Goal: Task Accomplishment & Management: Complete application form

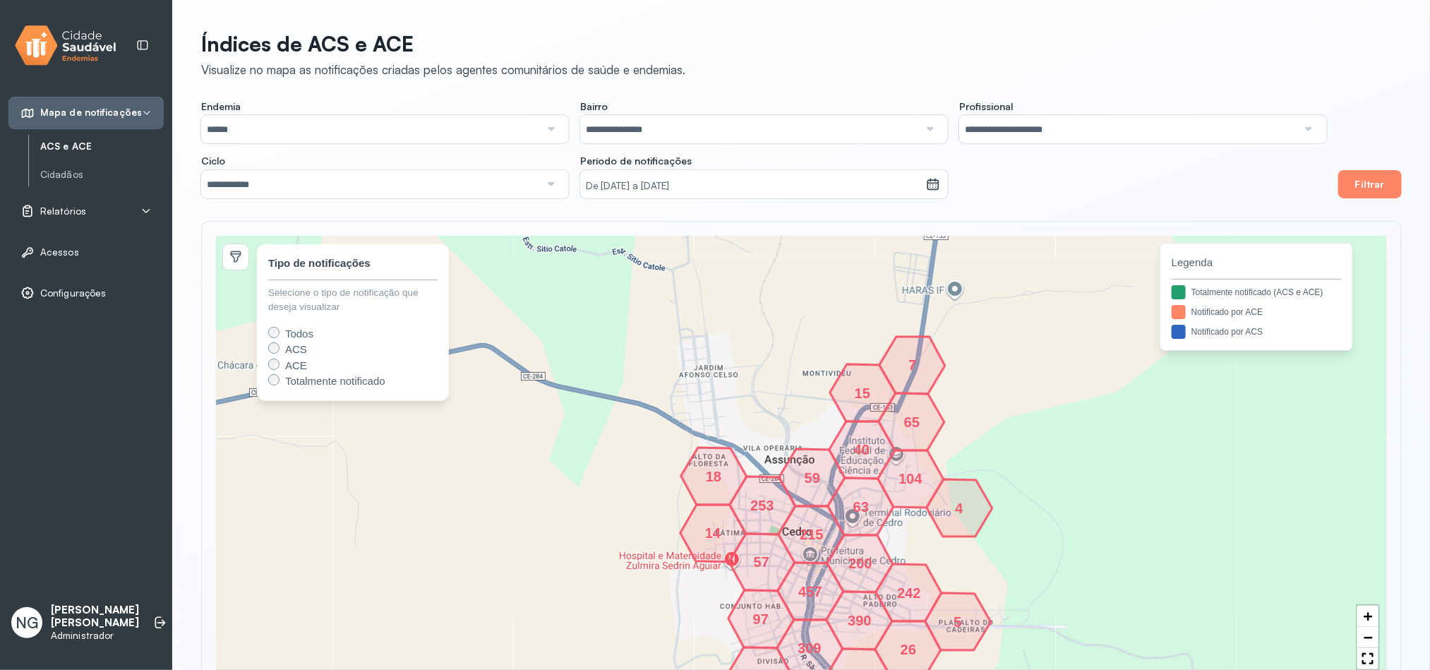
click at [58, 216] on span "Relatórios" at bounding box center [63, 211] width 46 height 12
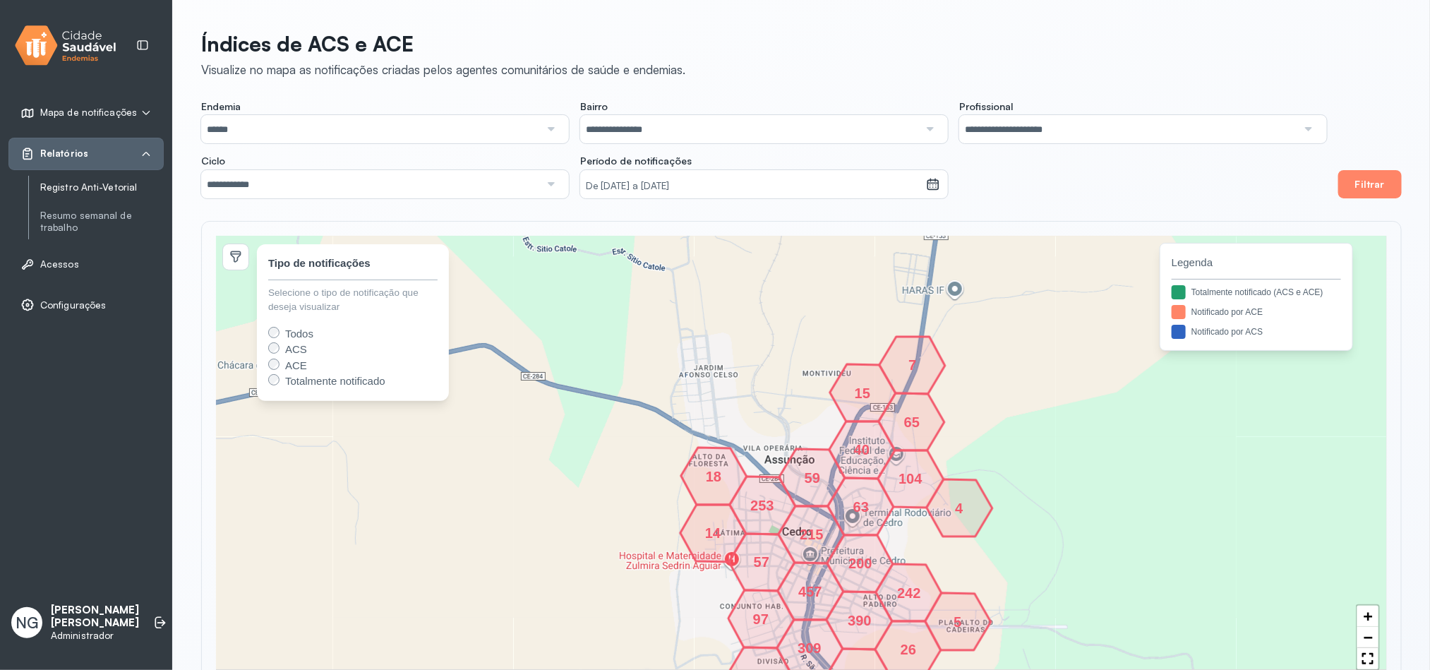
click at [91, 248] on ul "Mapa de notificações ACS e ACE Cidadãos Relatórios Registro Anti-Vetorial Resum…" at bounding box center [85, 209] width 155 height 225
click at [94, 191] on link "Registro Anti-Vetorial" at bounding box center [102, 187] width 124 height 12
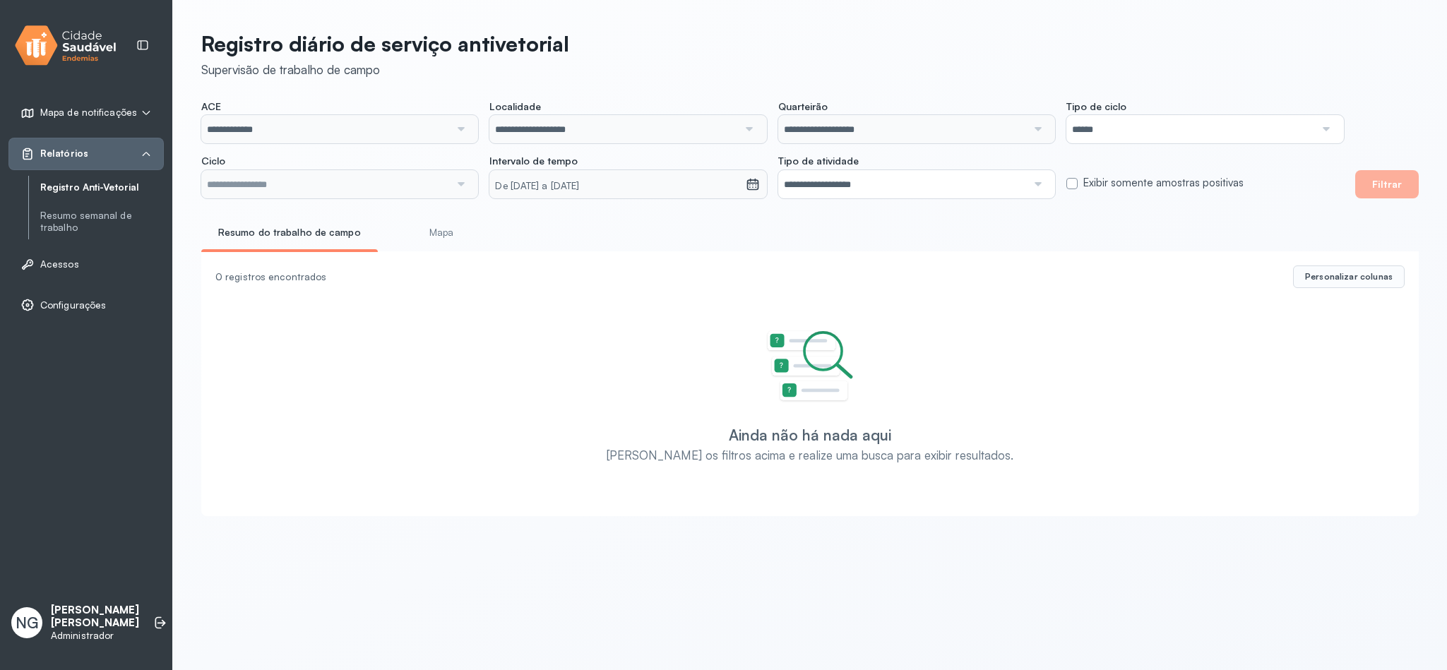
type input "**********"
click at [346, 126] on input "**********" at bounding box center [325, 129] width 248 height 28
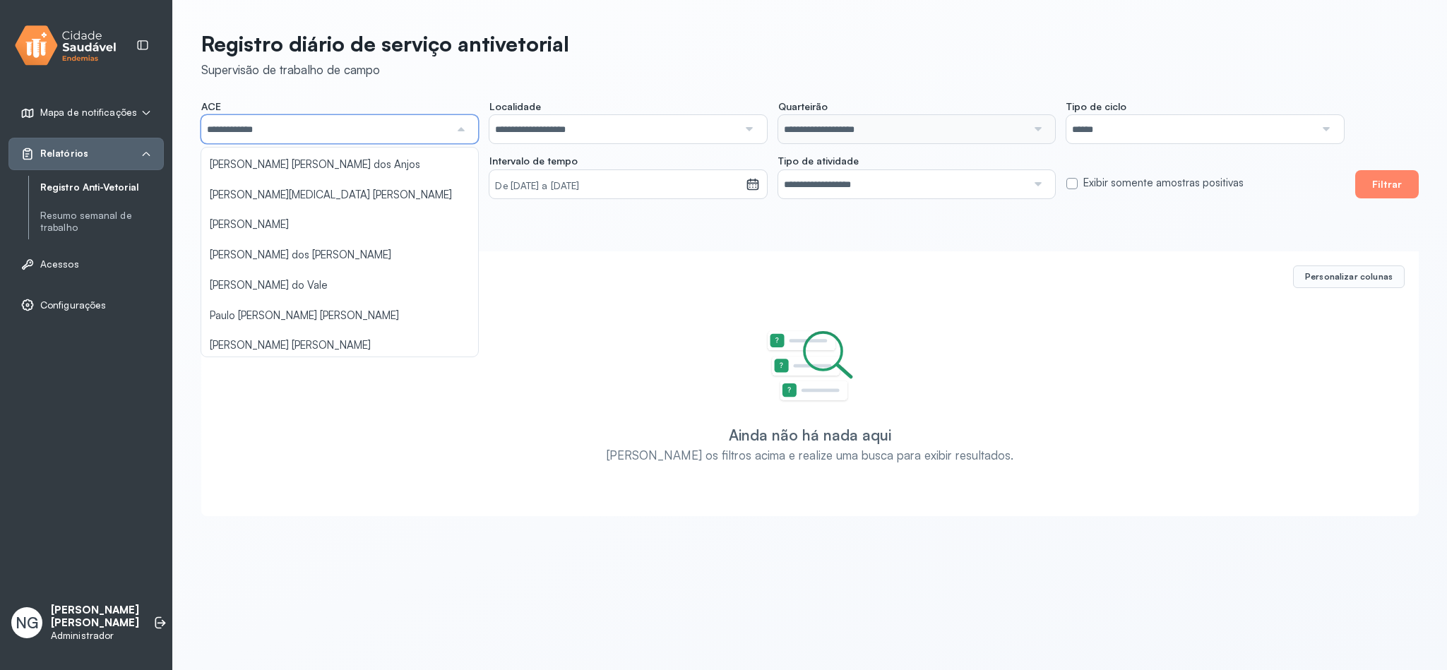
scroll to position [273, 0]
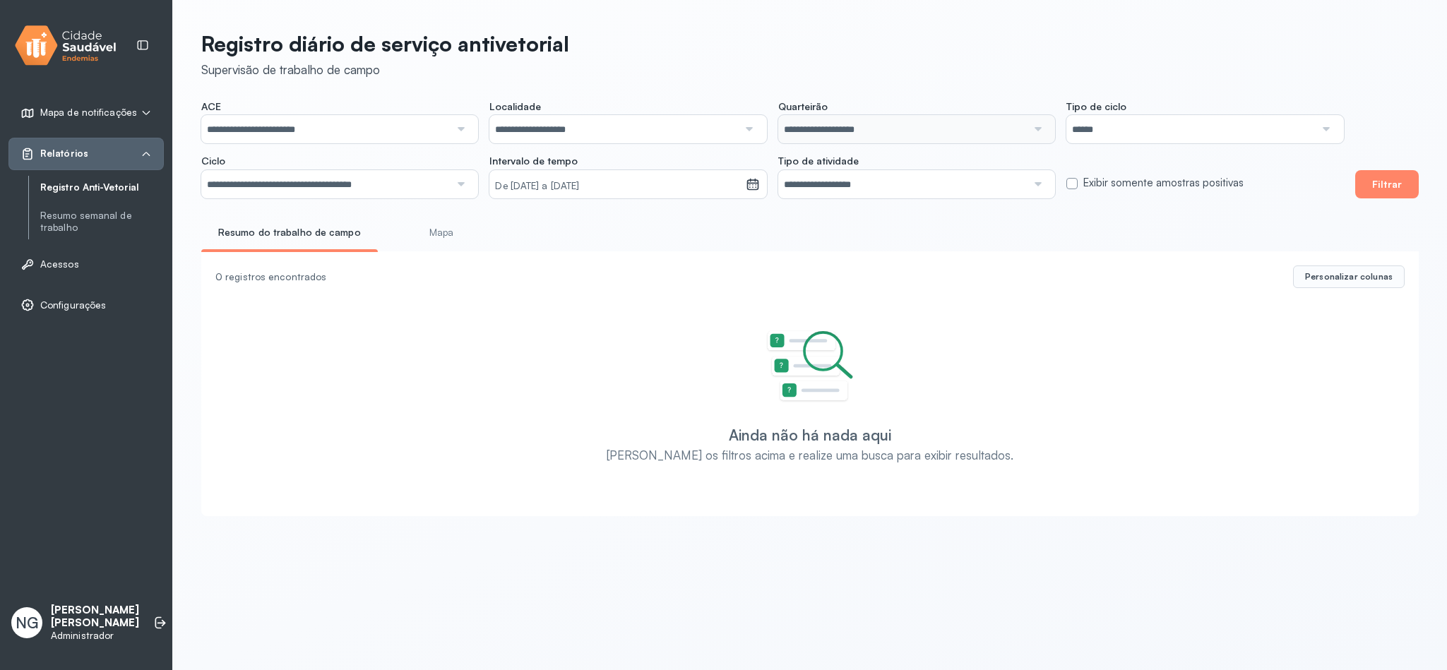
click at [310, 221] on div "**********" at bounding box center [810, 269] width 1274 height 539
click at [617, 121] on input "**********" at bounding box center [613, 129] width 248 height 28
click at [596, 115] on input "**********" at bounding box center [613, 129] width 248 height 28
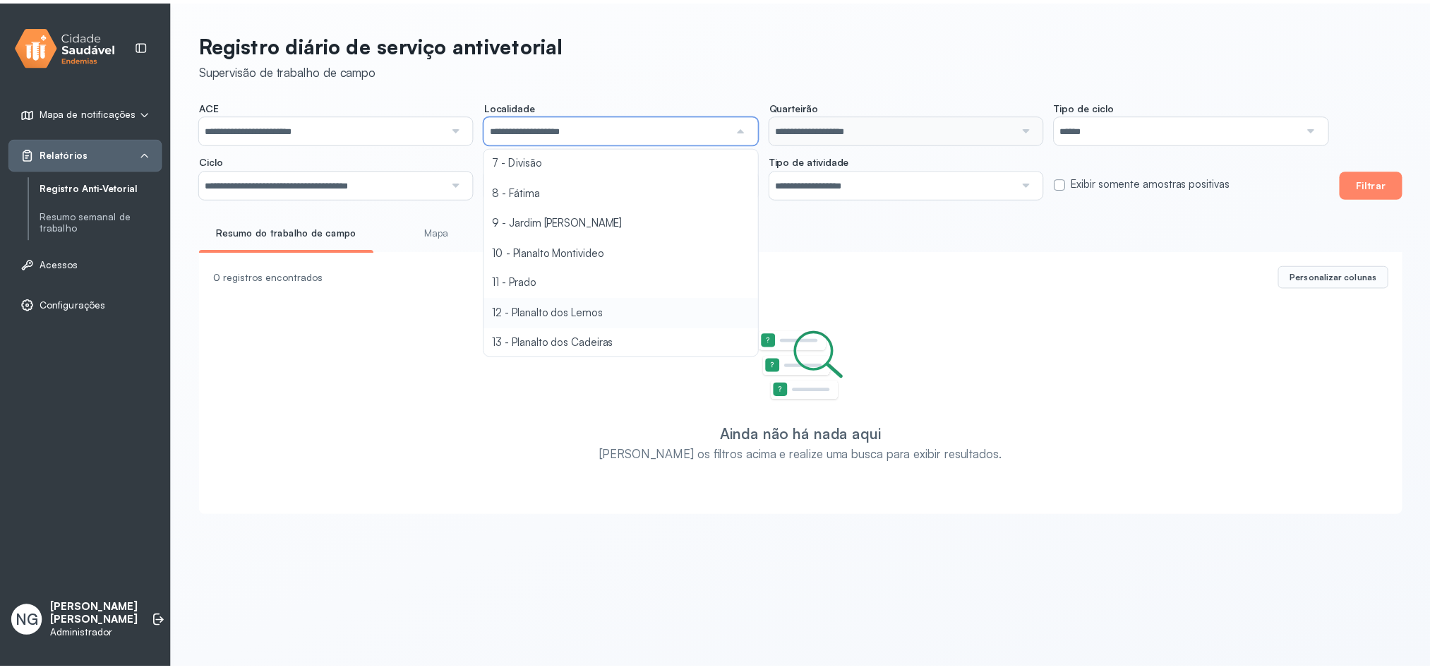
scroll to position [318, 0]
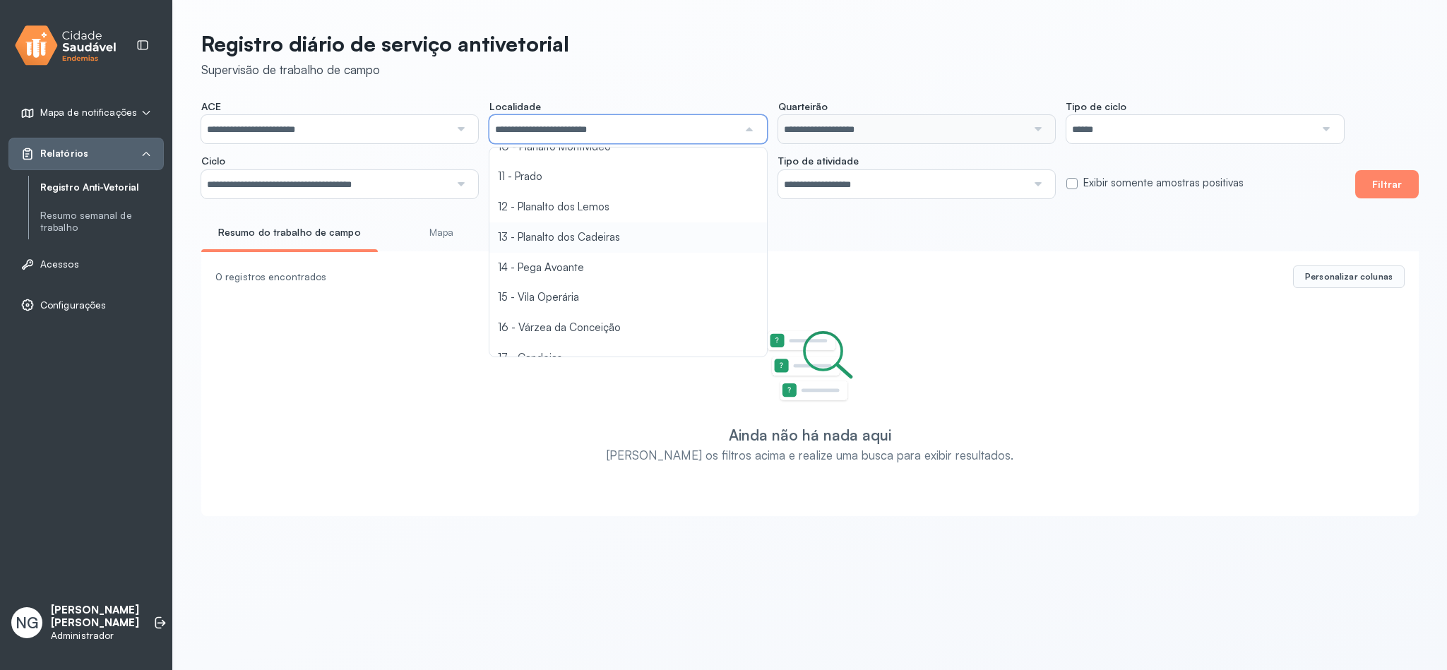
click at [573, 241] on div "**********" at bounding box center [810, 269] width 1274 height 539
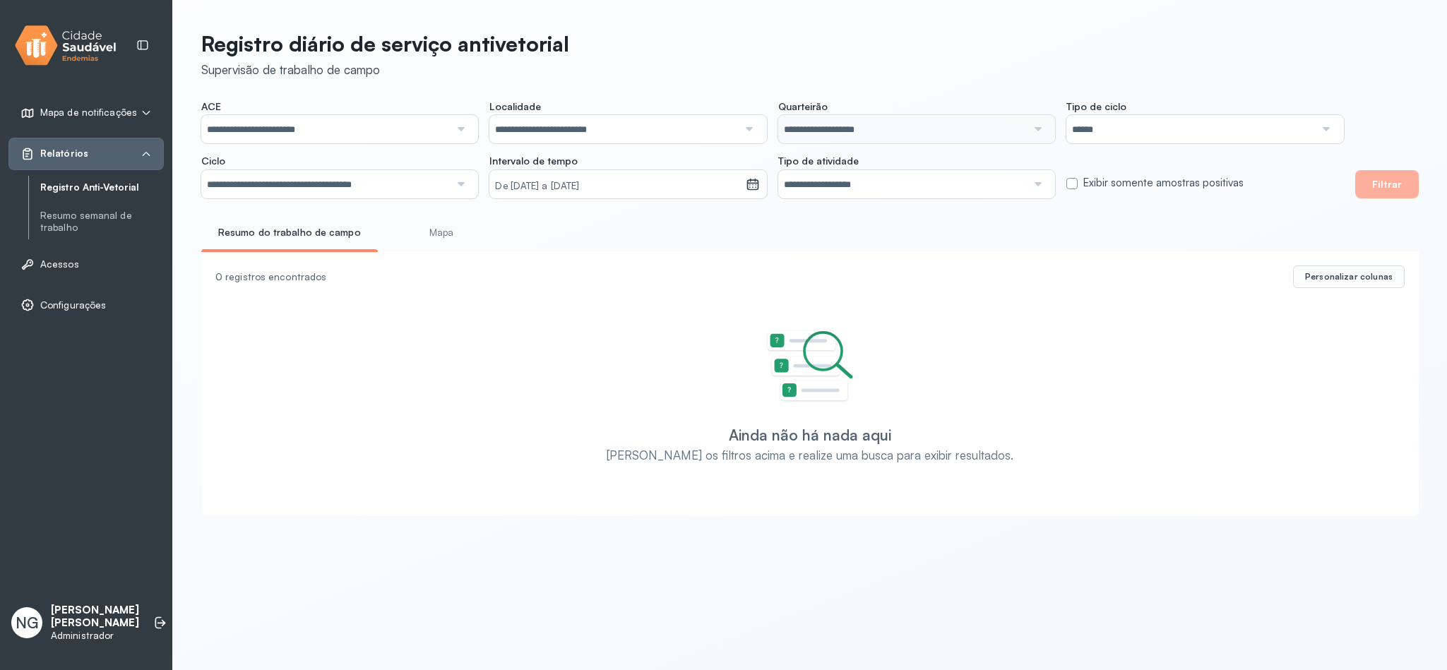
click at [604, 125] on input "**********" at bounding box center [613, 129] width 248 height 28
click at [555, 265] on div "**********" at bounding box center [810, 269] width 1274 height 539
click at [544, 188] on small "De 19/08/2025 a 15/10/2025" at bounding box center [617, 186] width 244 height 14
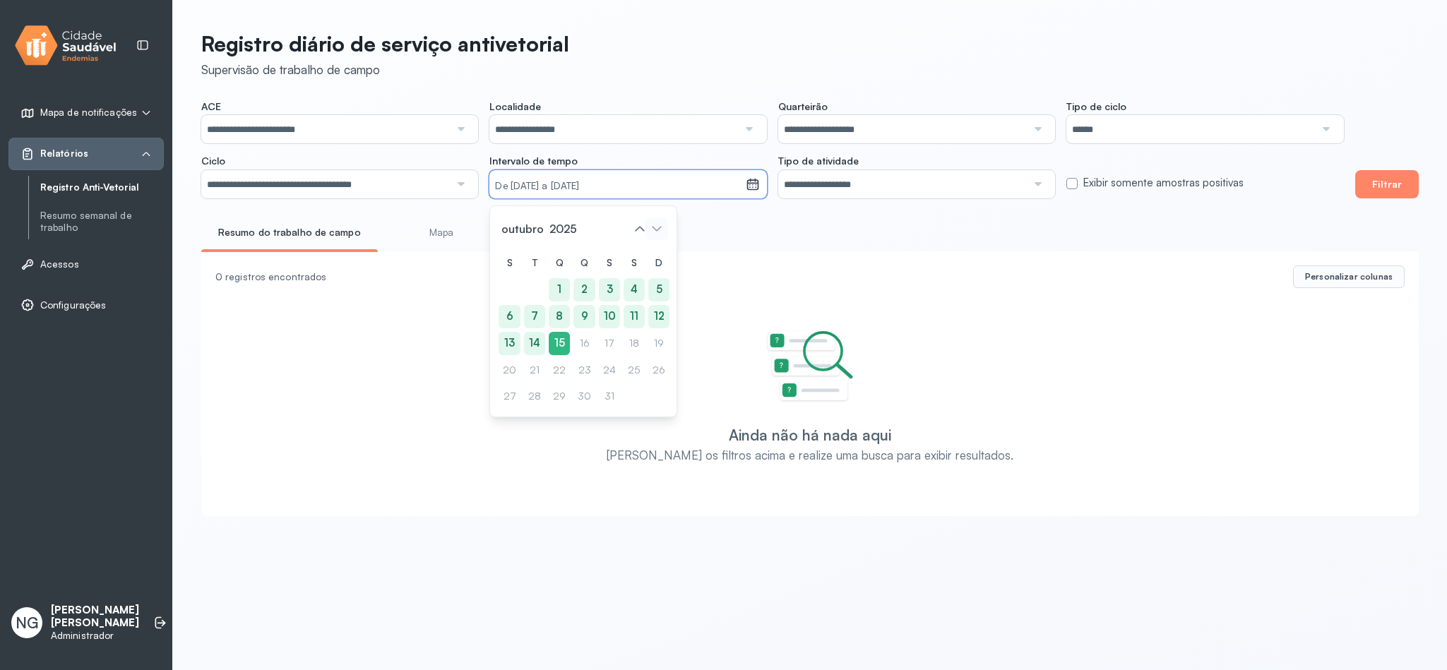
click at [646, 225] on icon at bounding box center [656, 228] width 23 height 23
click at [640, 231] on icon at bounding box center [639, 228] width 23 height 23
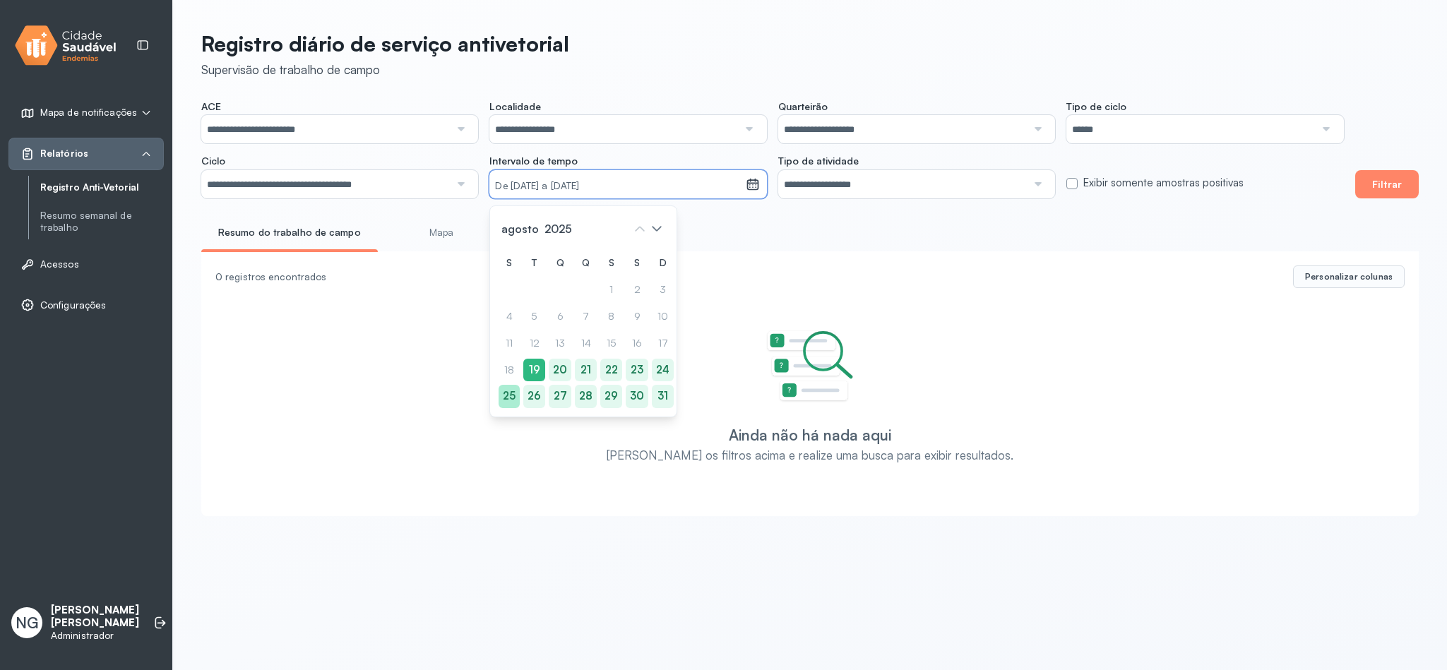
click at [652, 399] on div "25" at bounding box center [663, 396] width 22 height 23
click at [614, 397] on div "29" at bounding box center [610, 396] width 22 height 23
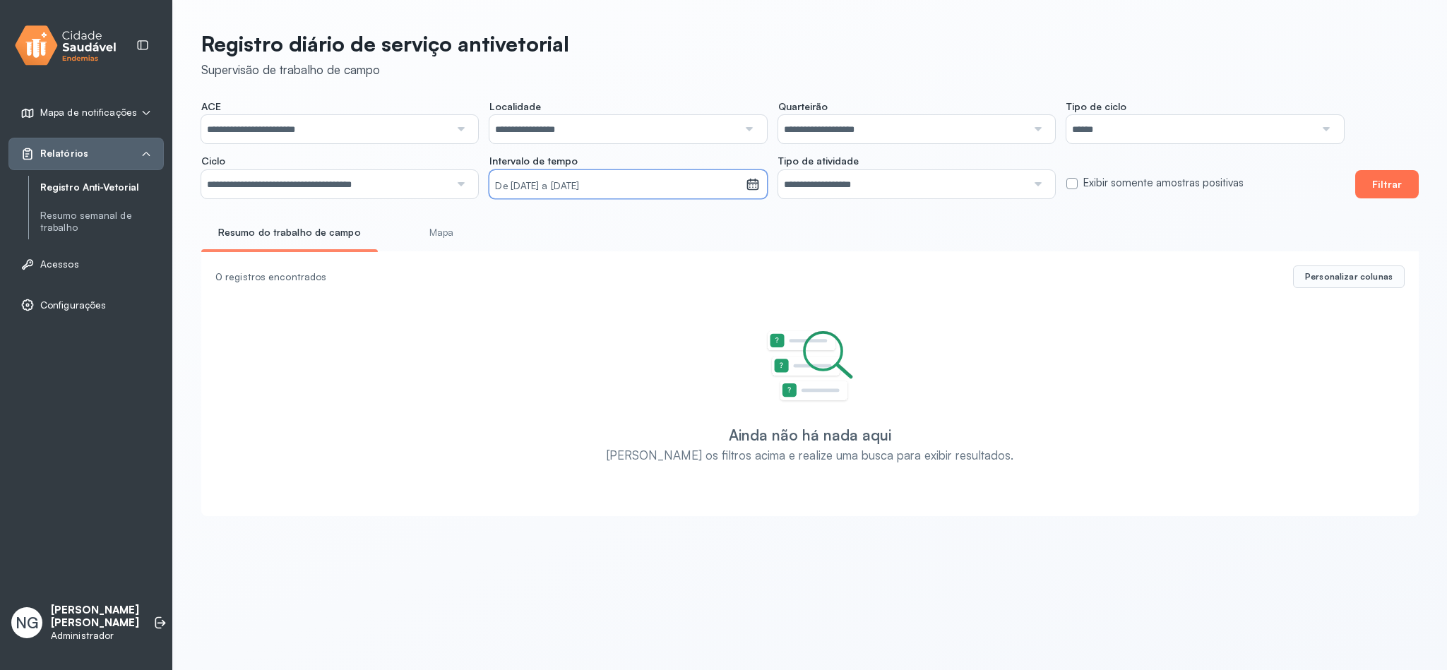
click at [1388, 181] on button "Filtrar" at bounding box center [1387, 184] width 64 height 28
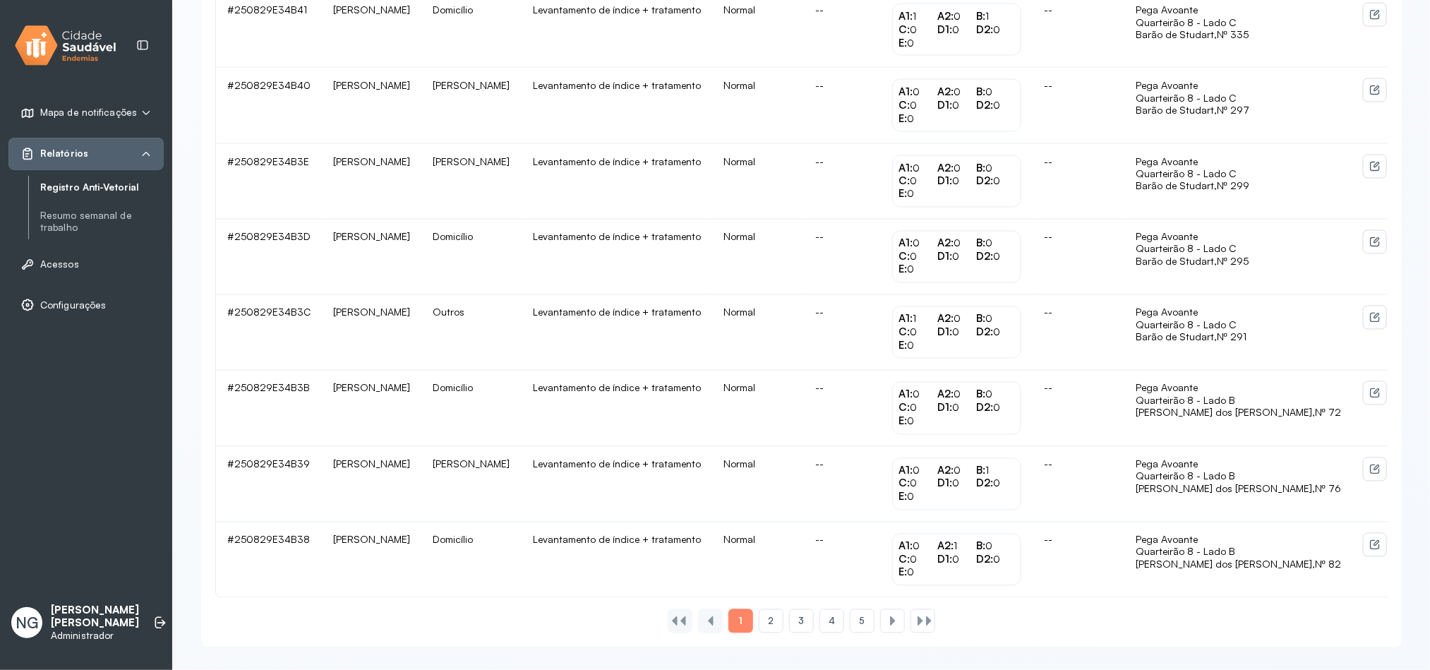
scroll to position [1278, 0]
click at [850, 619] on div "4" at bounding box center [862, 621] width 25 height 24
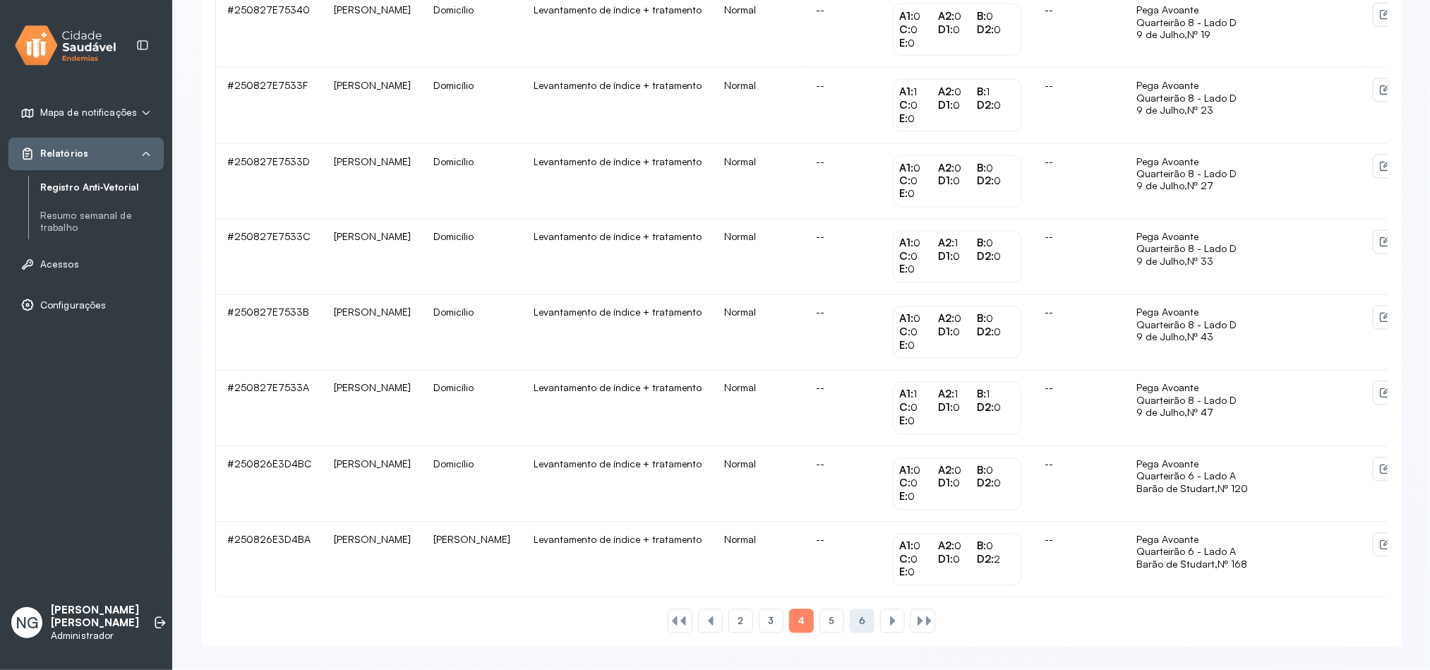
click at [880, 623] on div "6" at bounding box center [892, 621] width 25 height 24
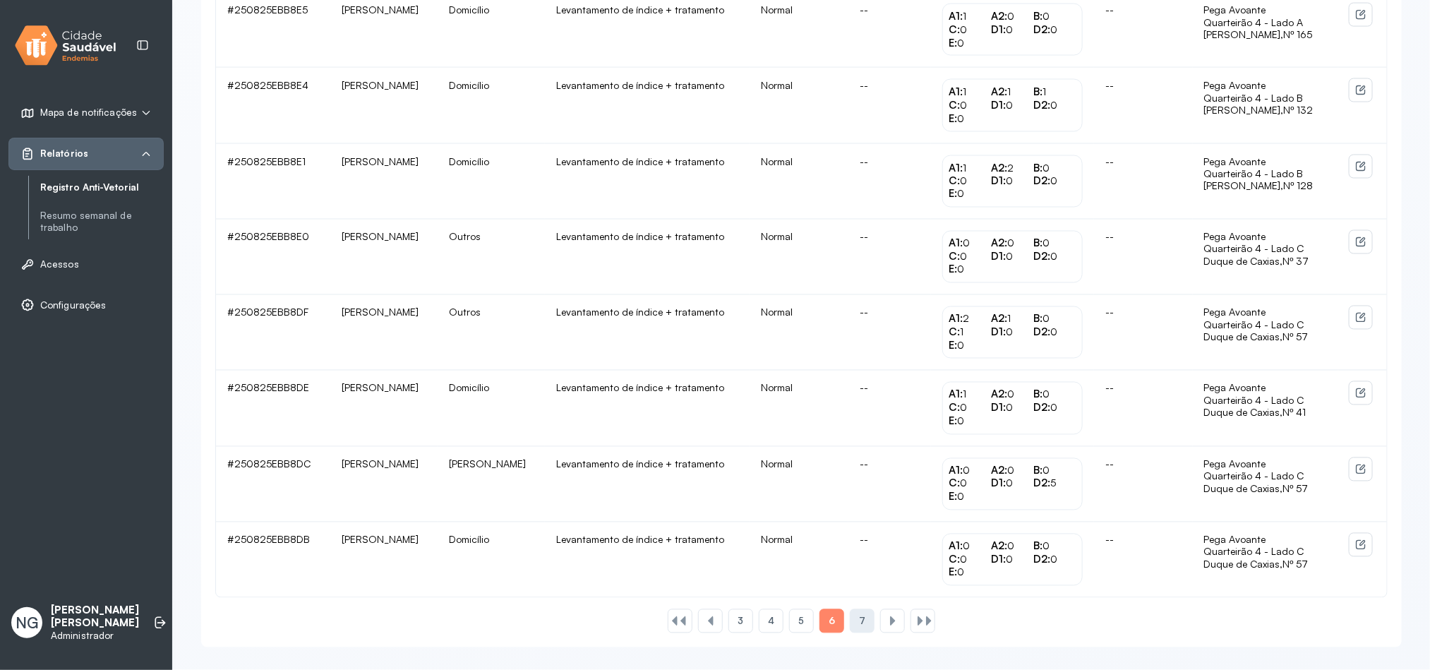
click at [880, 623] on div "7" at bounding box center [892, 621] width 25 height 24
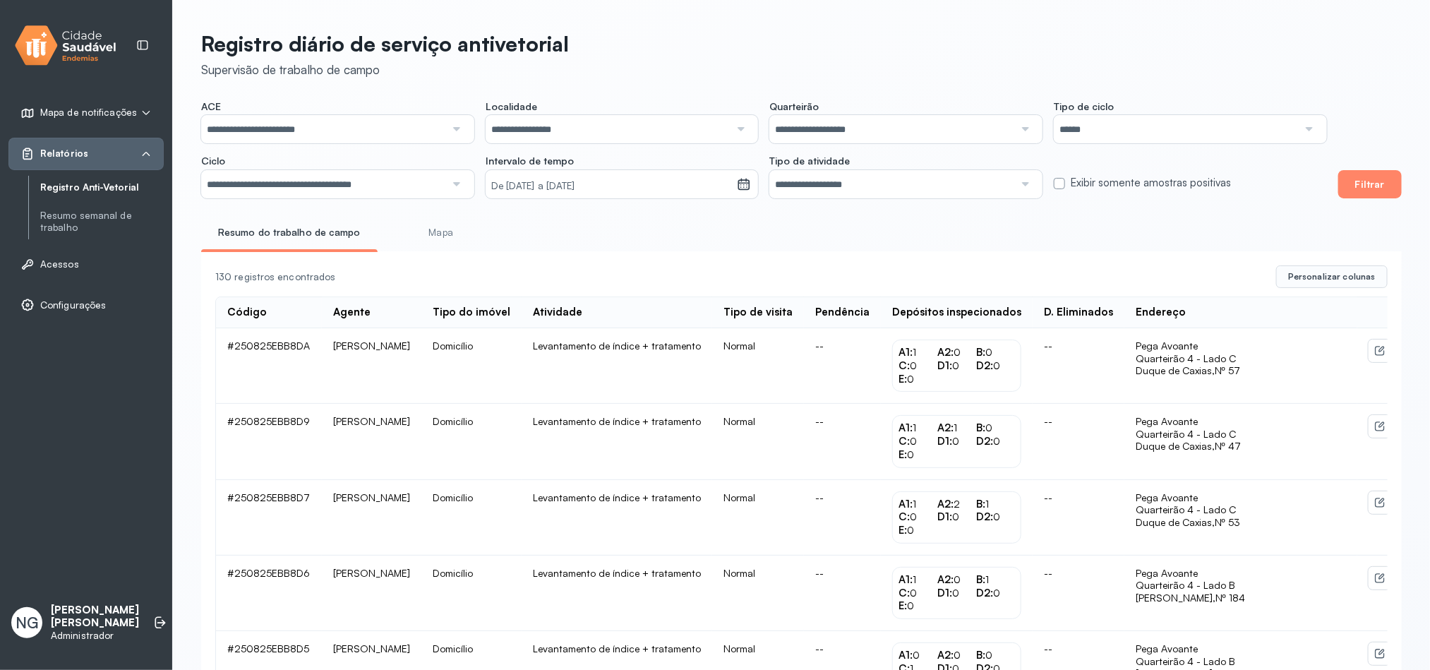
scroll to position [506, 0]
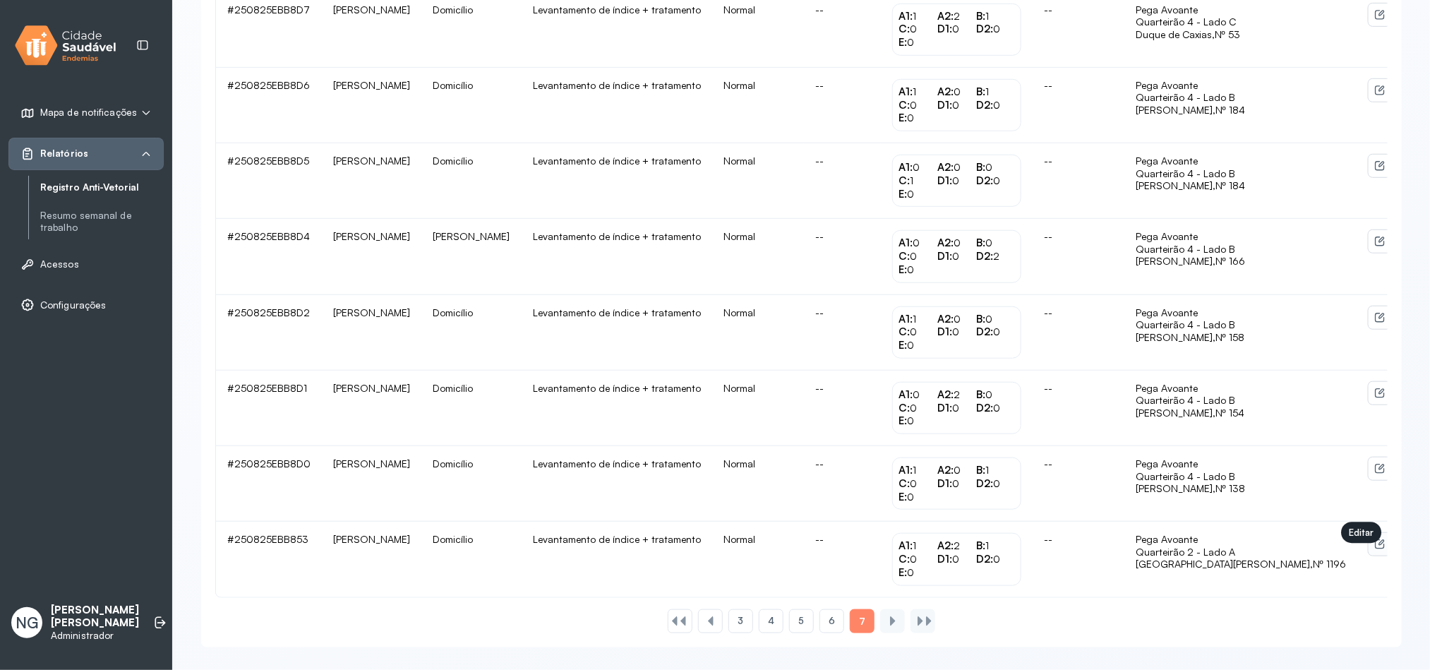
click at [1374, 545] on icon at bounding box center [1379, 544] width 11 height 11
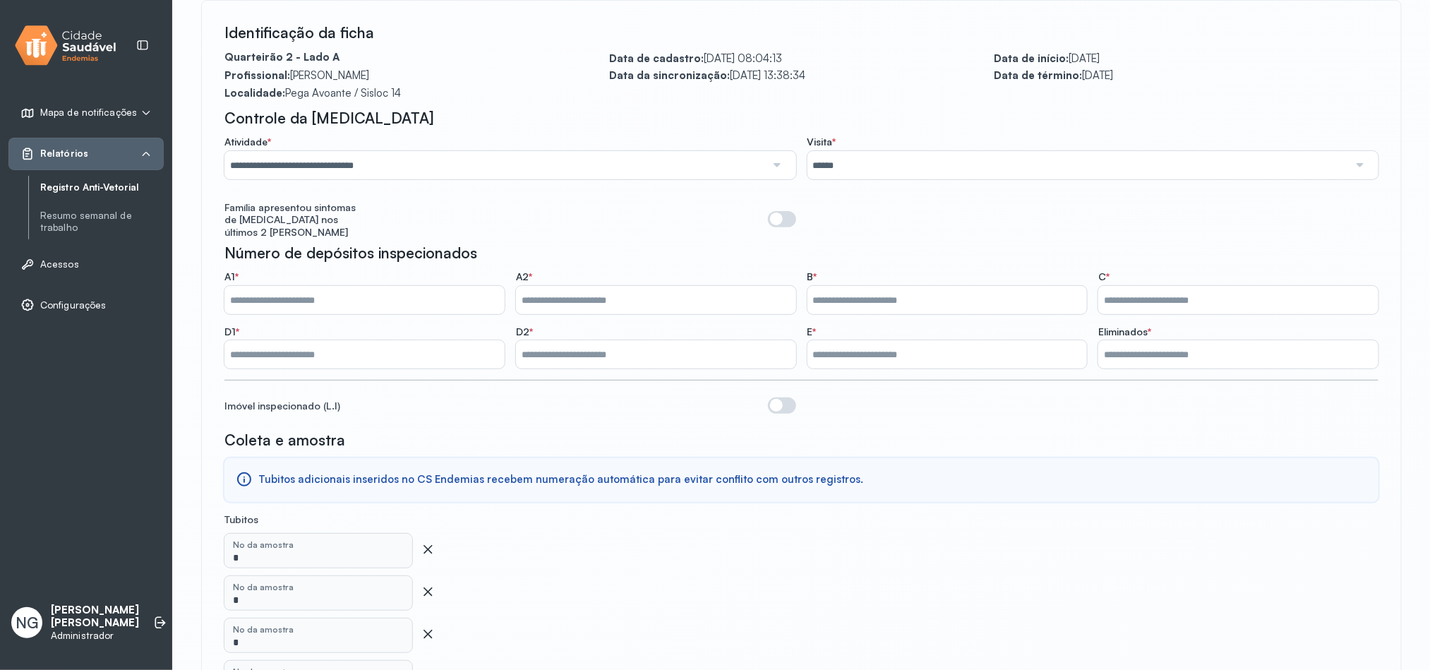
scroll to position [212, 0]
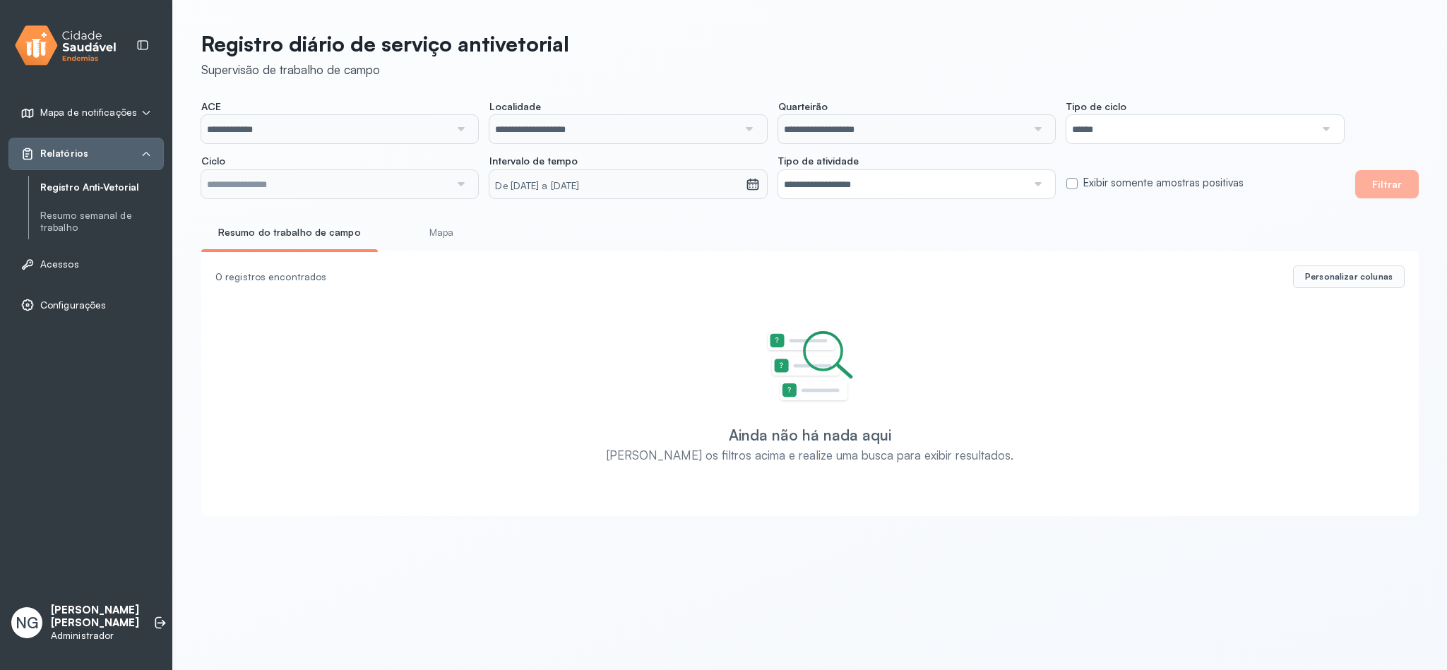
type input "**********"
click at [346, 124] on input "**********" at bounding box center [325, 129] width 248 height 28
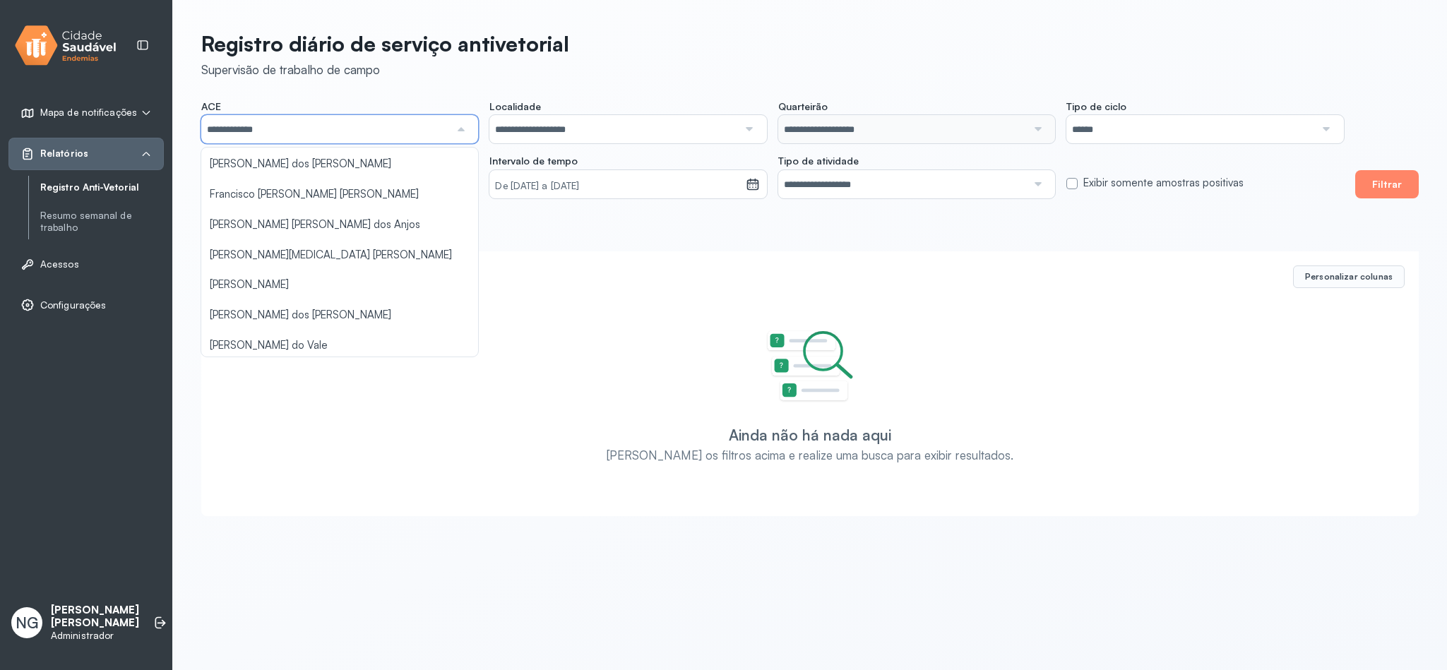
scroll to position [212, 0]
click at [295, 284] on div "**********" at bounding box center [810, 269] width 1274 height 539
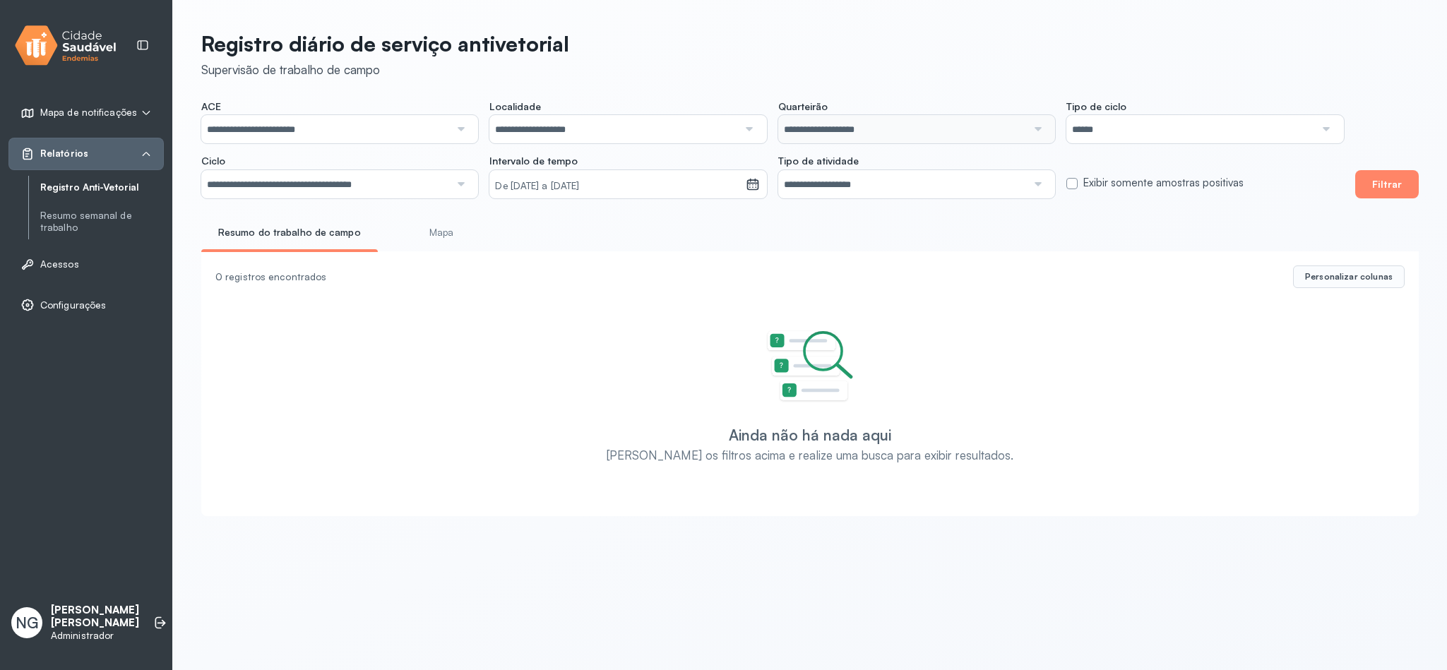
click at [570, 124] on input "**********" at bounding box center [613, 129] width 248 height 28
click at [654, 138] on input "**********" at bounding box center [613, 129] width 248 height 28
click at [606, 125] on input "**********" at bounding box center [613, 129] width 248 height 28
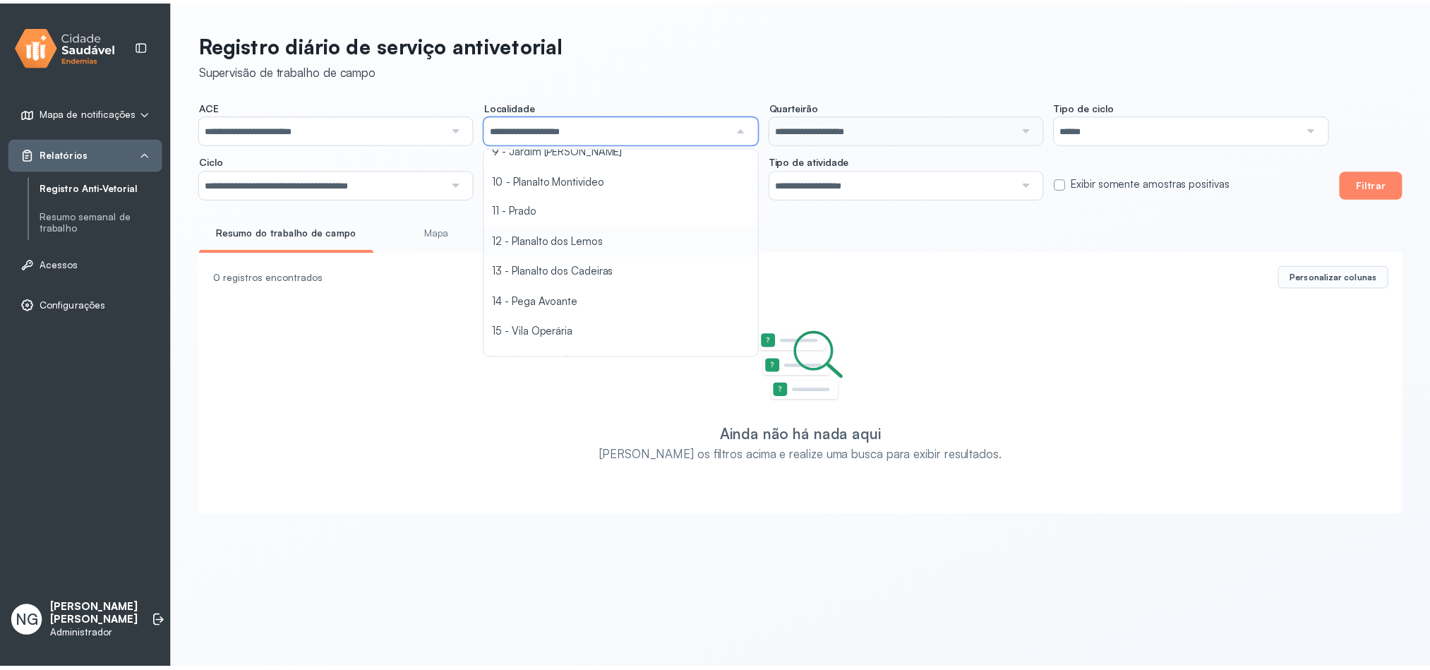
scroll to position [318, 0]
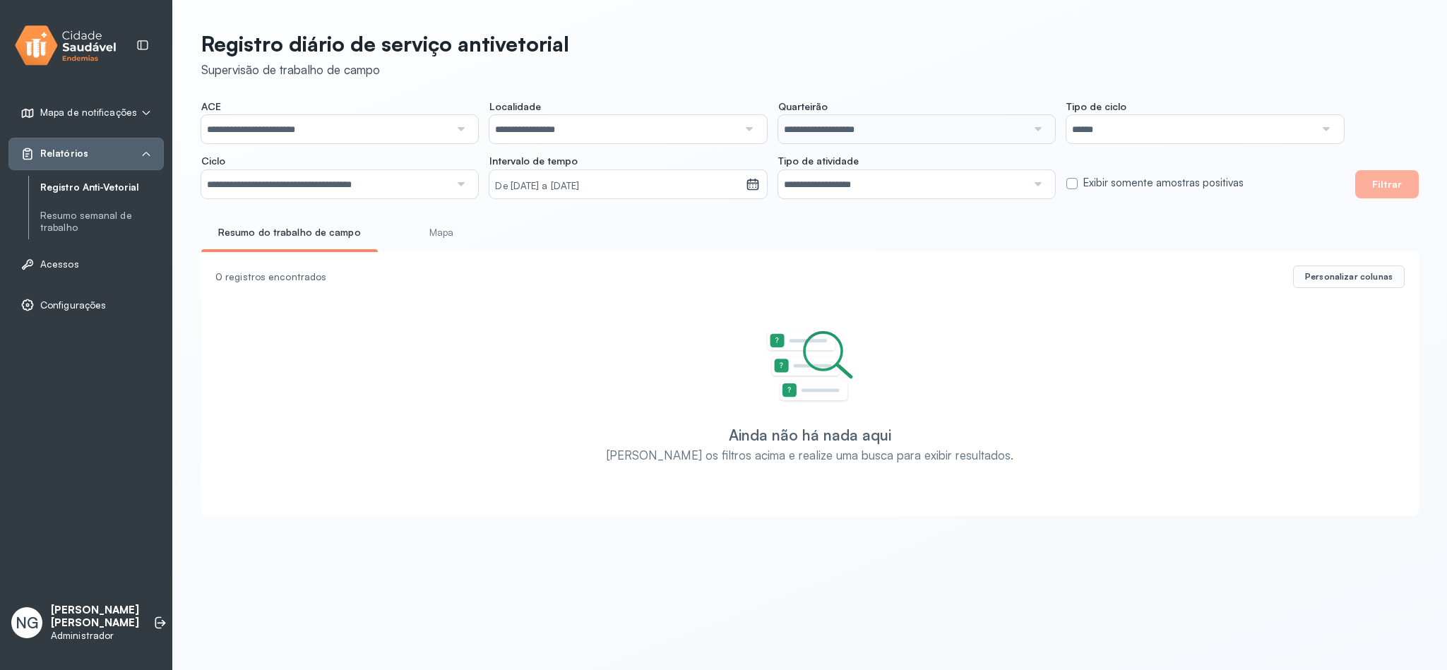
click at [549, 267] on div "**********" at bounding box center [810, 269] width 1274 height 539
click at [532, 179] on small "De 19/08/2025 a 15/10/2025" at bounding box center [617, 186] width 244 height 14
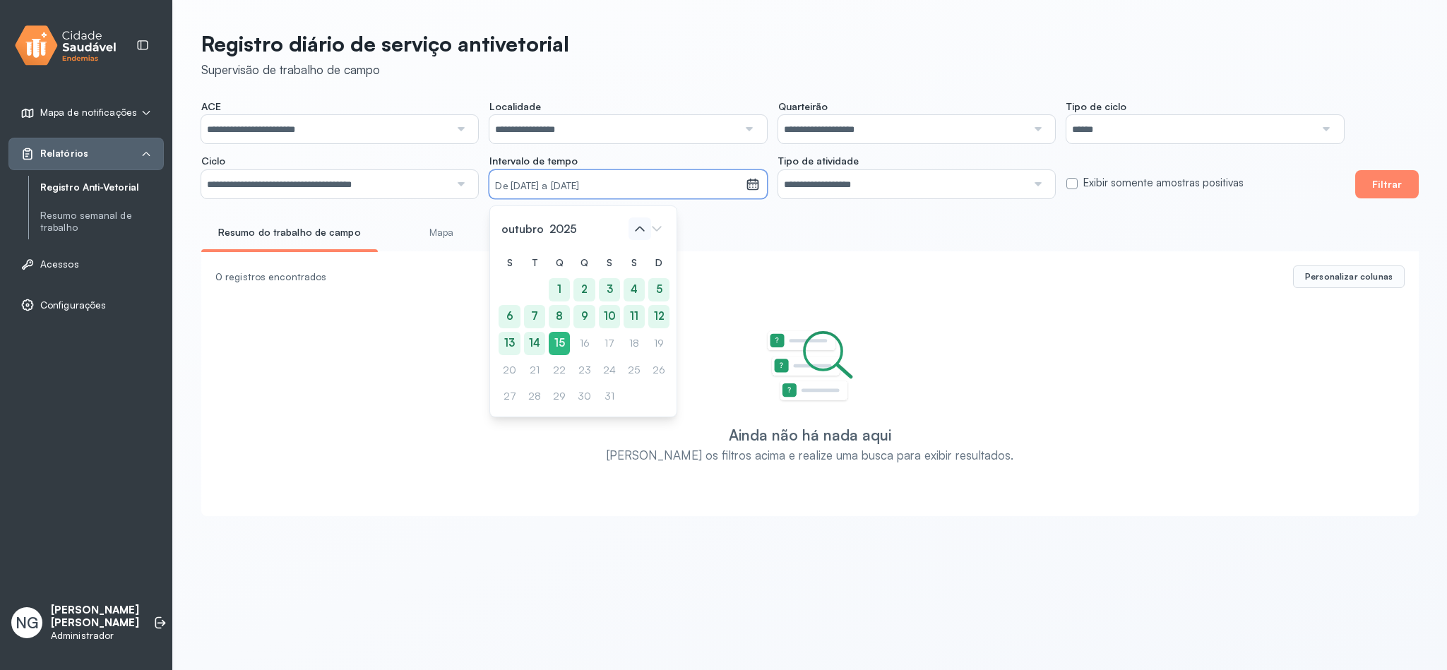
click at [640, 229] on icon at bounding box center [639, 228] width 23 height 23
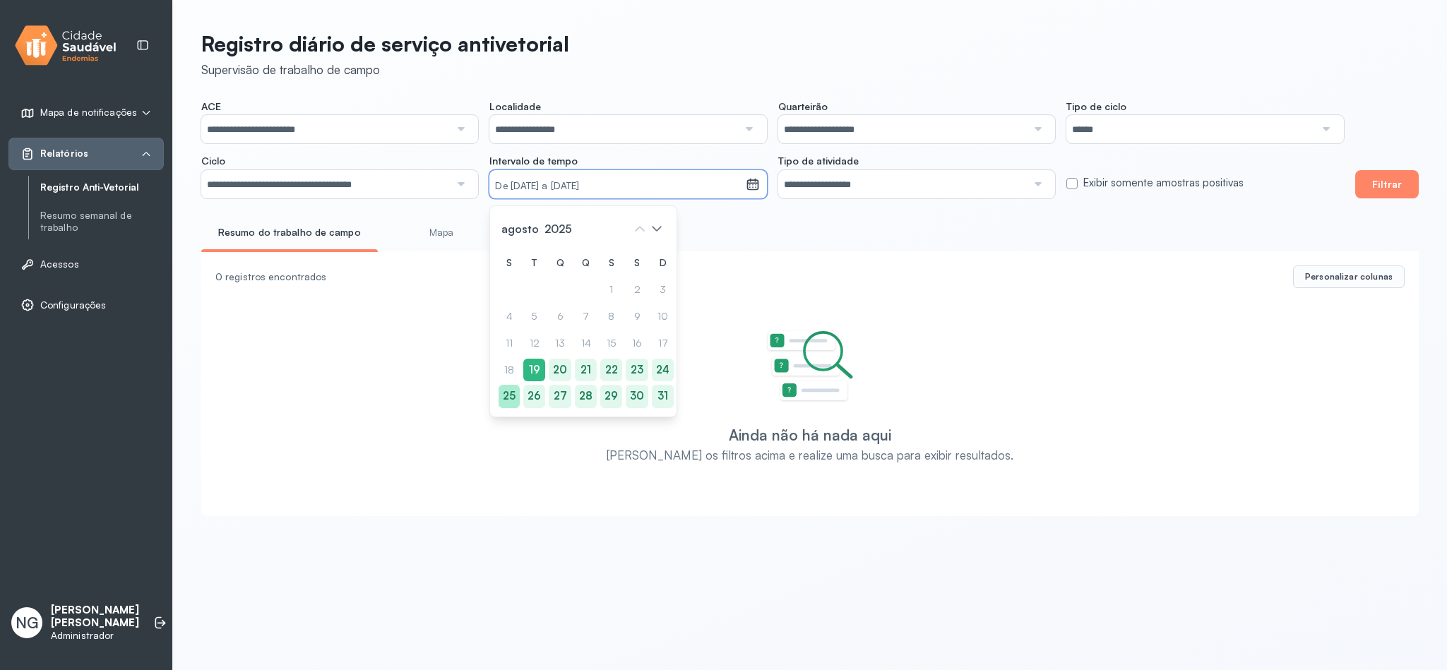
drag, startPoint x: 506, startPoint y: 399, endPoint x: 522, endPoint y: 399, distance: 15.5
click at [652, 399] on div "25" at bounding box center [663, 396] width 22 height 23
click at [609, 400] on div "29" at bounding box center [610, 396] width 22 height 23
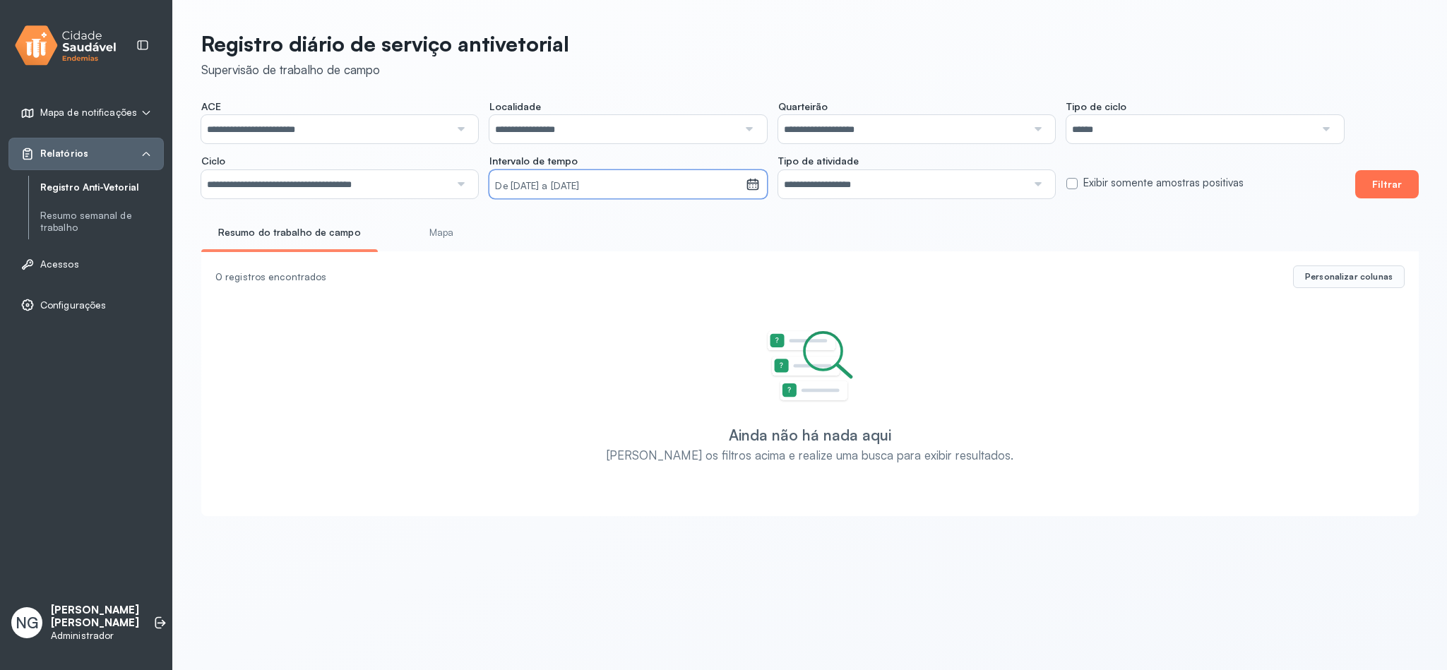
click at [1379, 185] on button "Filtrar" at bounding box center [1387, 184] width 64 height 28
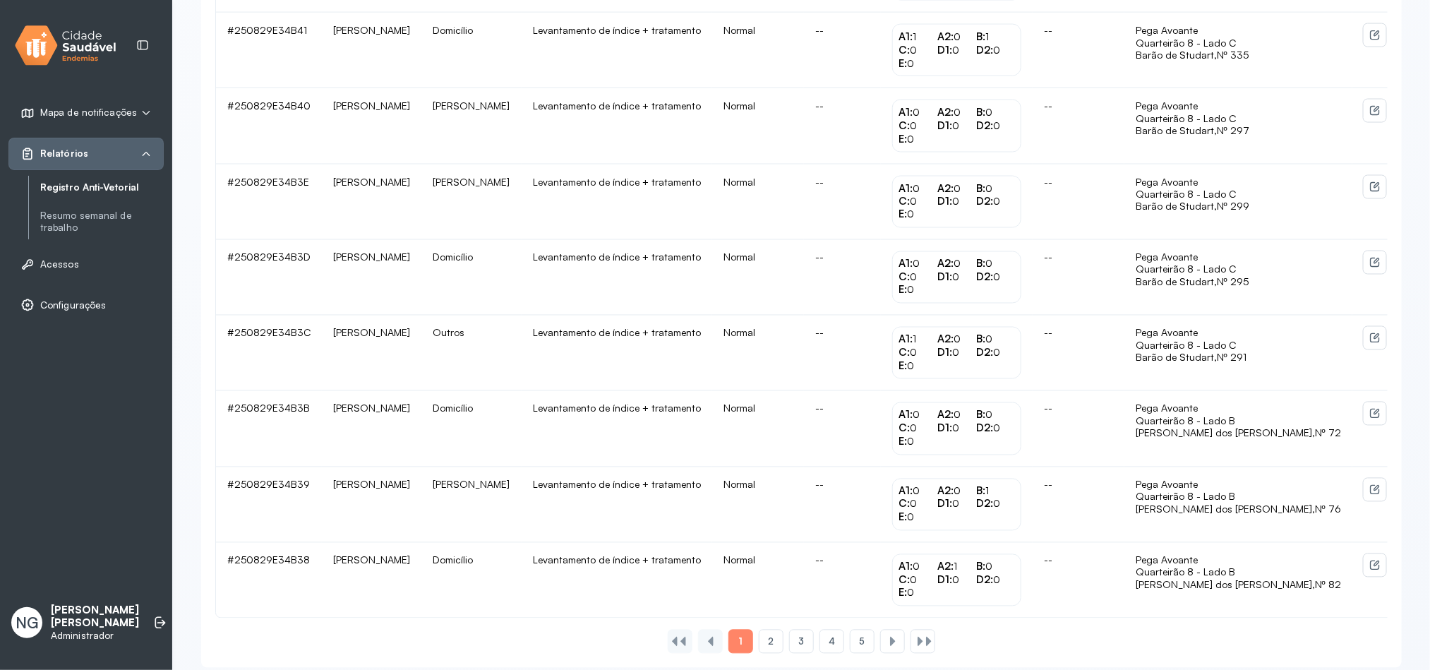
scroll to position [1278, 0]
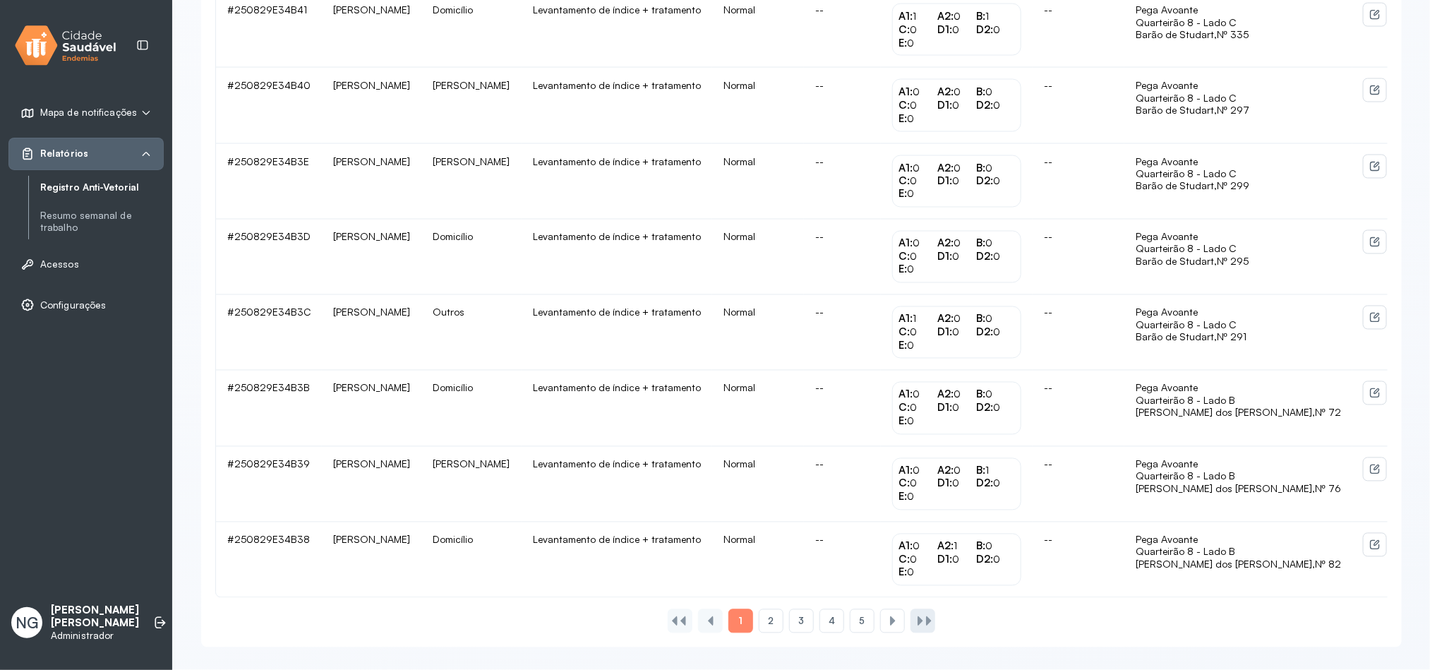
click at [926, 621] on div at bounding box center [928, 621] width 11 height 11
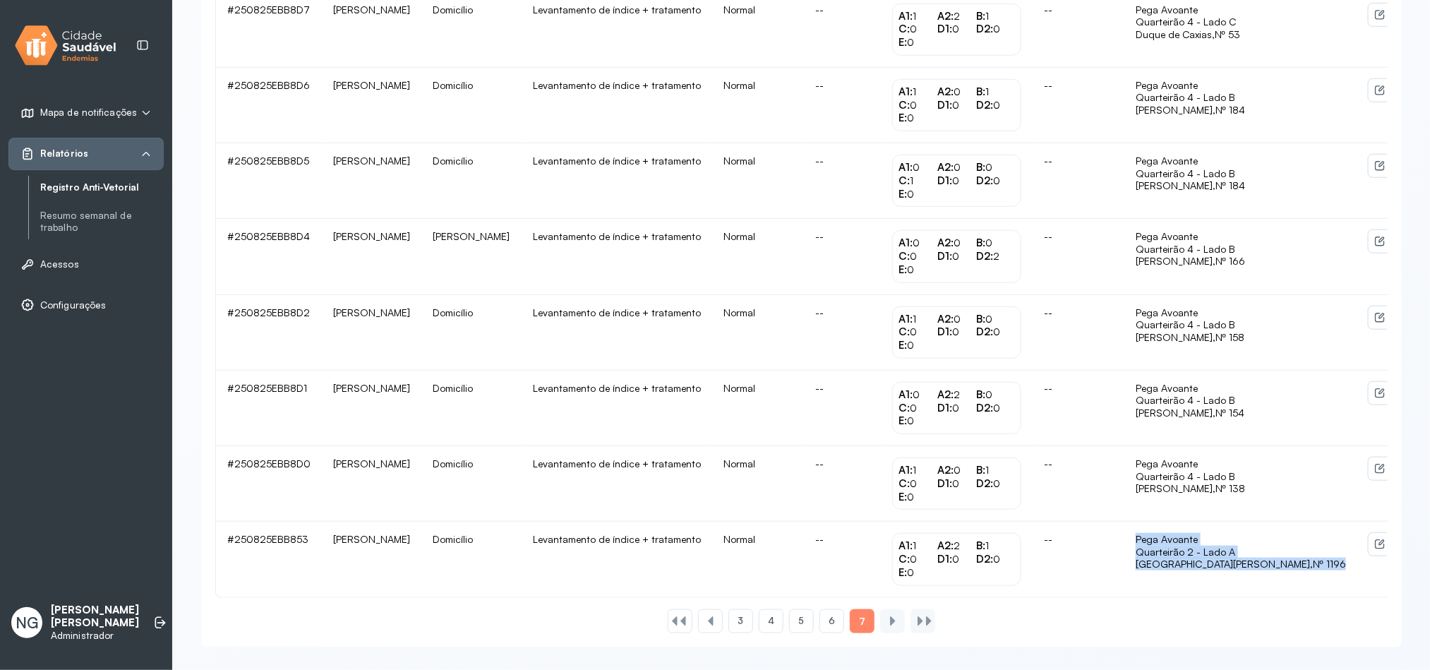
drag, startPoint x: 1282, startPoint y: 561, endPoint x: 1185, endPoint y: 541, distance: 99.5
click at [1185, 541] on tr "#250825EBB853 Francisco Carlos da Costa Domicílio Levantamento de índice + trat…" at bounding box center [809, 559] width 1187 height 75
click at [1275, 568] on div "São José, Nº 1196" at bounding box center [1241, 564] width 210 height 13
drag, startPoint x: 1279, startPoint y: 570, endPoint x: 1201, endPoint y: 541, distance: 83.5
click at [1201, 541] on td "Pega Avoante Quarteirão 2 - Lado A São José, Nº 1196" at bounding box center [1241, 559] width 233 height 75
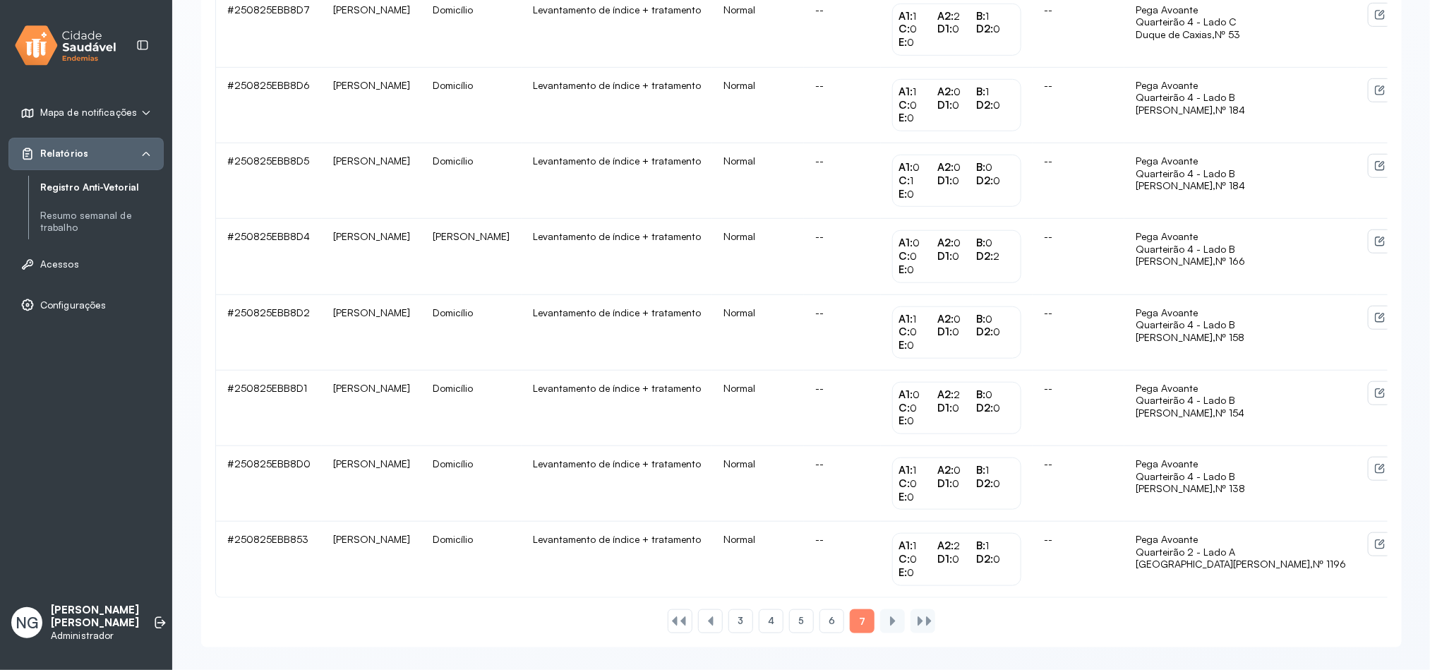
click at [1106, 606] on div "3 4 5 6 7" at bounding box center [801, 619] width 1173 height 30
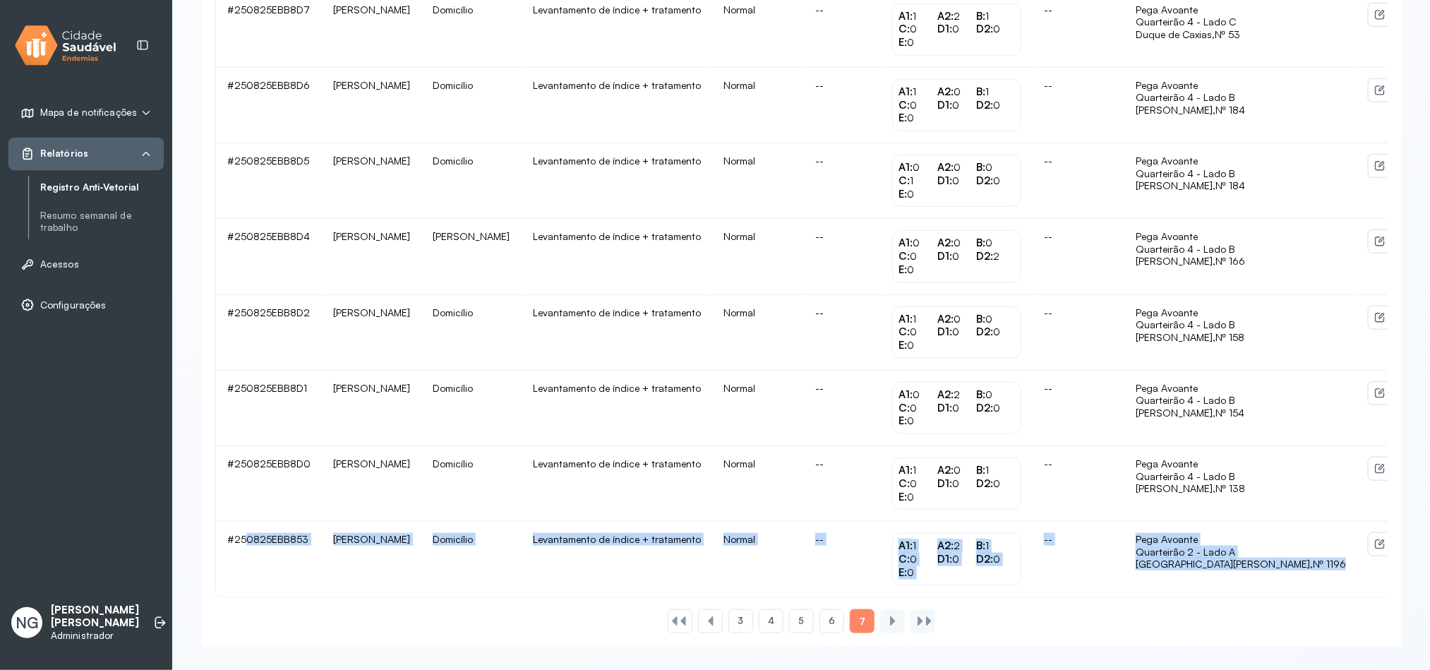
drag, startPoint x: 1283, startPoint y: 566, endPoint x: 246, endPoint y: 537, distance: 1037.5
click at [246, 537] on tr "#250825EBB853 Francisco Carlos da Costa Domicílio Levantamento de índice + trat…" at bounding box center [809, 559] width 1187 height 75
click at [1113, 594] on td "--" at bounding box center [1079, 559] width 92 height 75
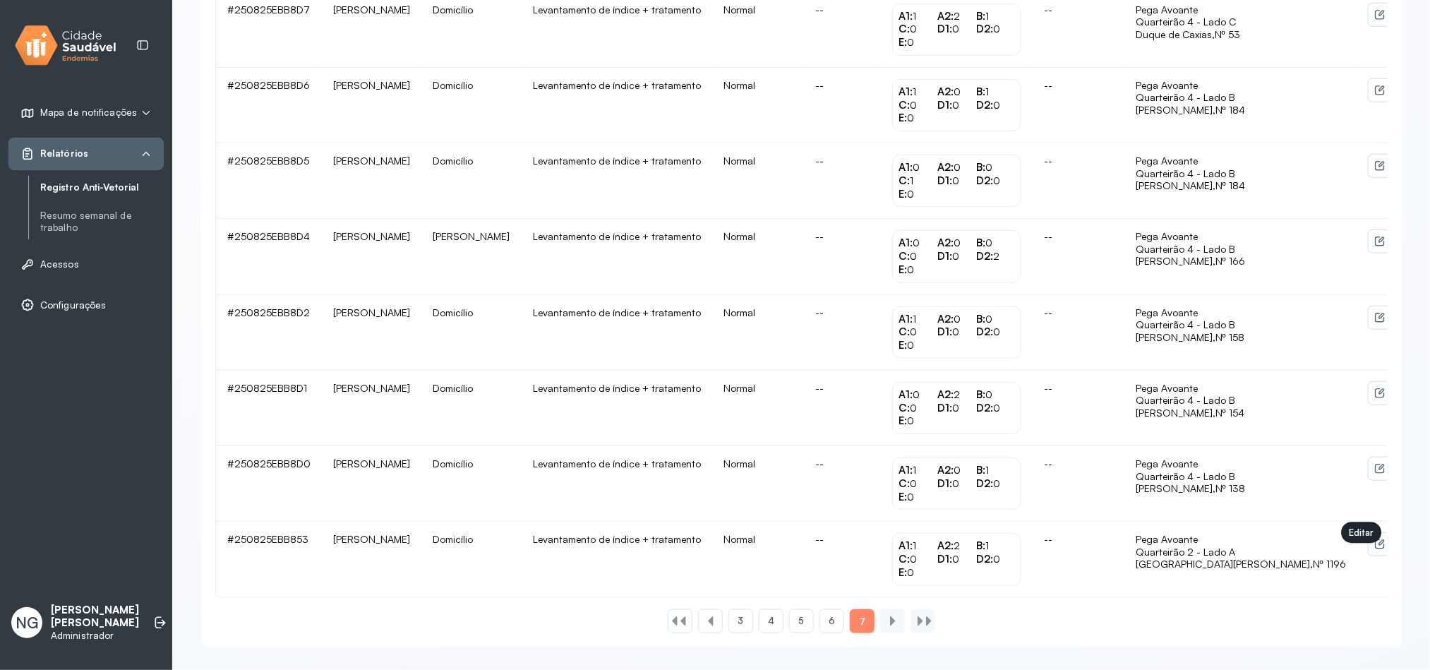
click at [1369, 544] on button at bounding box center [1380, 544] width 23 height 23
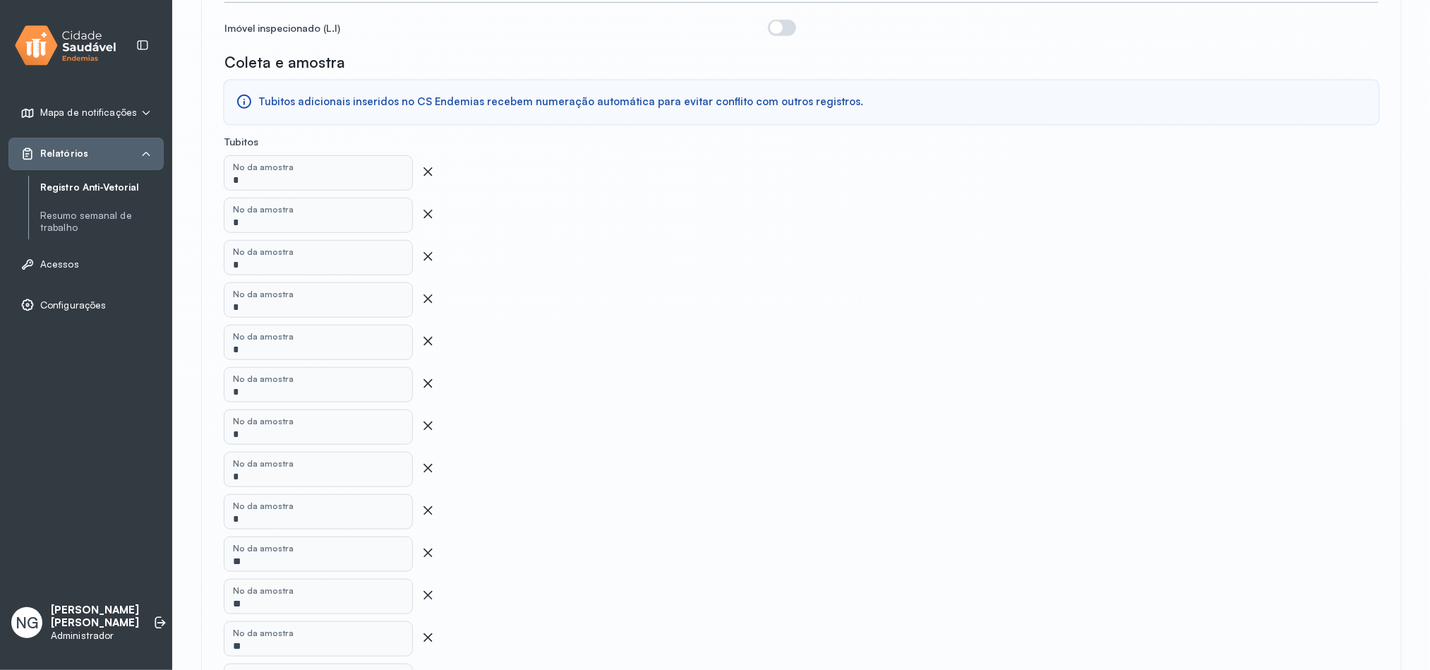
scroll to position [529, 0]
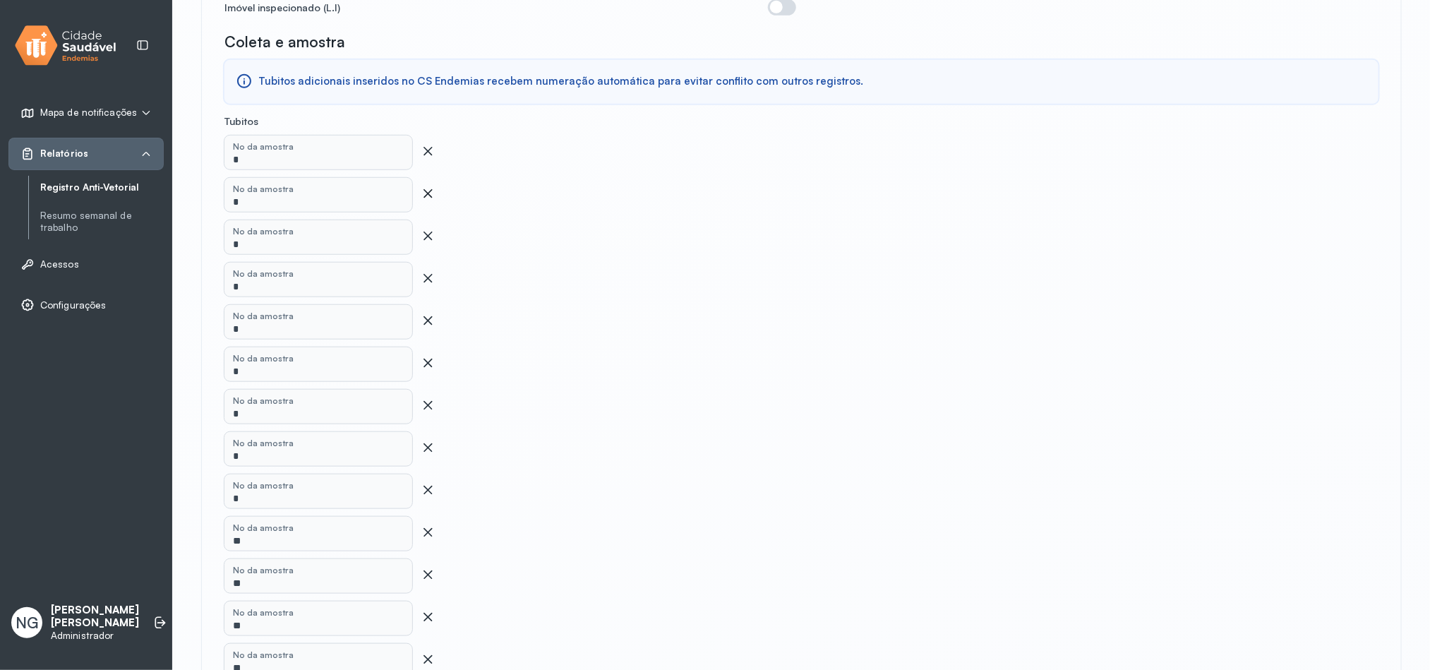
click at [429, 189] on icon at bounding box center [428, 193] width 8 height 8
click at [428, 189] on icon at bounding box center [428, 193] width 8 height 8
click at [428, 188] on icon at bounding box center [428, 193] width 14 height 14
click at [429, 186] on icon at bounding box center [428, 193] width 14 height 14
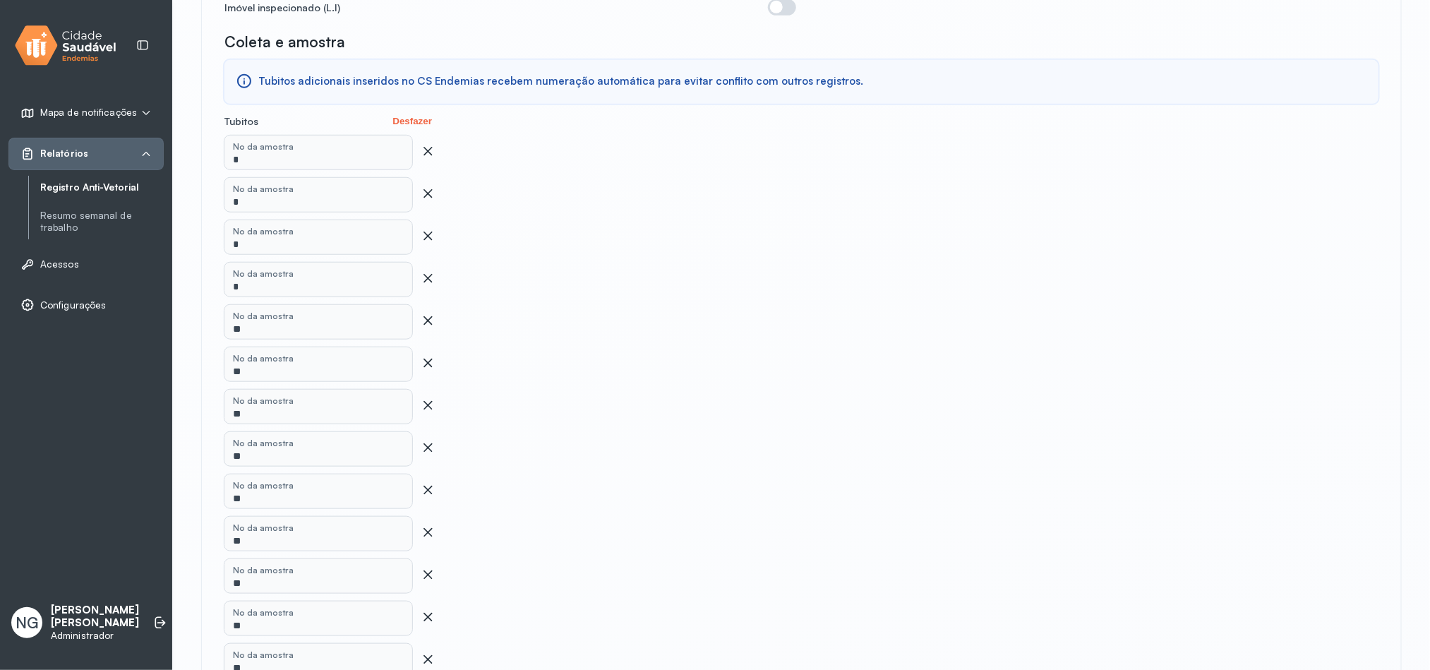
click at [429, 191] on div at bounding box center [428, 194] width 14 height 17
click at [428, 189] on icon at bounding box center [428, 193] width 8 height 8
click at [429, 186] on icon at bounding box center [428, 193] width 14 height 14
click at [429, 191] on div at bounding box center [428, 194] width 14 height 17
click at [429, 186] on icon at bounding box center [428, 193] width 14 height 14
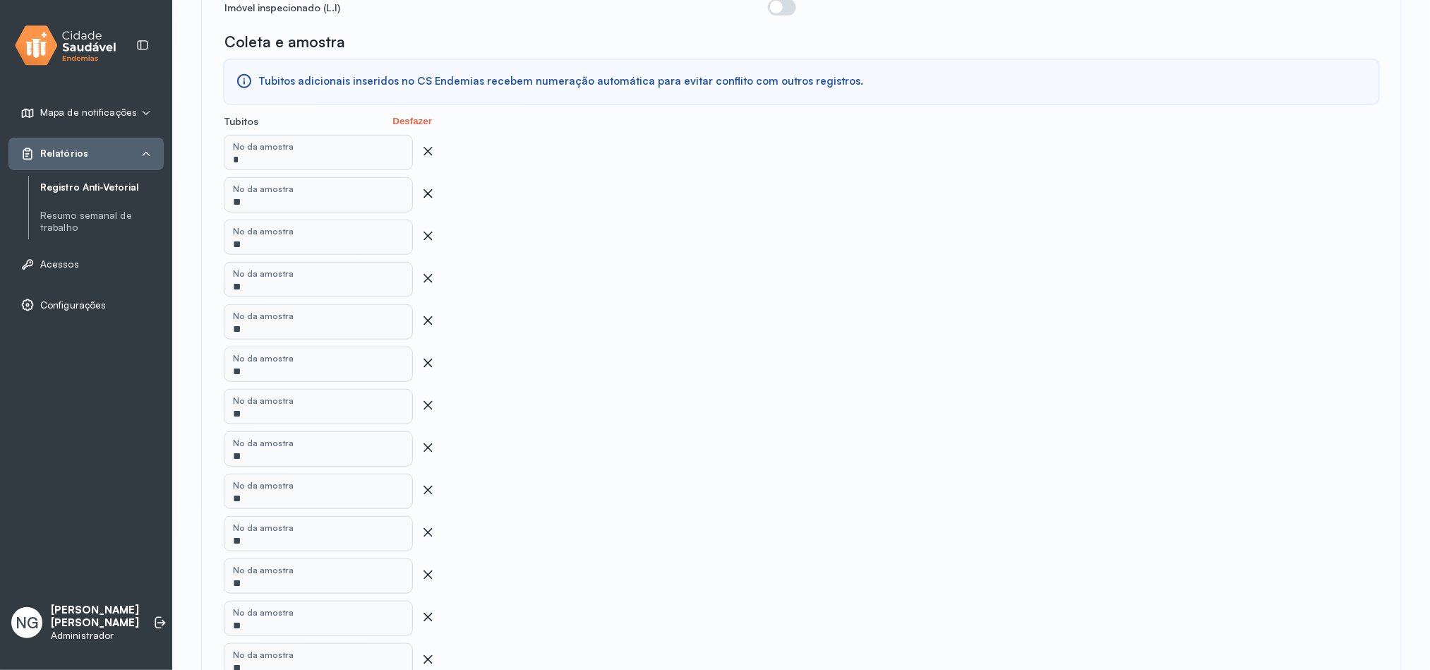
click at [430, 186] on icon at bounding box center [428, 193] width 14 height 14
click at [426, 189] on icon at bounding box center [428, 193] width 8 height 8
click at [429, 186] on icon at bounding box center [428, 193] width 14 height 14
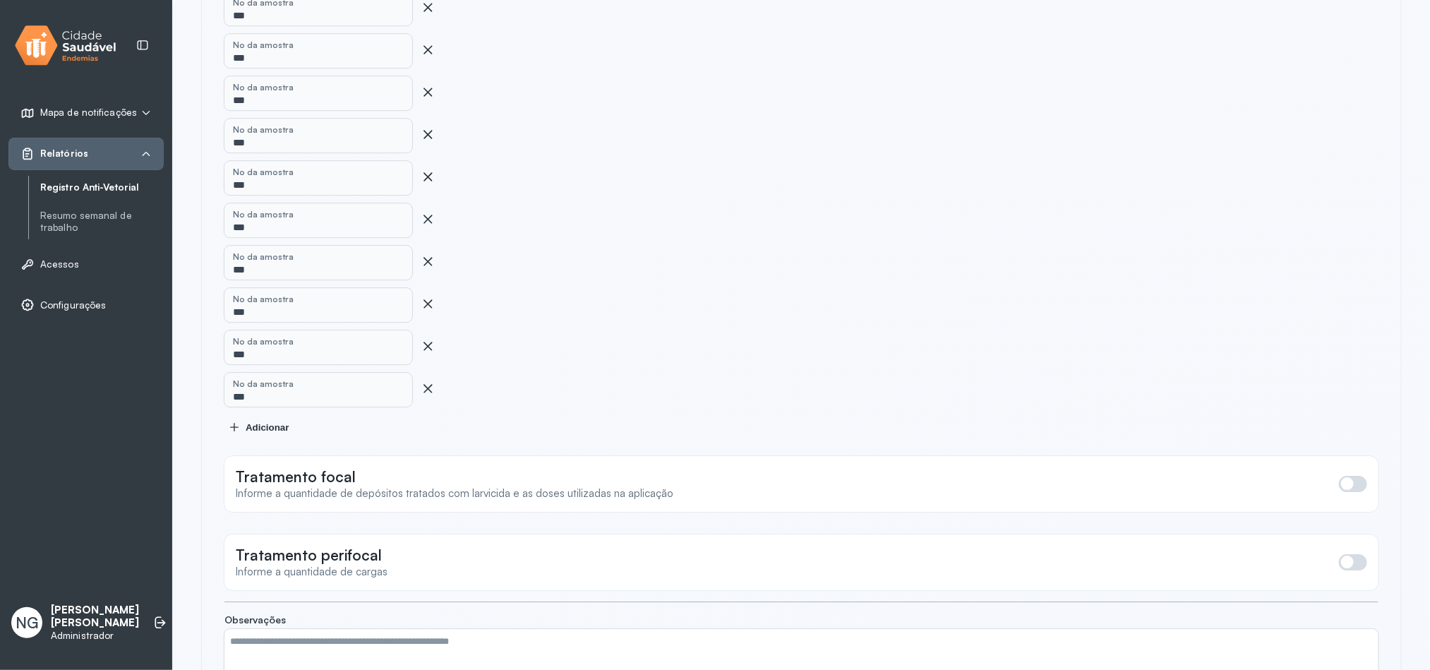
scroll to position [5109, 0]
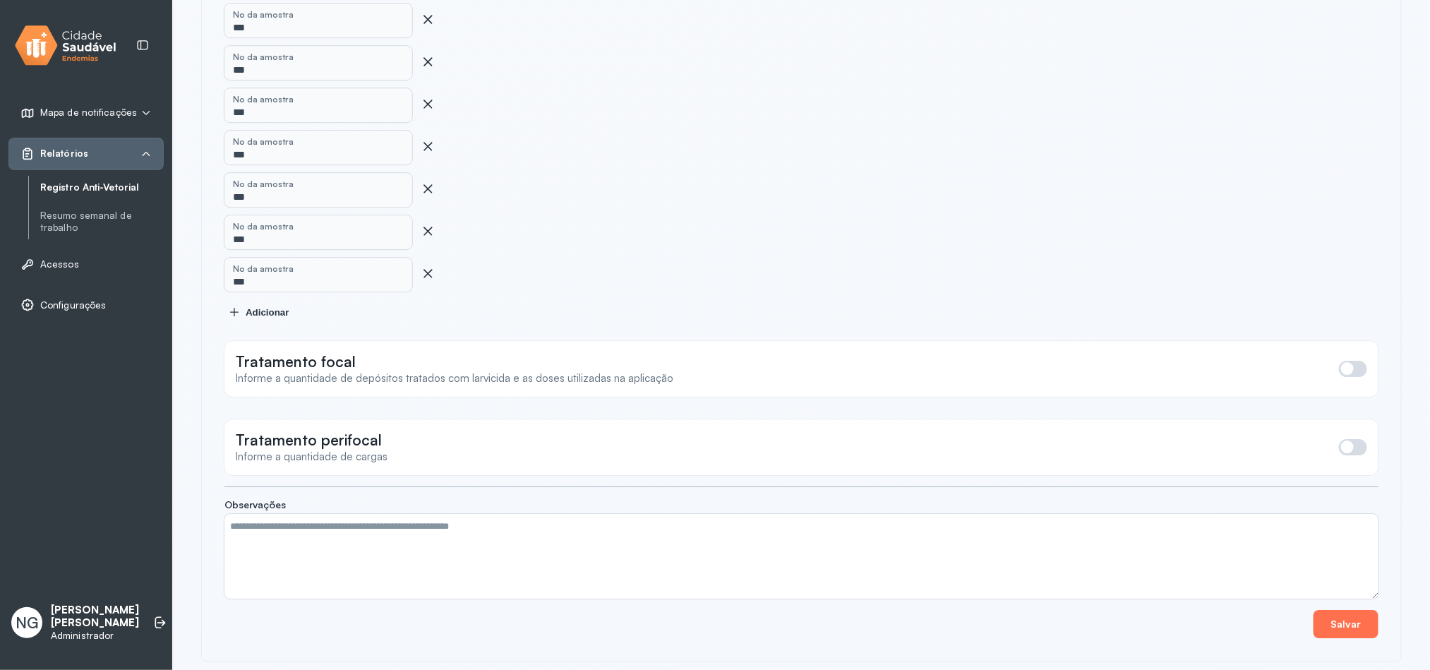
click at [1341, 611] on button "Salvar" at bounding box center [1346, 624] width 65 height 28
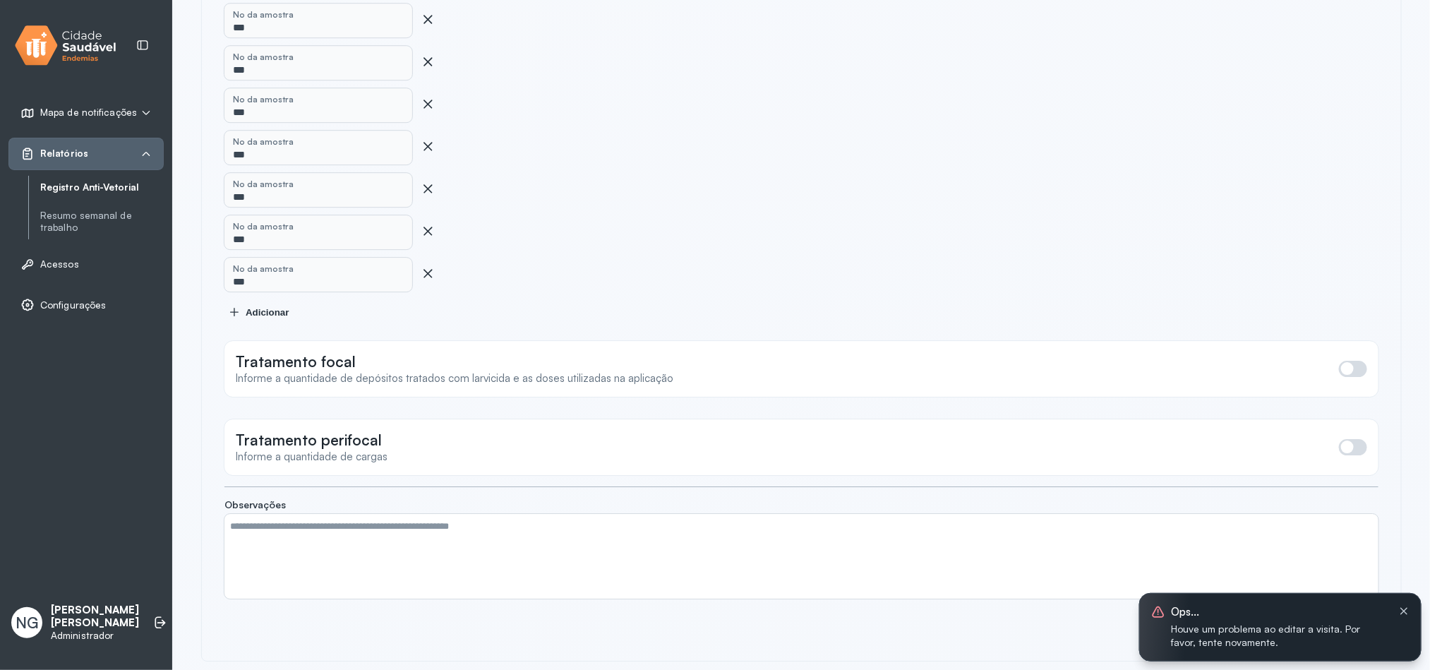
drag, startPoint x: 206, startPoint y: 107, endPoint x: 1371, endPoint y: 623, distance: 1274.3
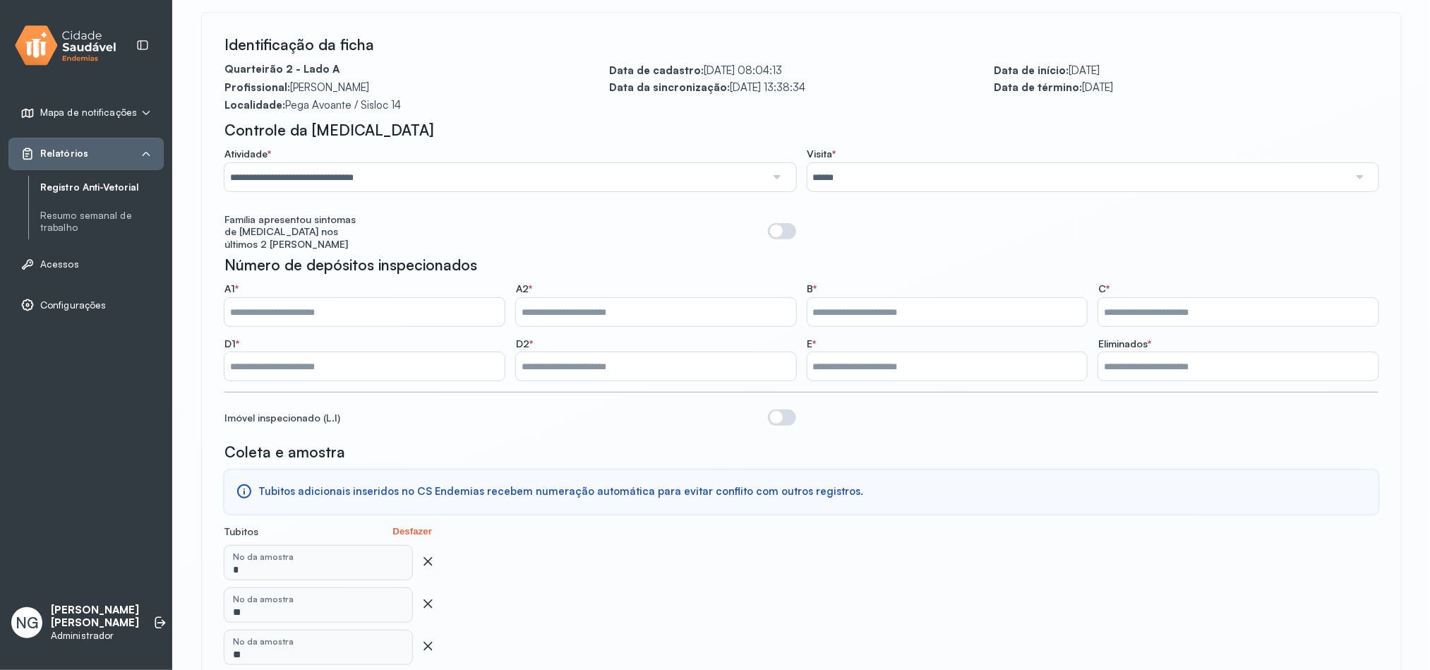
scroll to position [240, 0]
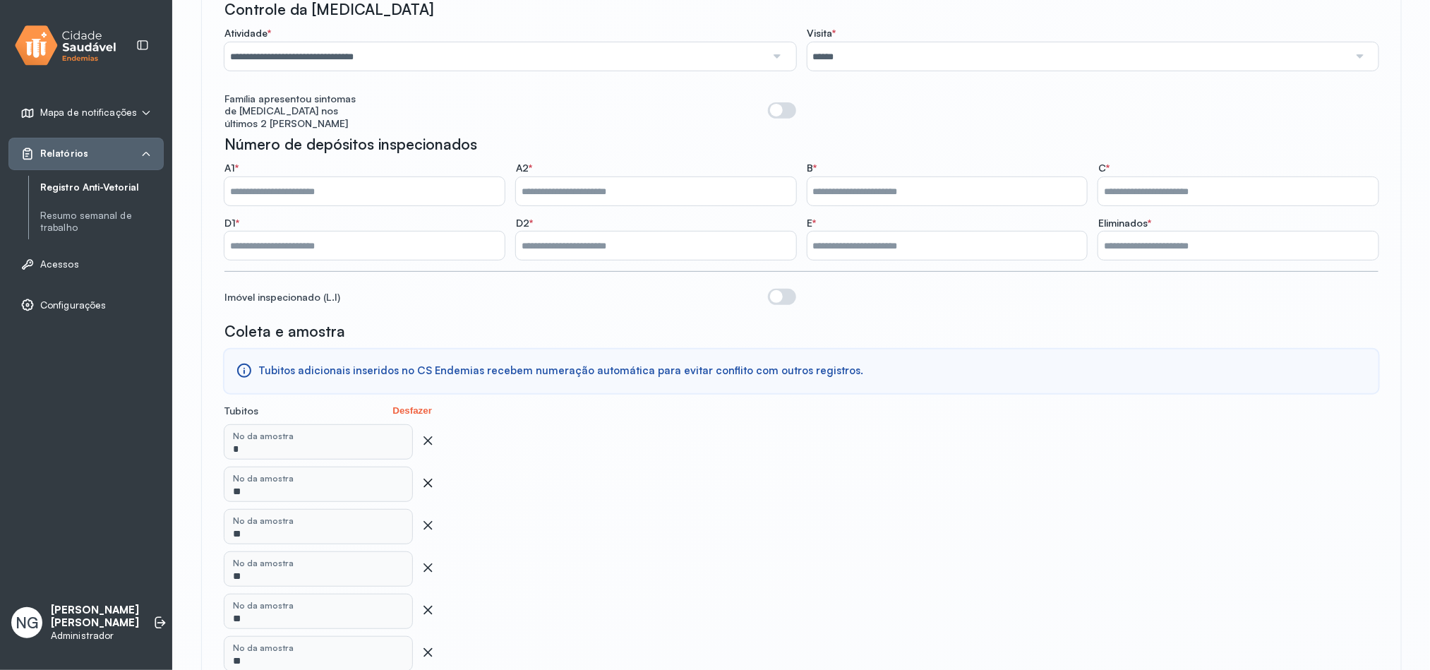
click at [430, 476] on icon at bounding box center [428, 483] width 14 height 14
click at [432, 476] on icon at bounding box center [428, 483] width 14 height 14
click at [431, 476] on icon at bounding box center [428, 483] width 14 height 14
click at [434, 476] on icon at bounding box center [428, 483] width 14 height 14
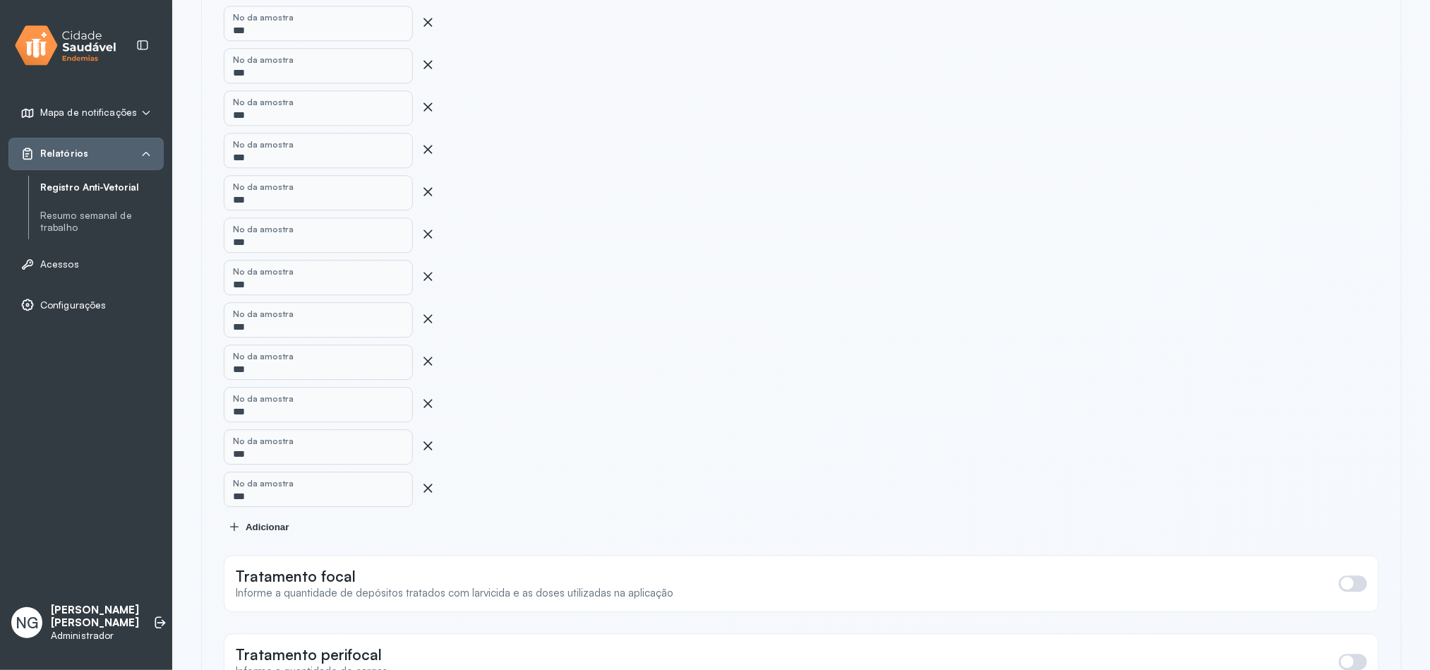
scroll to position [4897, 0]
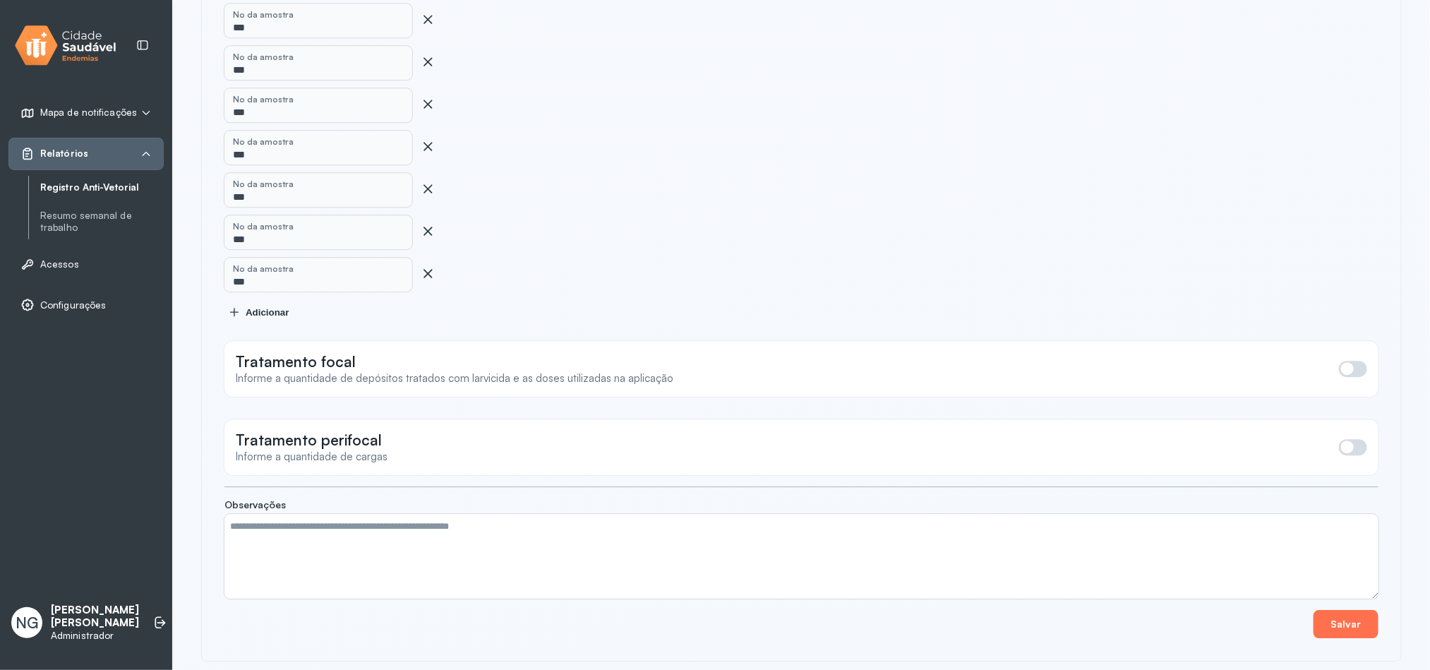
click at [1345, 613] on button "Salvar" at bounding box center [1346, 624] width 65 height 28
drag, startPoint x: 1355, startPoint y: 613, endPoint x: 841, endPoint y: 487, distance: 529.8
click at [1343, 610] on button "Salvar" at bounding box center [1346, 624] width 65 height 28
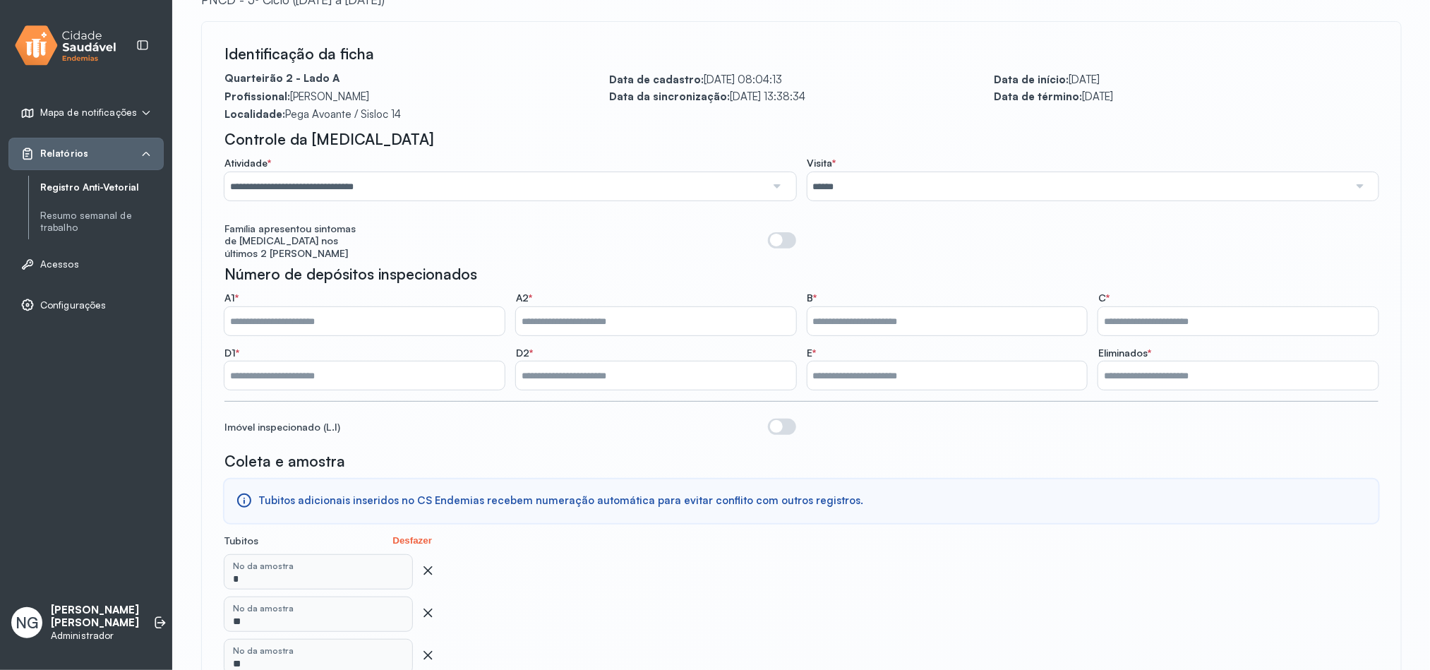
scroll to position [212, 0]
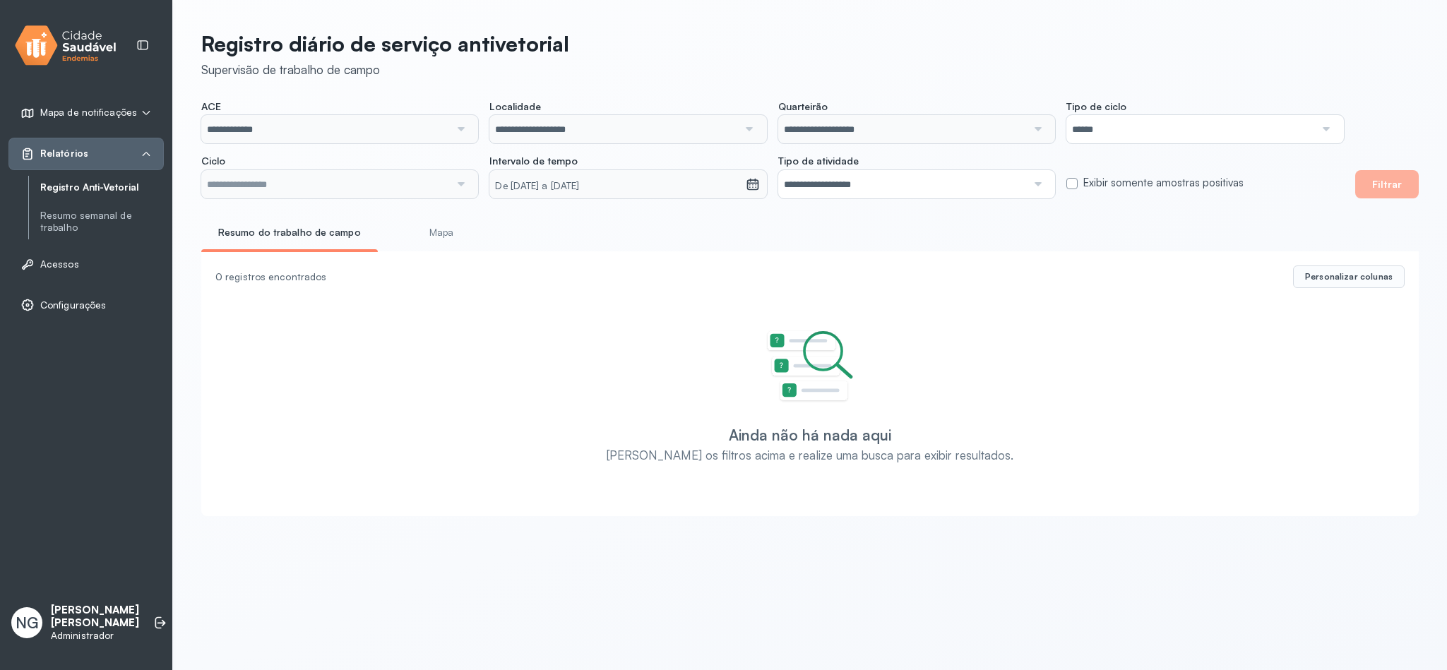
type input "**********"
click at [399, 124] on input "**********" at bounding box center [325, 129] width 248 height 28
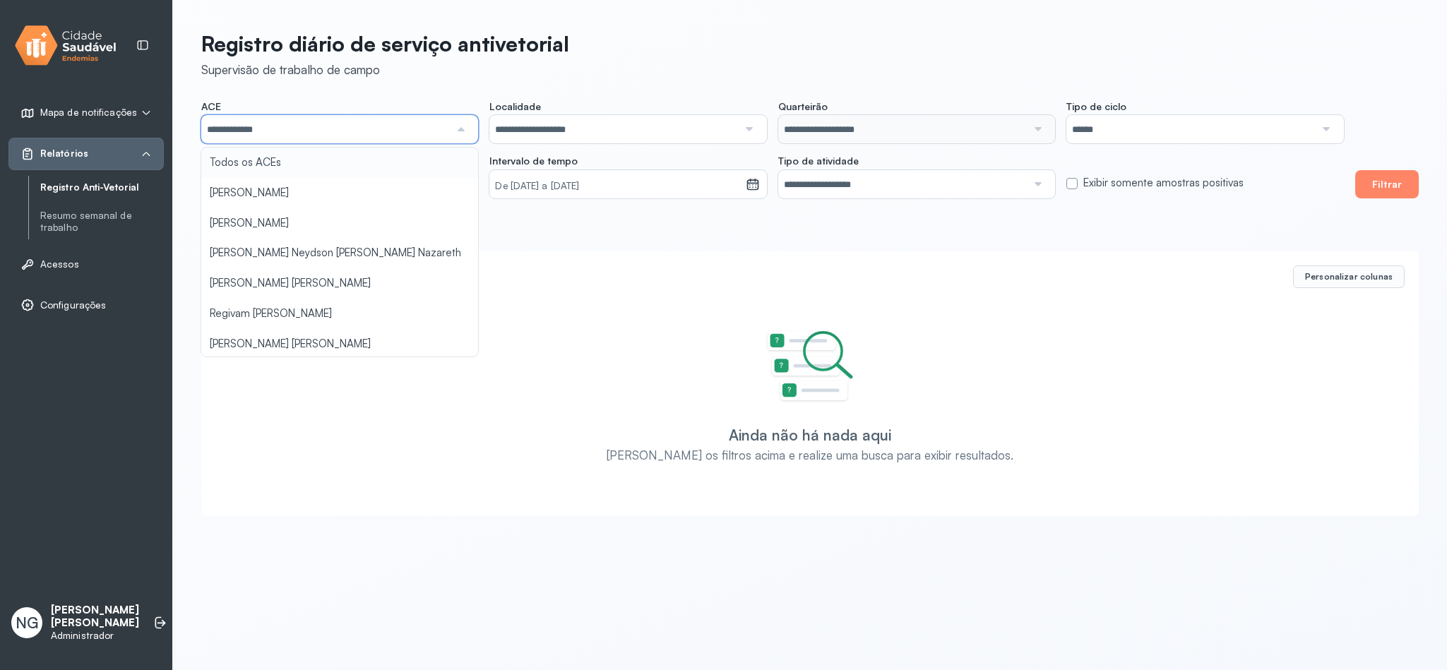
click at [321, 121] on input "**********" at bounding box center [325, 129] width 248 height 28
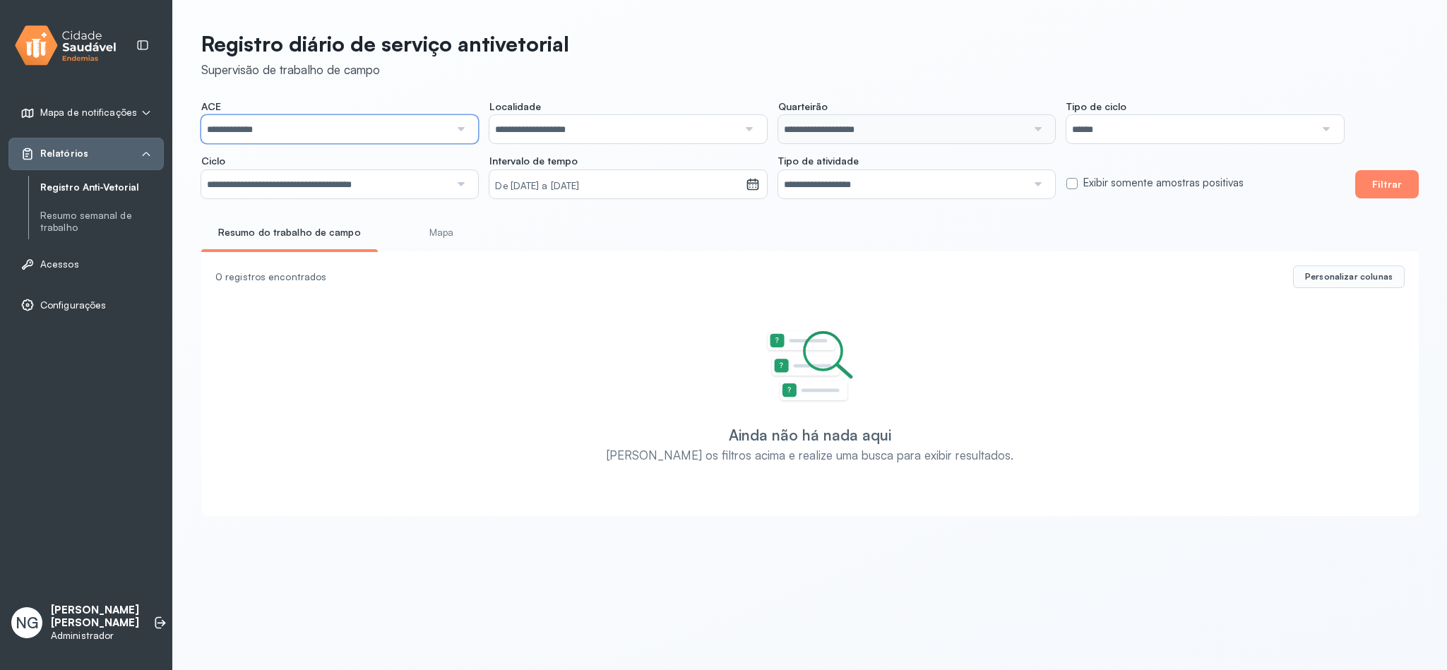
click at [323, 134] on input "**********" at bounding box center [325, 129] width 248 height 28
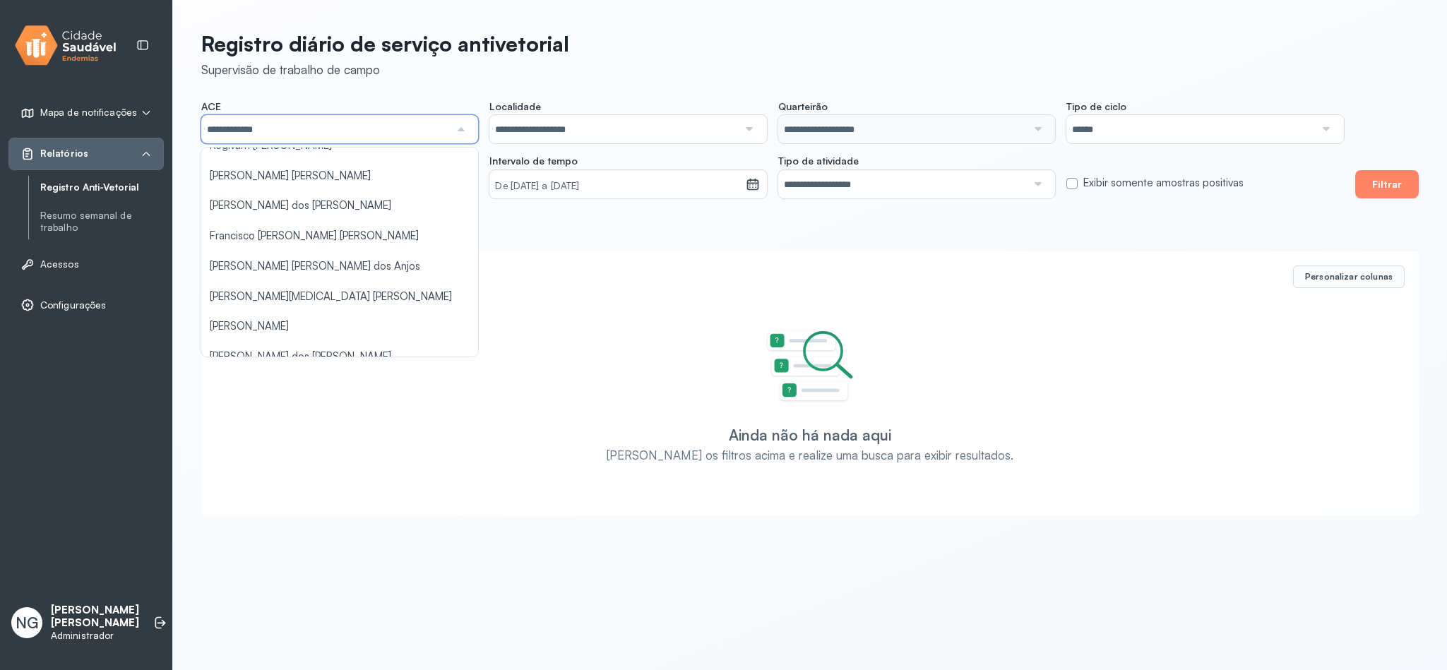
scroll to position [212, 0]
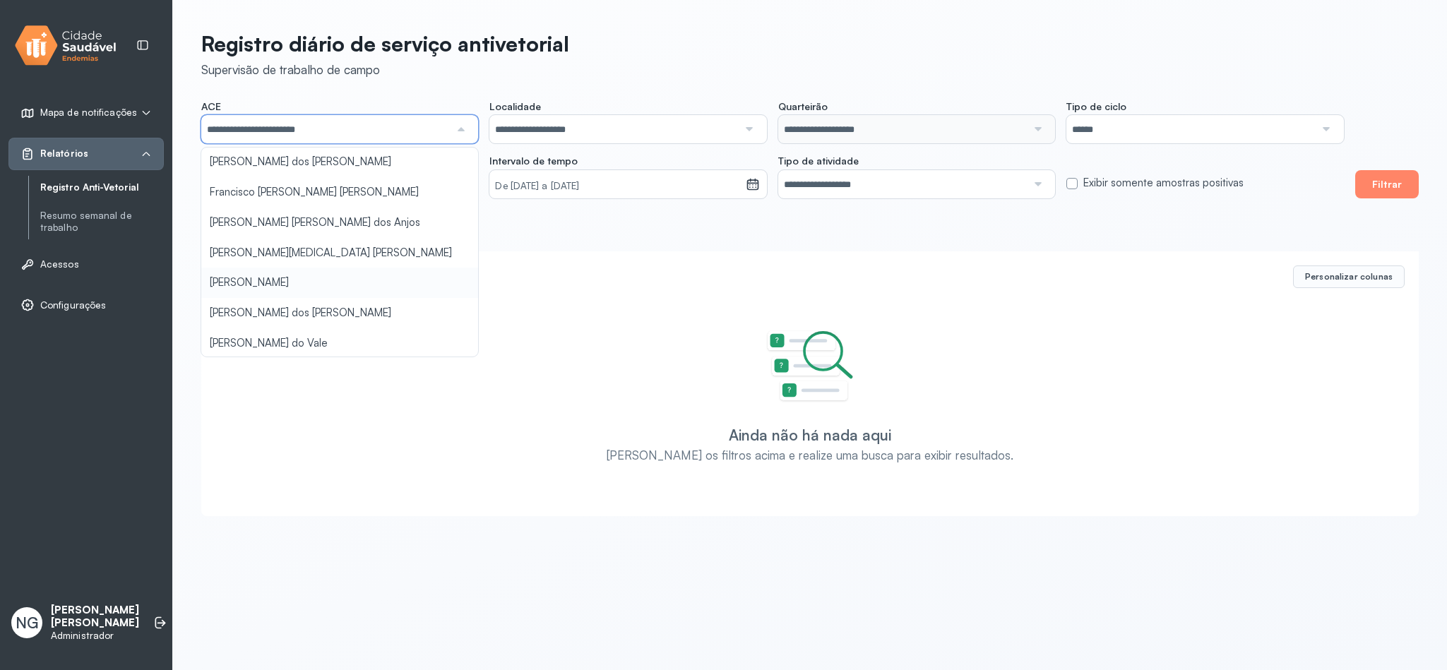
click at [301, 277] on div "**********" at bounding box center [810, 269] width 1274 height 539
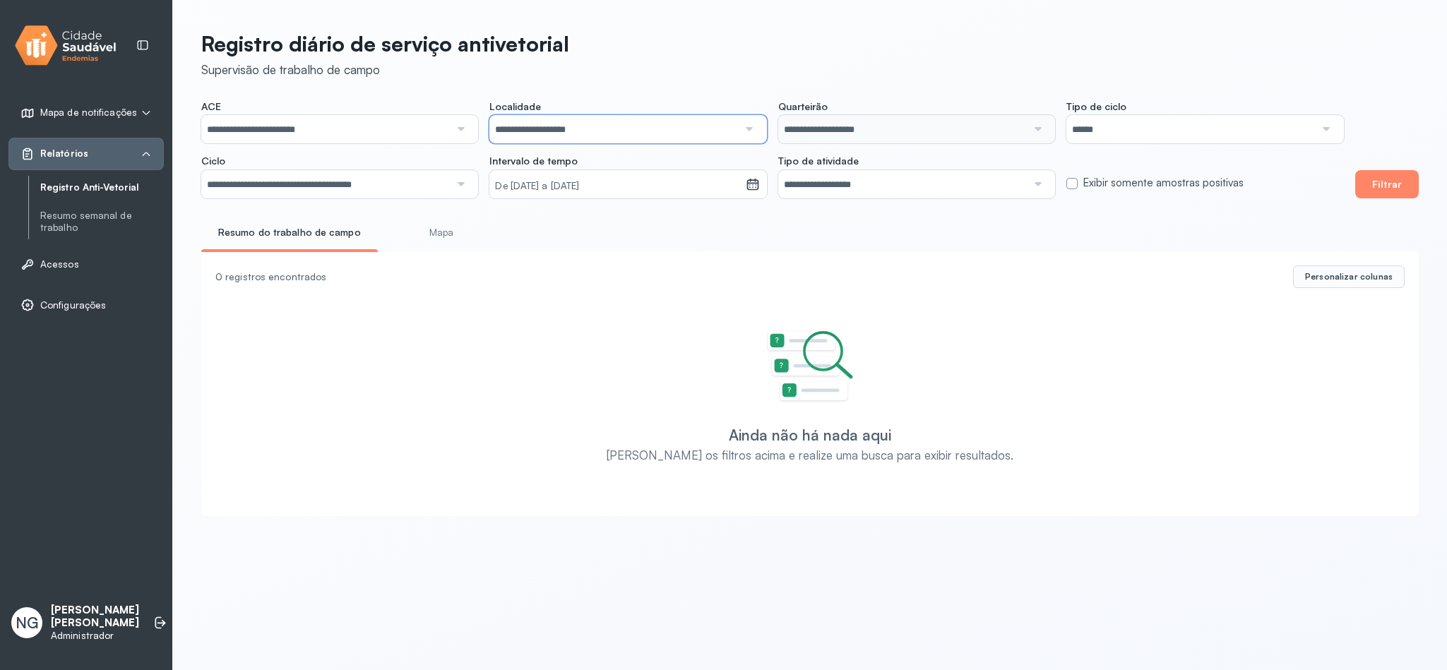
click at [587, 127] on input "**********" at bounding box center [613, 129] width 248 height 28
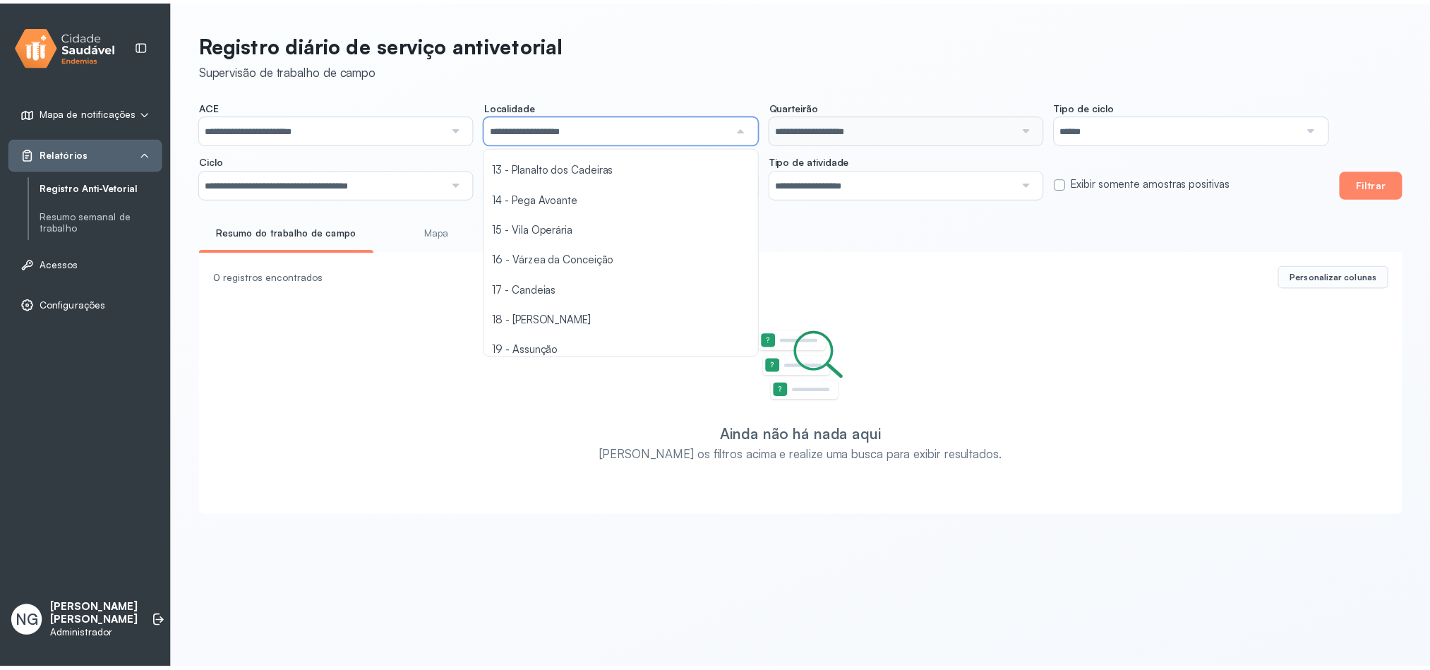
scroll to position [394, 0]
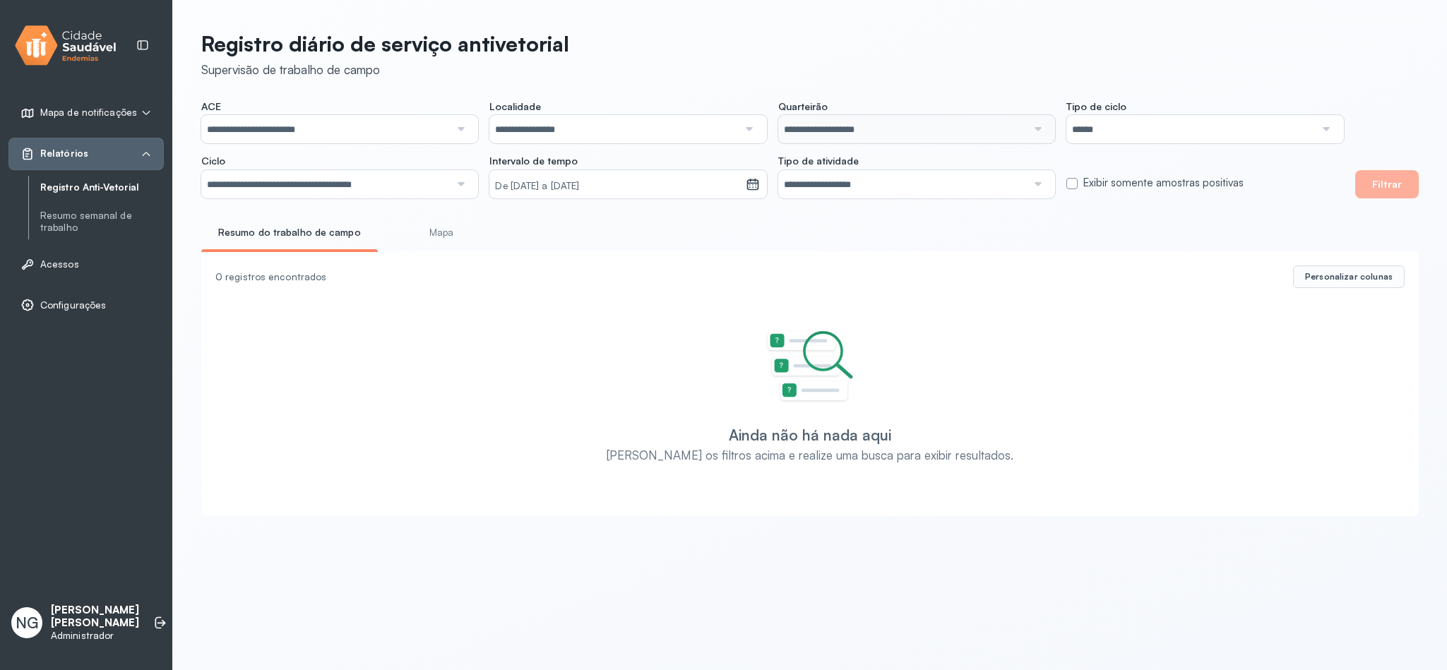
click at [540, 187] on div "**********" at bounding box center [772, 149] width 1142 height 98
click at [556, 181] on small "De 19/08/2025 a 15/10/2025" at bounding box center [617, 186] width 244 height 14
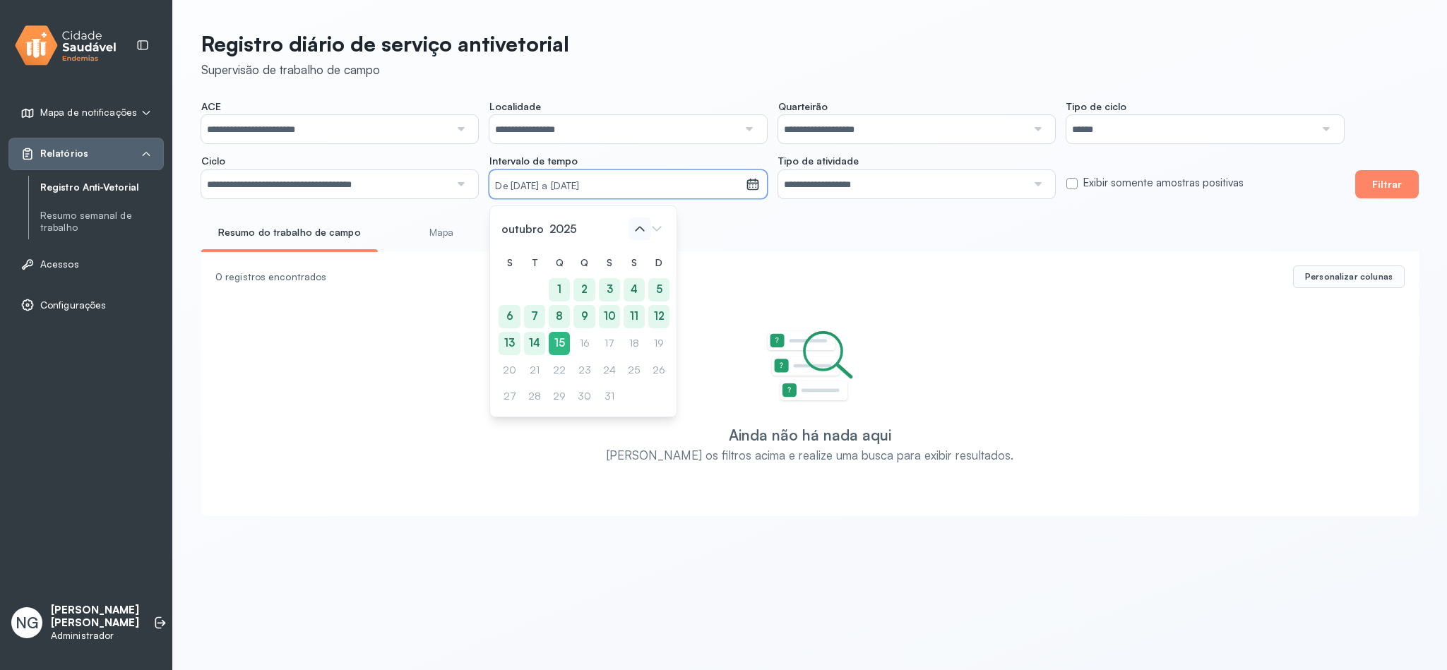
click at [636, 227] on icon at bounding box center [639, 228] width 23 height 23
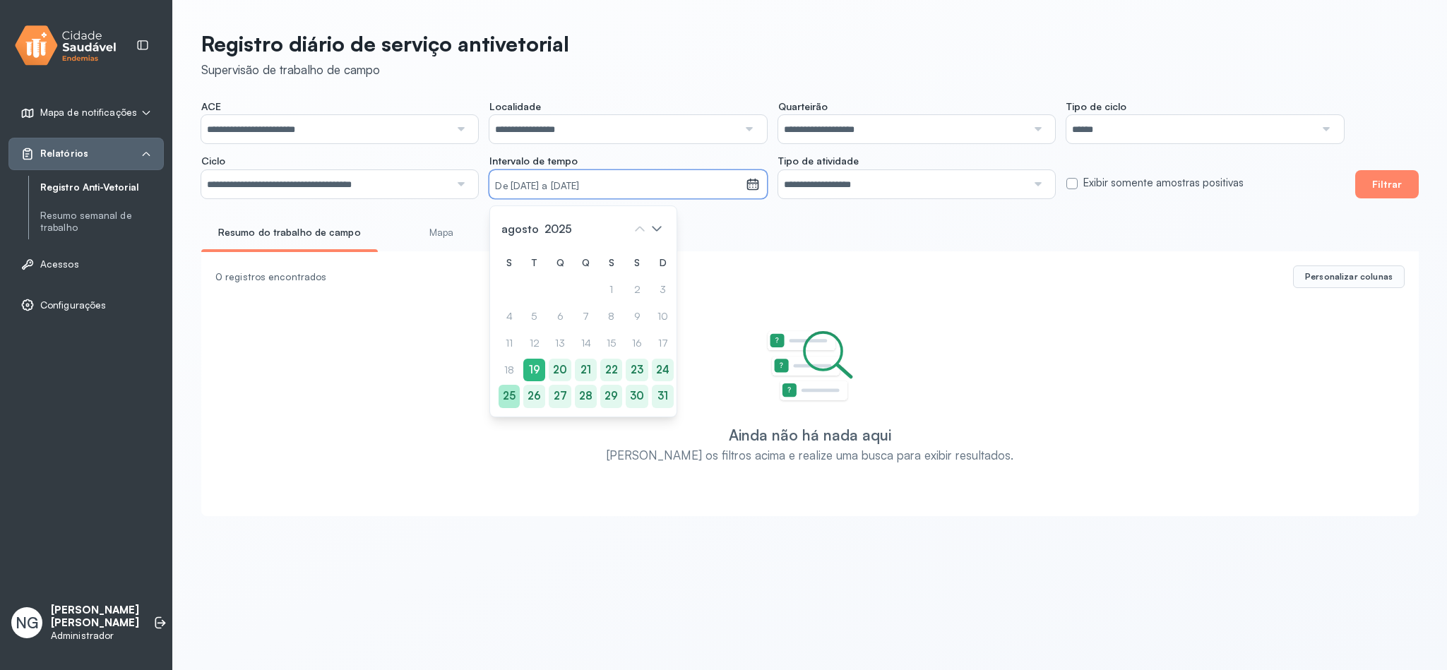
click at [652, 393] on div "25" at bounding box center [663, 396] width 22 height 23
click at [631, 393] on div "30" at bounding box center [636, 396] width 23 height 23
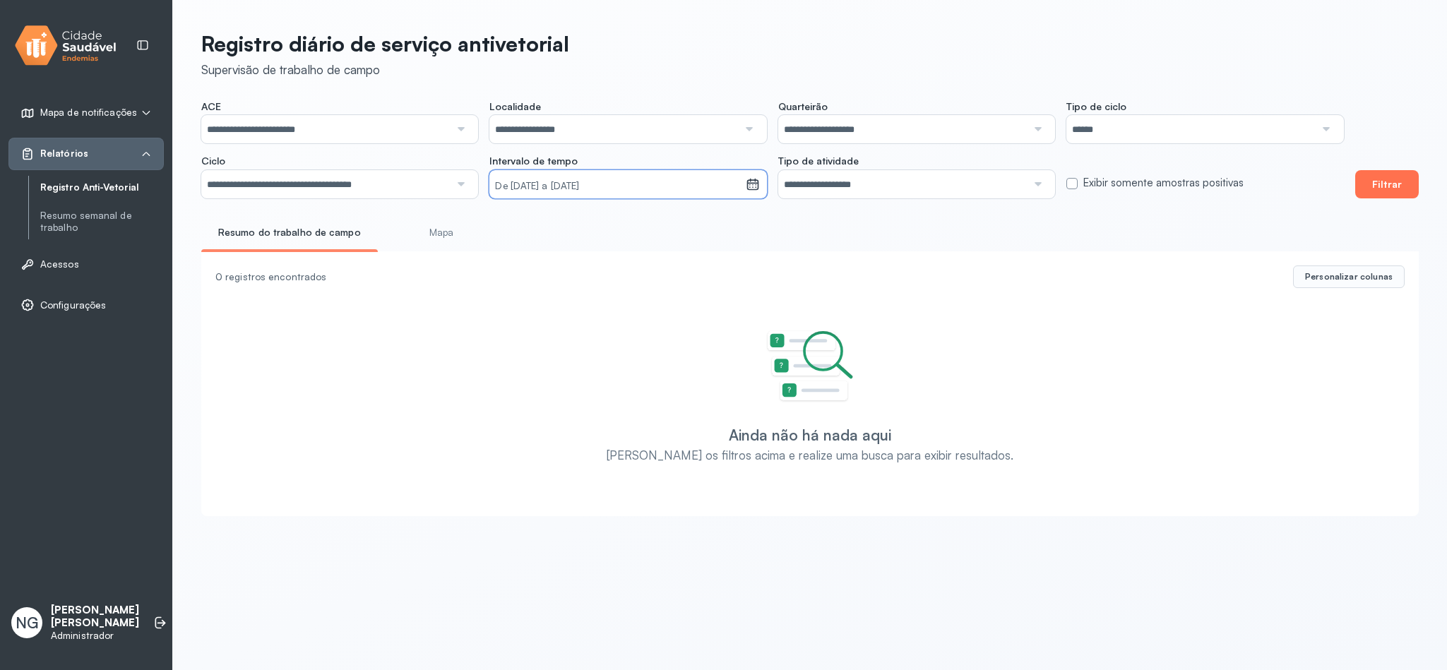
click at [1385, 181] on button "Filtrar" at bounding box center [1387, 184] width 64 height 28
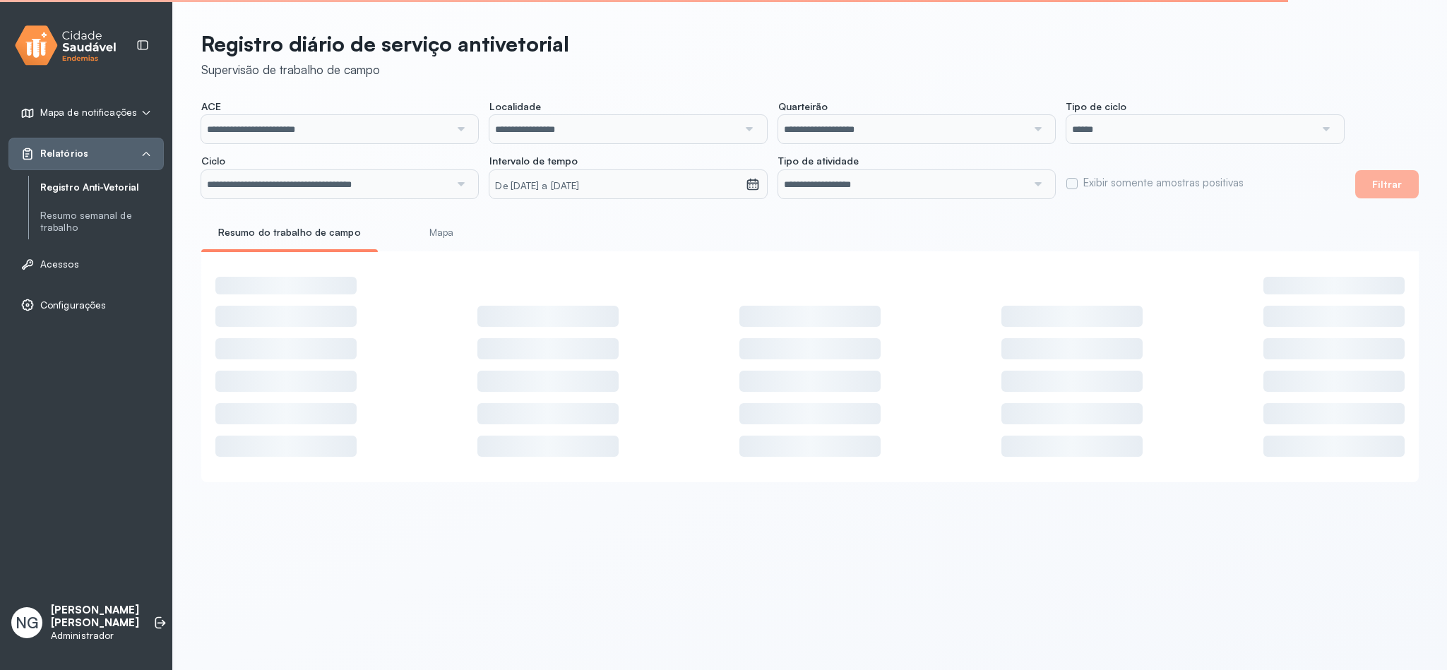
click at [337, 468] on div at bounding box center [809, 468] width 1189 height 0
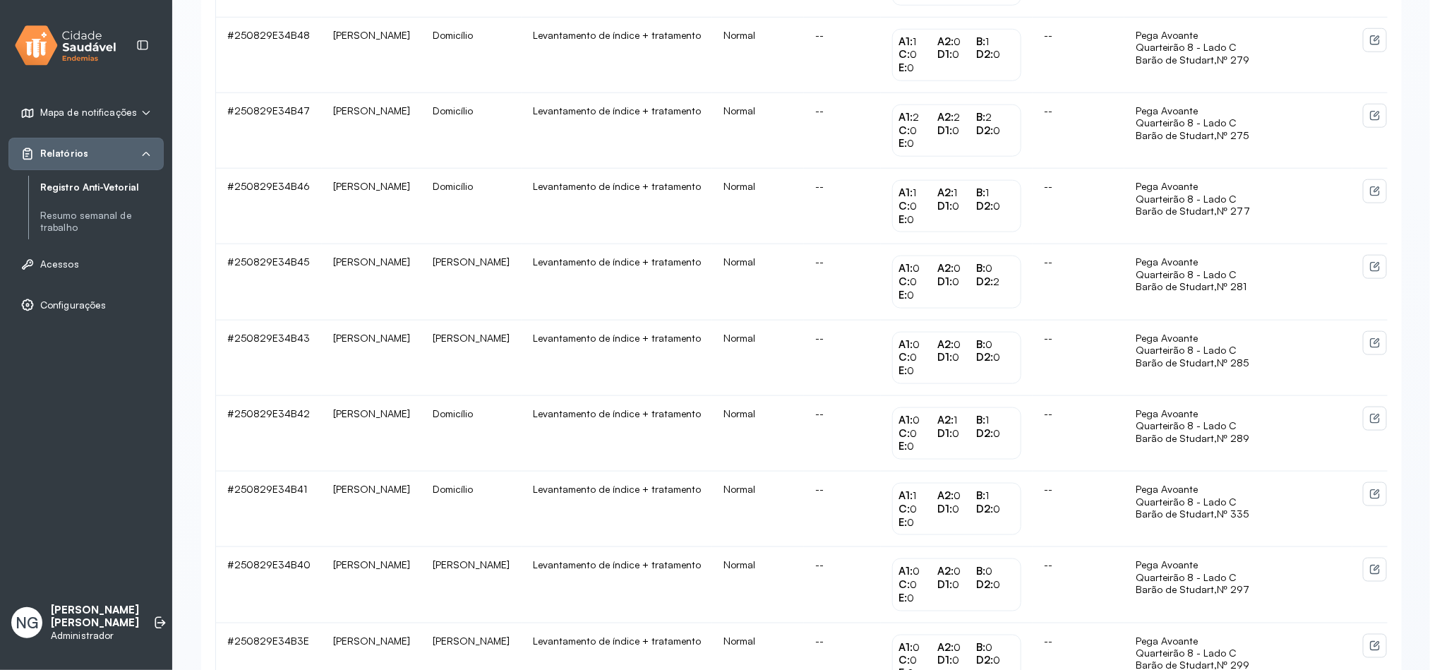
scroll to position [1278, 0]
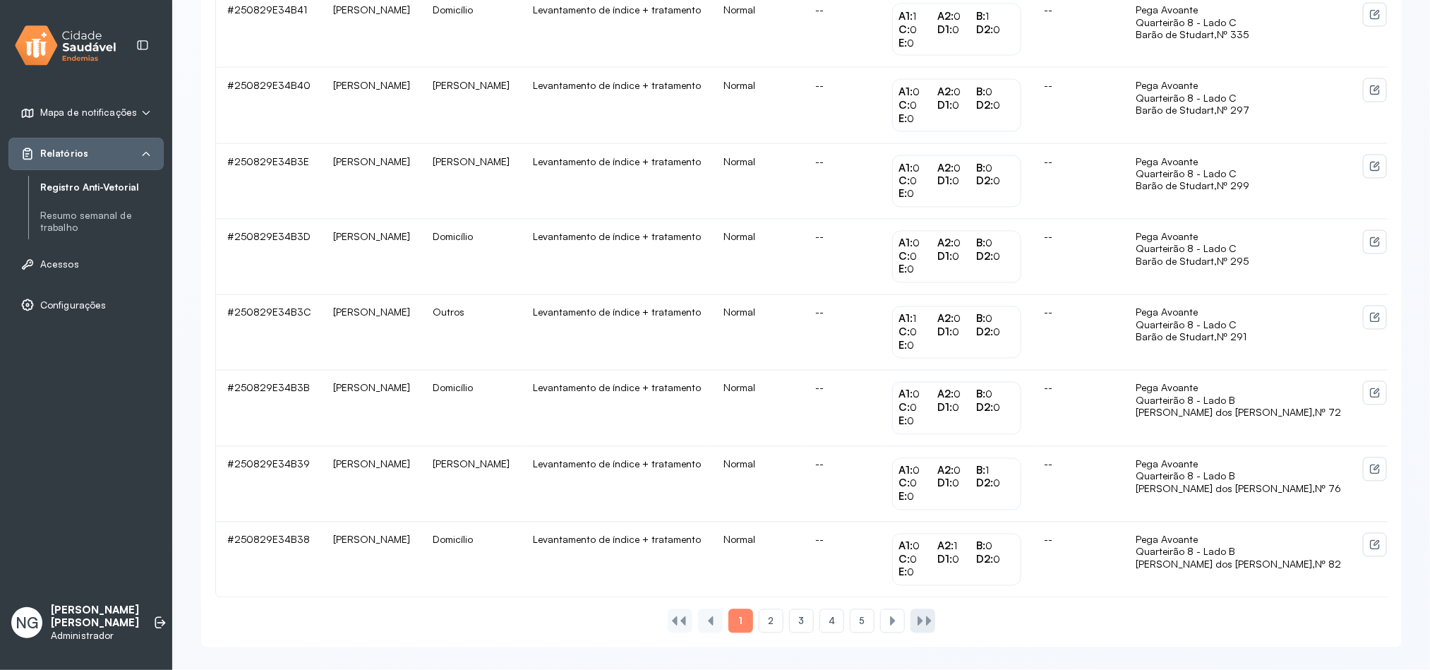
click at [916, 616] on div at bounding box center [920, 621] width 11 height 11
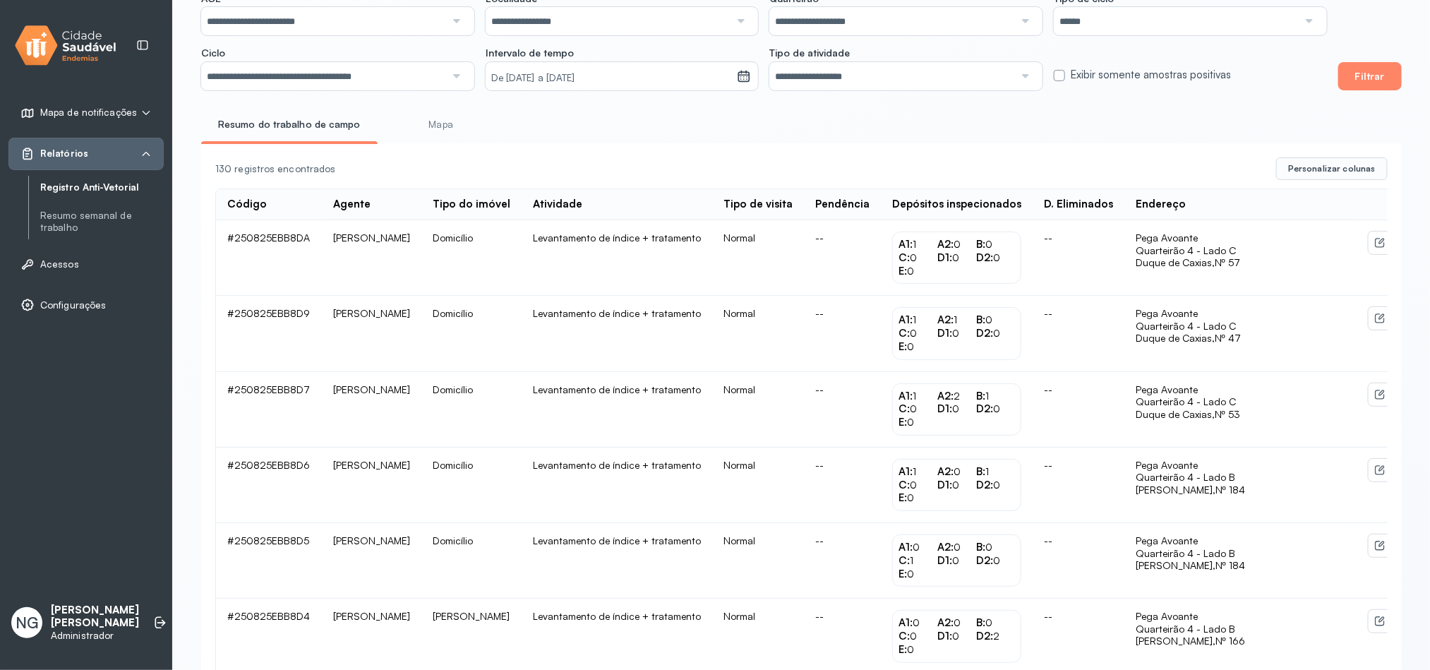
scroll to position [506, 0]
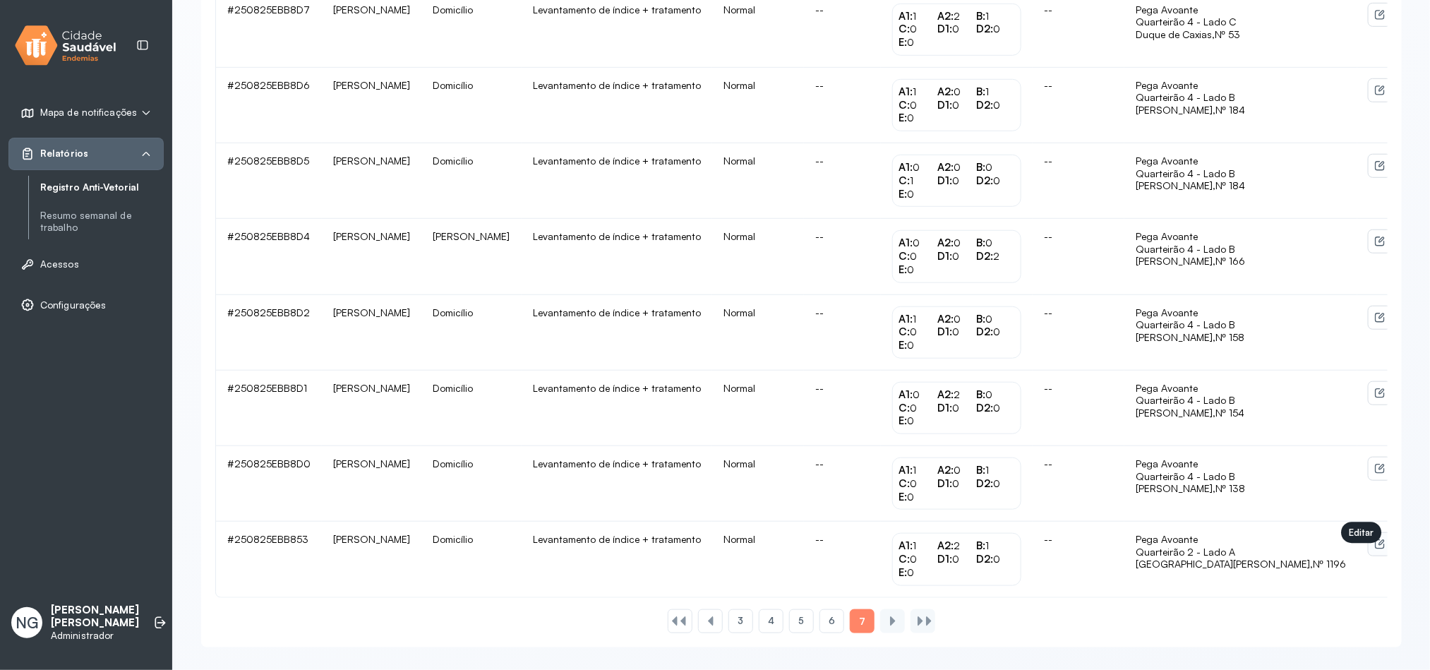
click at [1374, 540] on icon at bounding box center [1379, 544] width 11 height 11
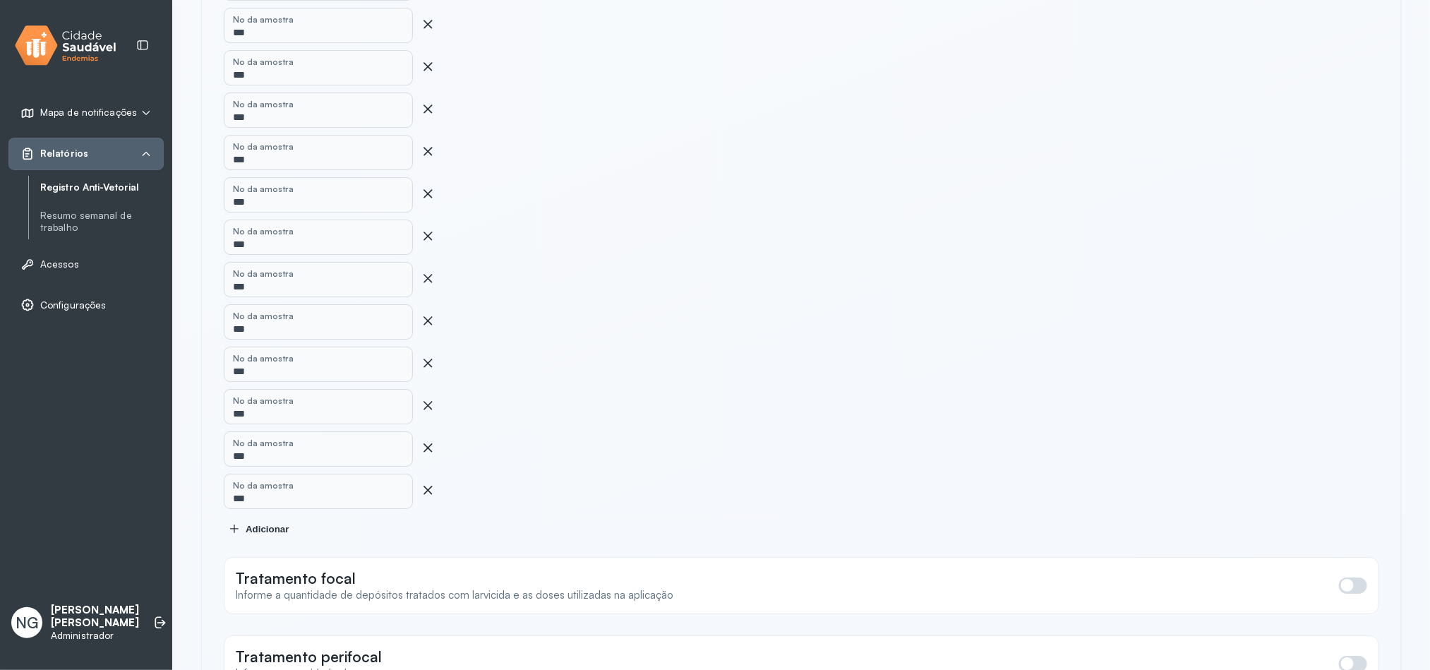
scroll to position [5617, 0]
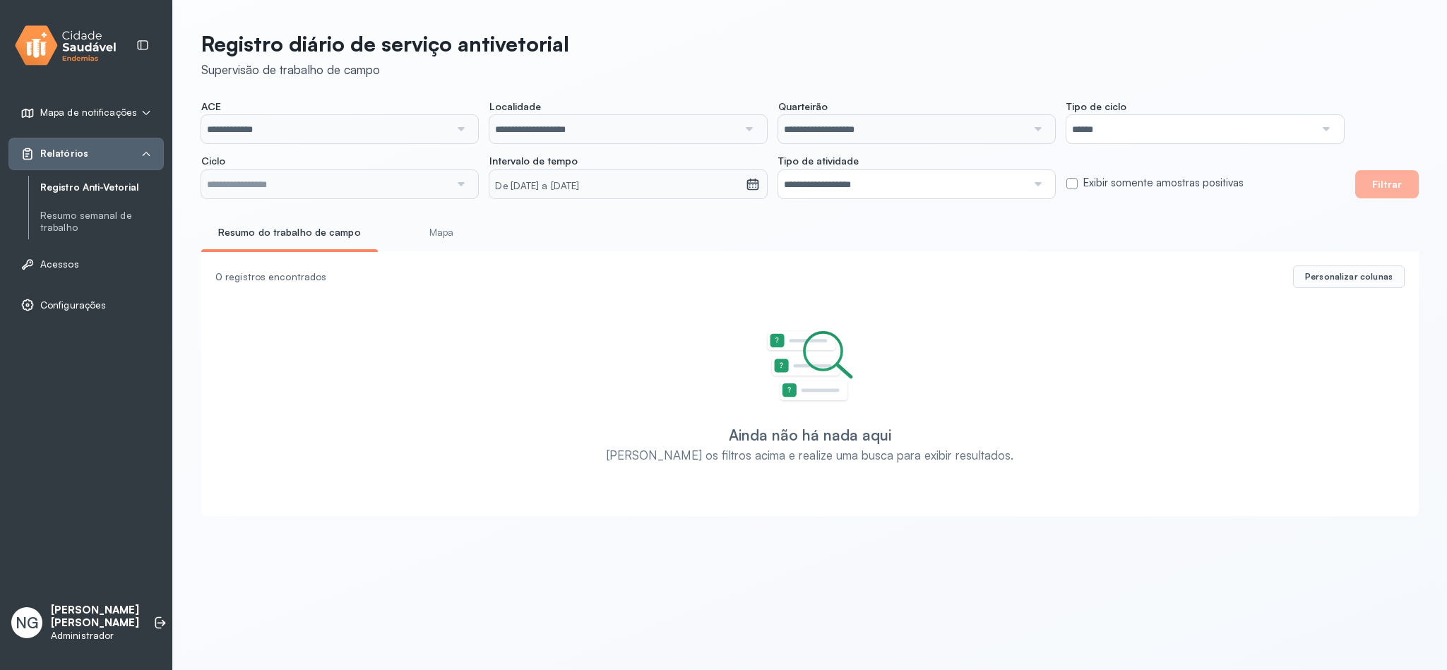
type input "**********"
click at [280, 133] on input "**********" at bounding box center [325, 129] width 248 height 28
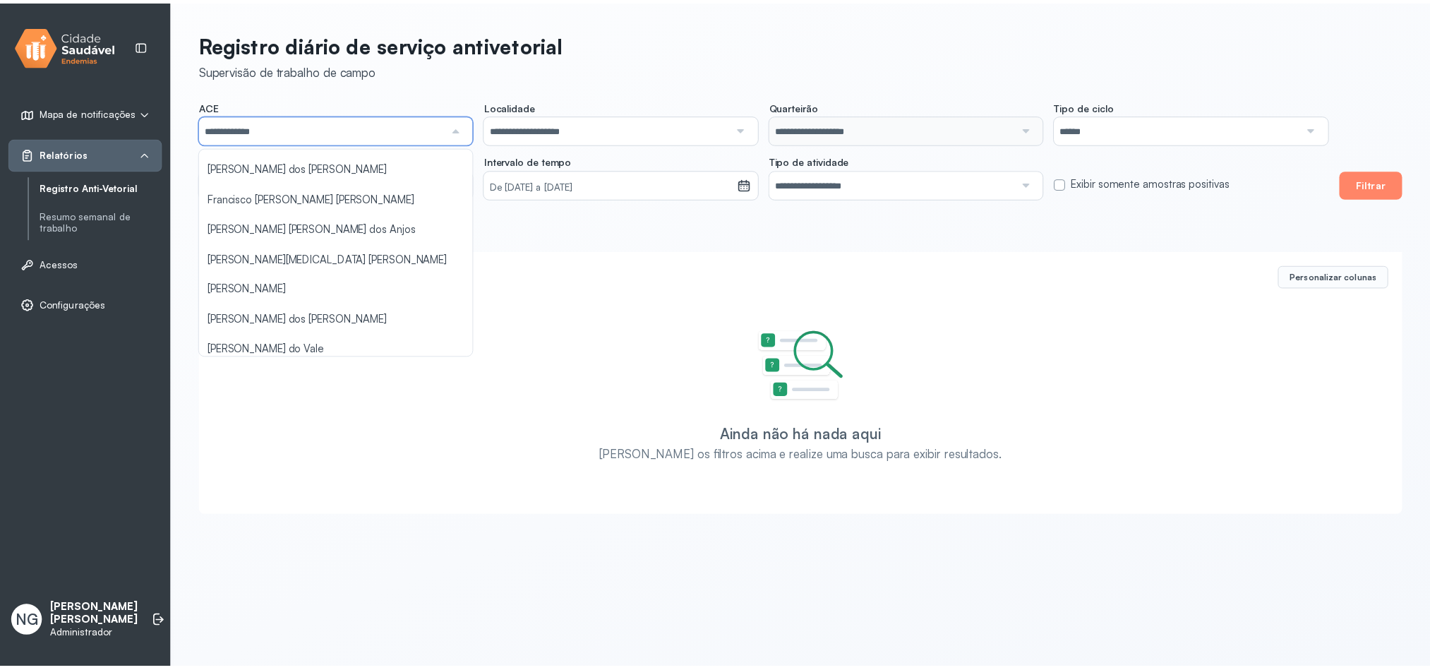
scroll to position [212, 0]
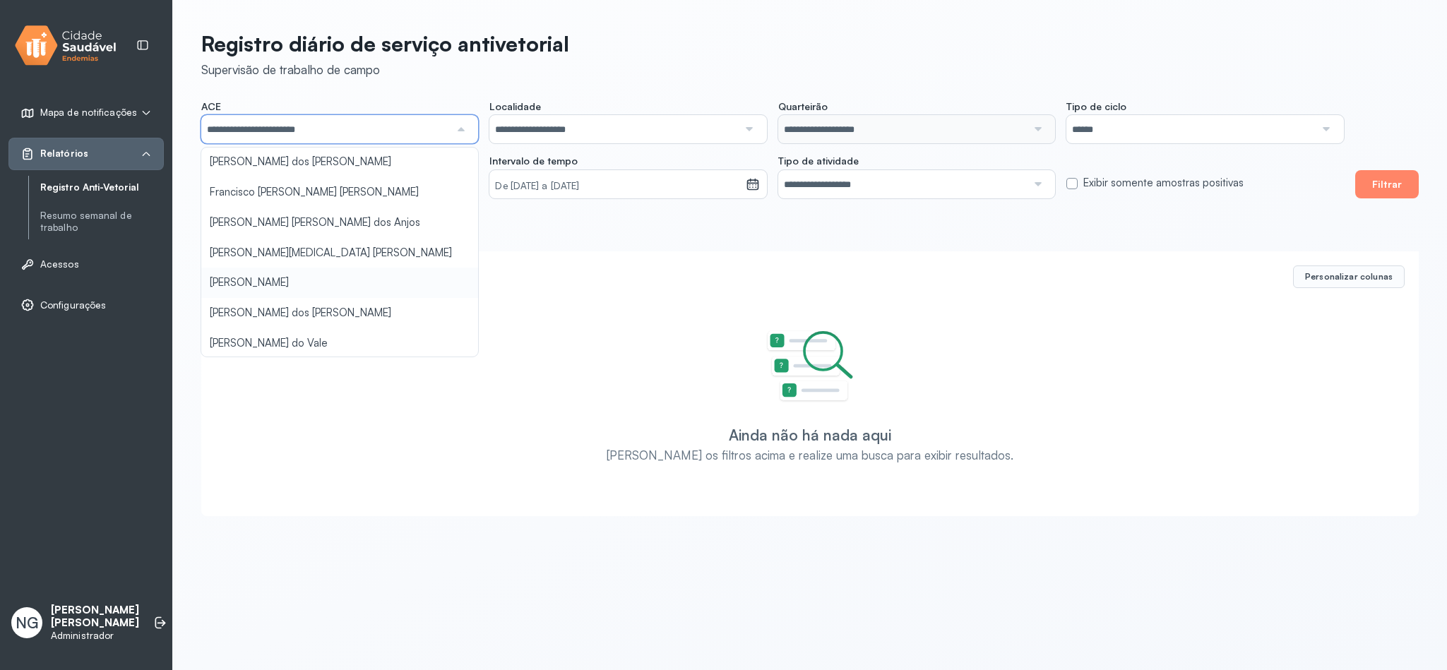
click at [280, 280] on div "**********" at bounding box center [810, 269] width 1274 height 539
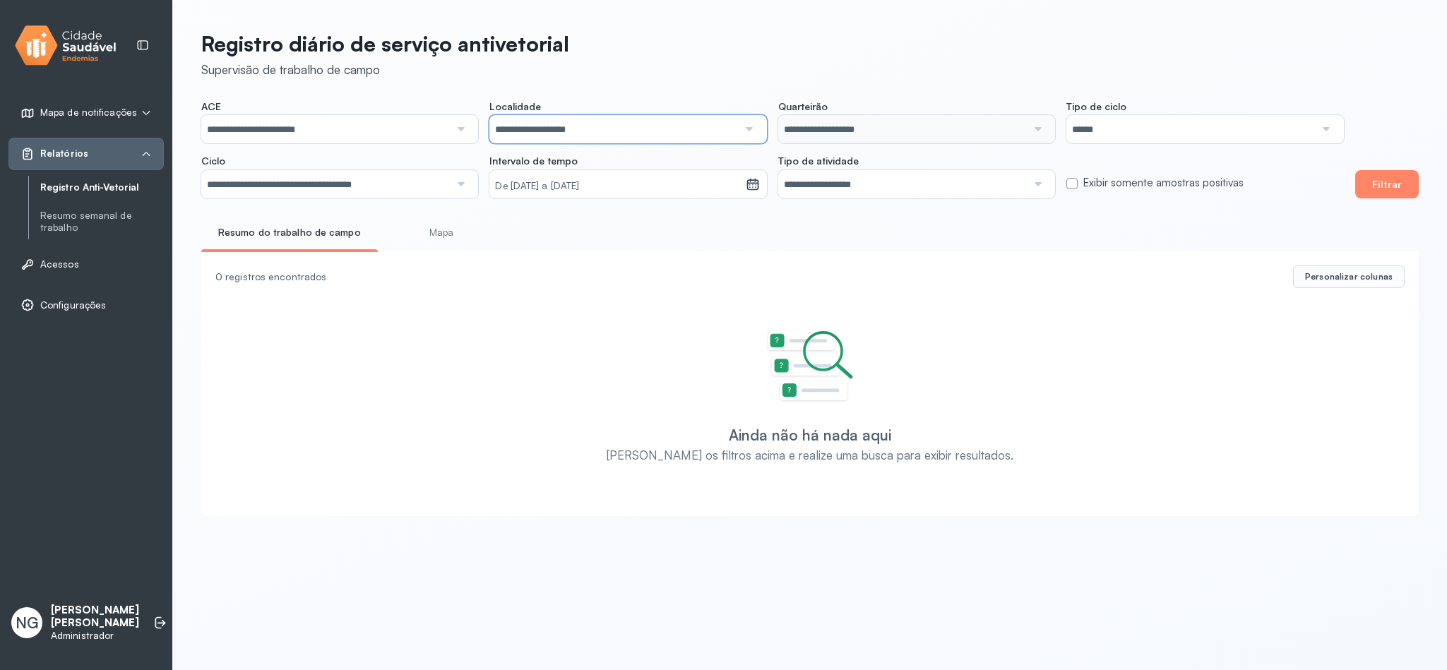
click at [547, 117] on input "**********" at bounding box center [613, 129] width 248 height 28
click at [815, 45] on header "Registro diário de serviço antivetorial Supervisão de trabalho de campo" at bounding box center [809, 54] width 1217 height 47
click at [557, 183] on small "De 19/08/2025 a 15/10/2025" at bounding box center [617, 186] width 244 height 14
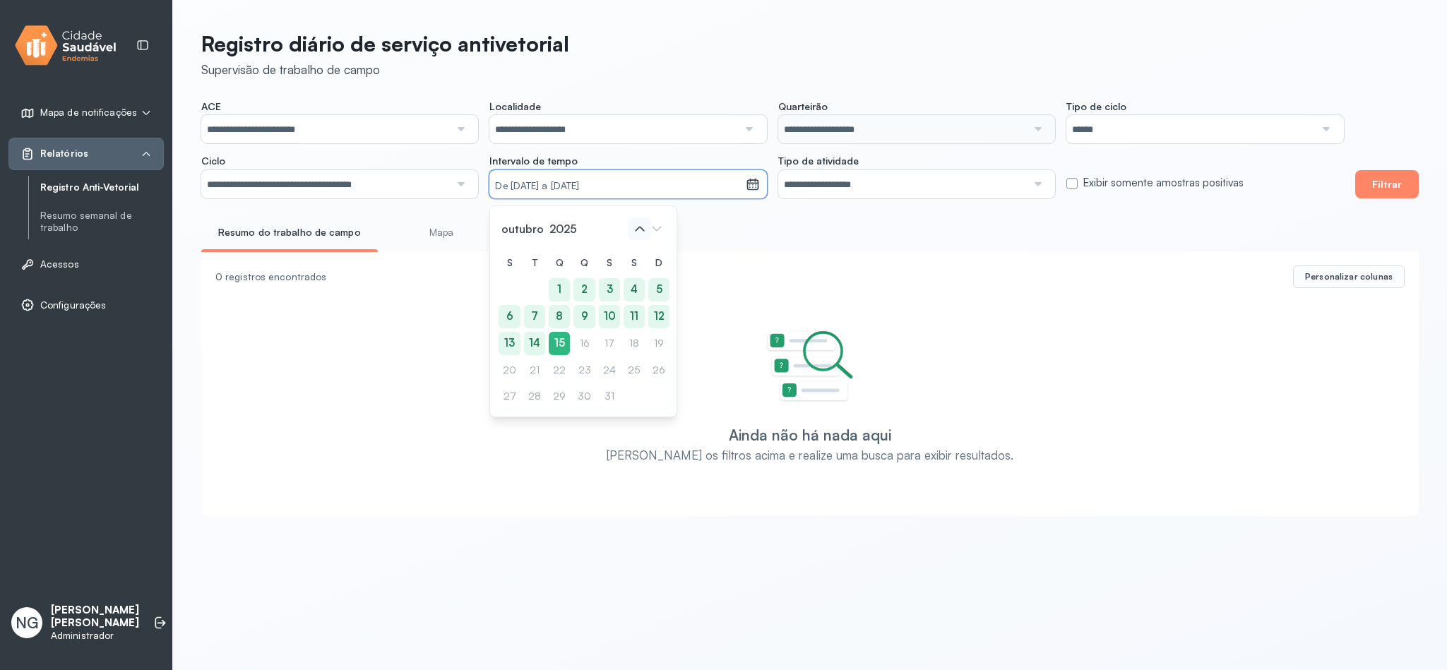
click at [635, 229] on icon at bounding box center [639, 228] width 23 height 23
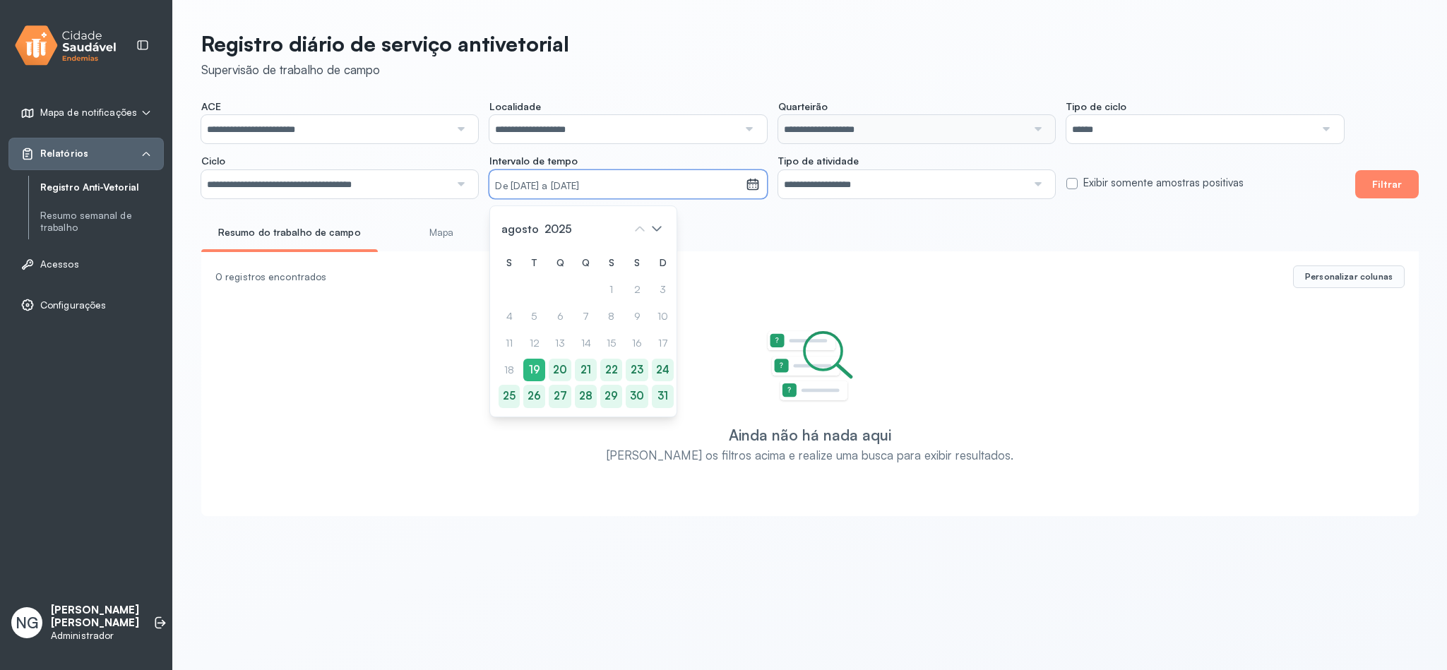
drag, startPoint x: 509, startPoint y: 394, endPoint x: 522, endPoint y: 394, distance: 12.7
click at [652, 394] on div "25" at bounding box center [663, 396] width 22 height 23
click at [631, 390] on div "30" at bounding box center [636, 396] width 23 height 23
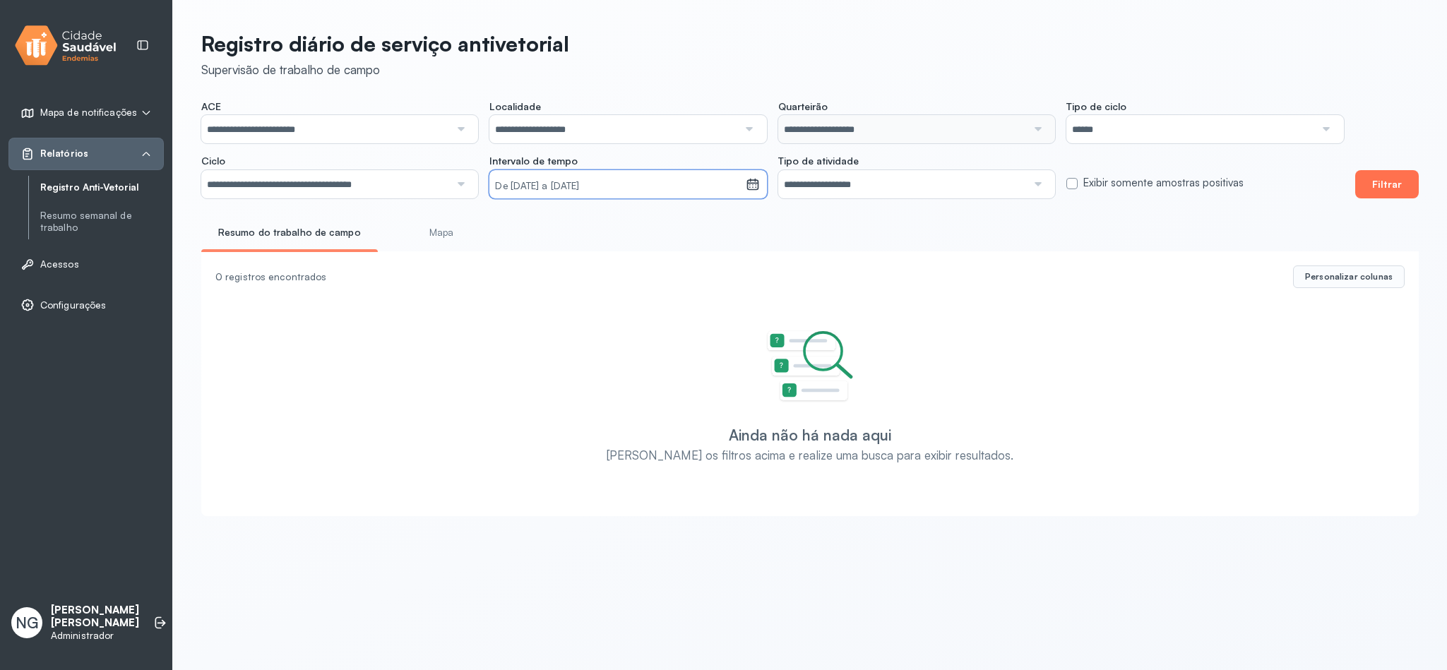
click at [1384, 179] on button "Filtrar" at bounding box center [1387, 184] width 64 height 28
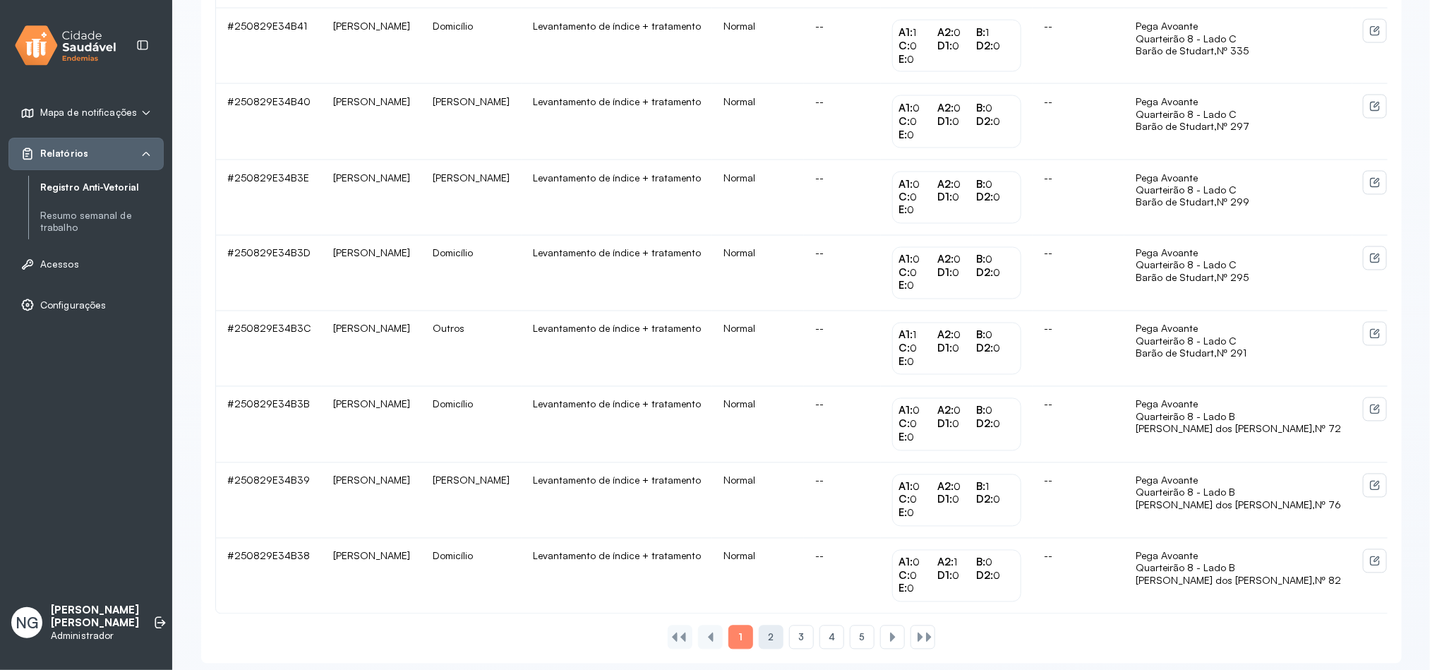
scroll to position [1278, 0]
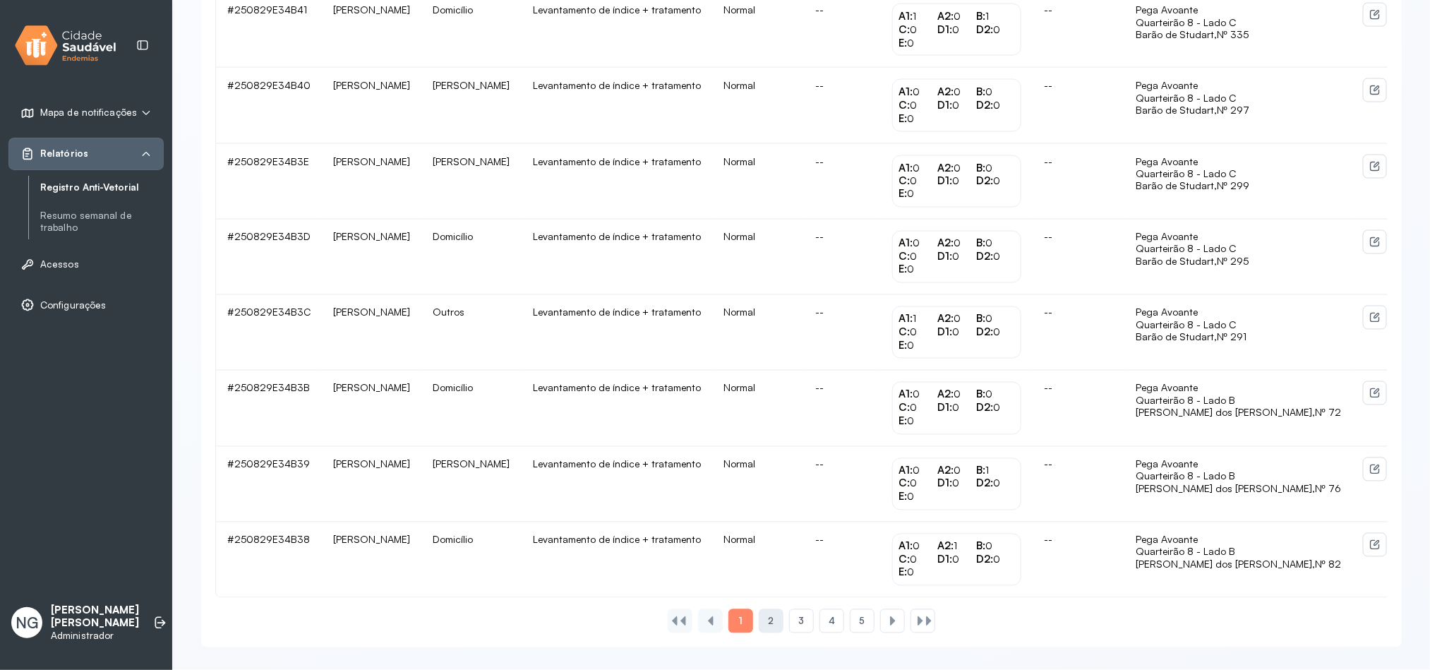
click at [772, 621] on span "2" at bounding box center [771, 622] width 6 height 12
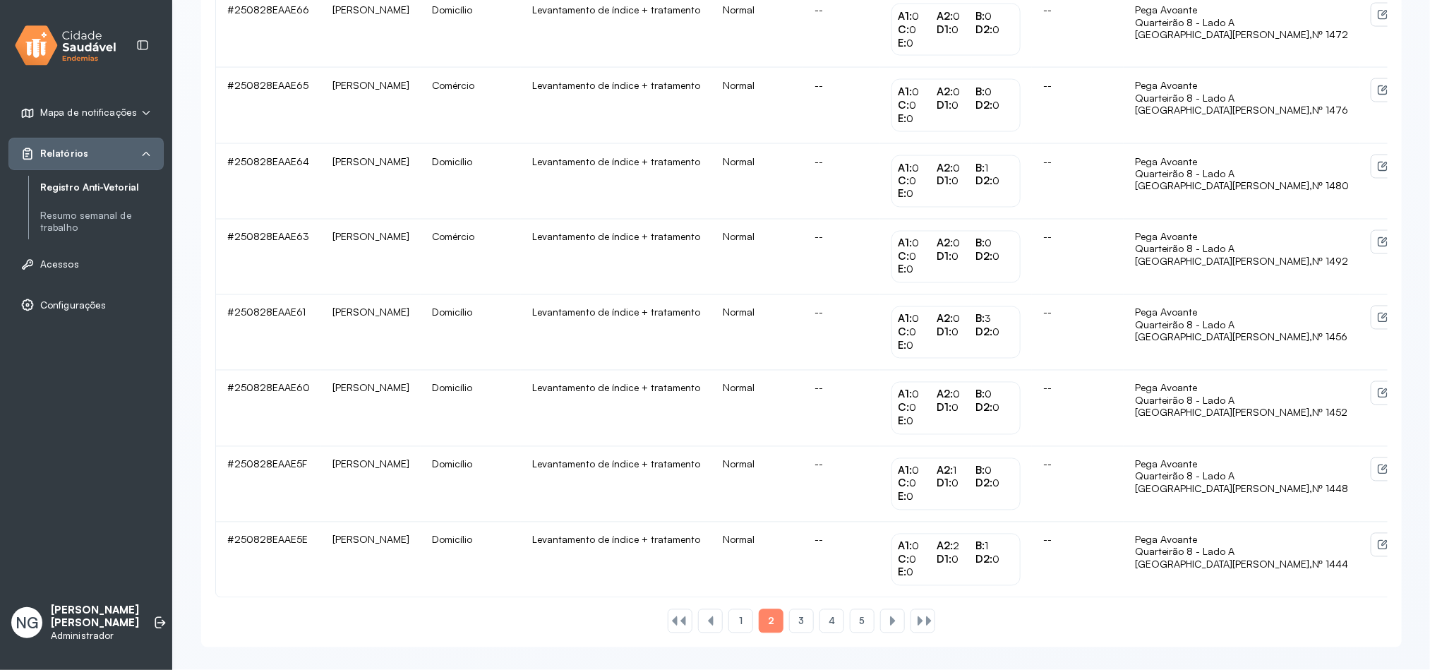
drag, startPoint x: 805, startPoint y: 623, endPoint x: 790, endPoint y: 580, distance: 45.8
click at [820, 623] on div "3" at bounding box center [832, 621] width 25 height 24
click at [850, 627] on div "4" at bounding box center [862, 621] width 25 height 24
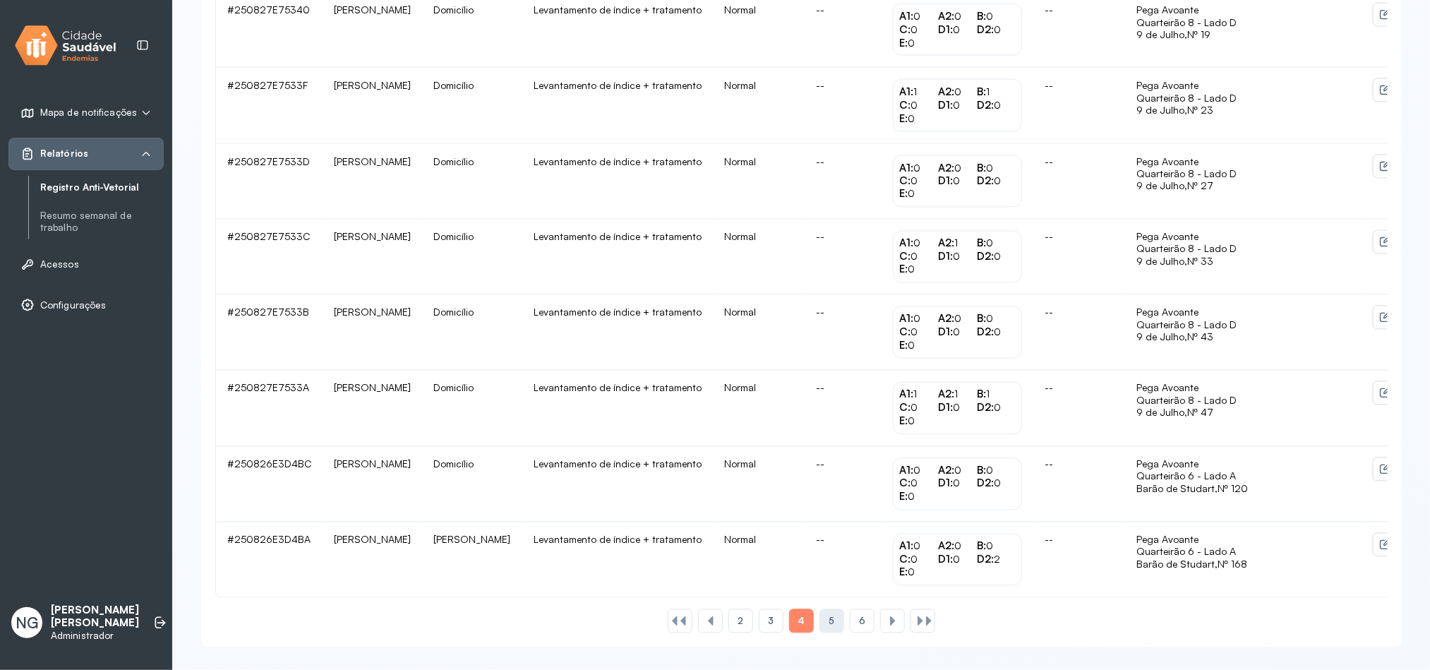
click at [850, 629] on div "5" at bounding box center [862, 621] width 25 height 24
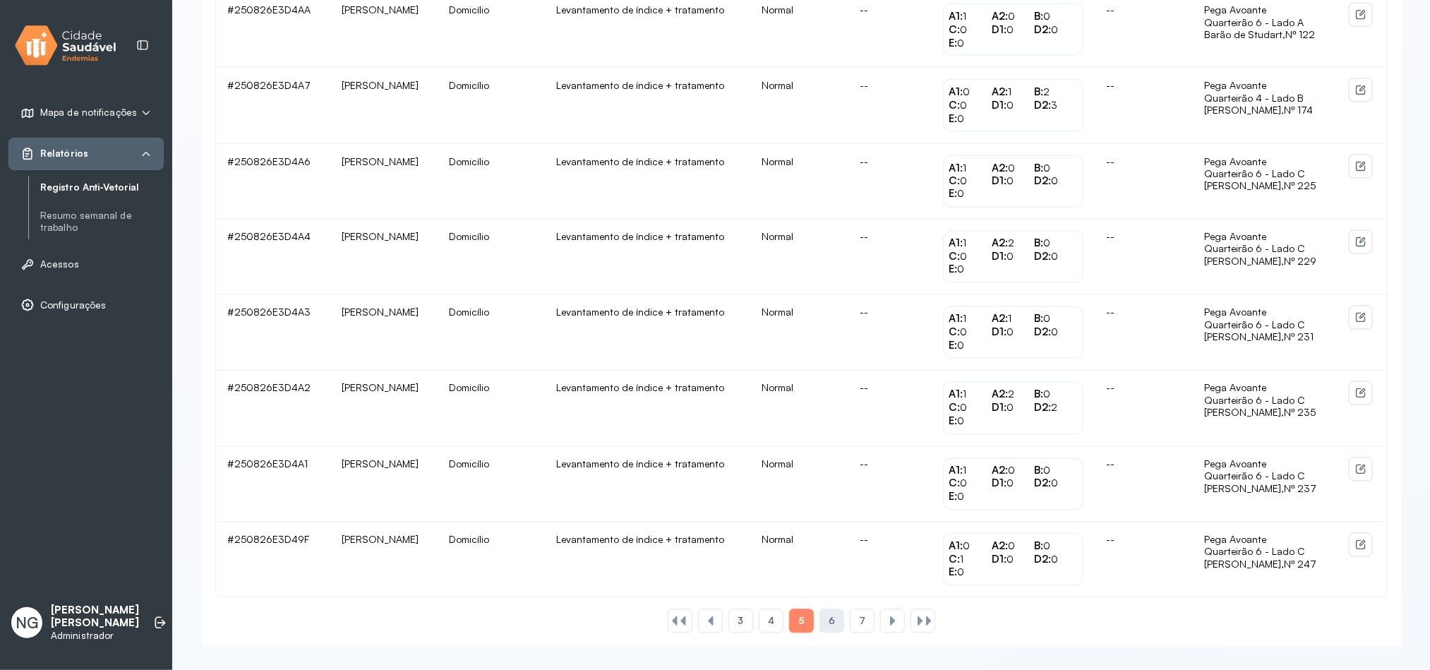
click at [850, 627] on div "6" at bounding box center [862, 621] width 25 height 24
drag, startPoint x: 869, startPoint y: 619, endPoint x: 865, endPoint y: 541, distance: 78.5
click at [880, 621] on div "7" at bounding box center [892, 621] width 25 height 24
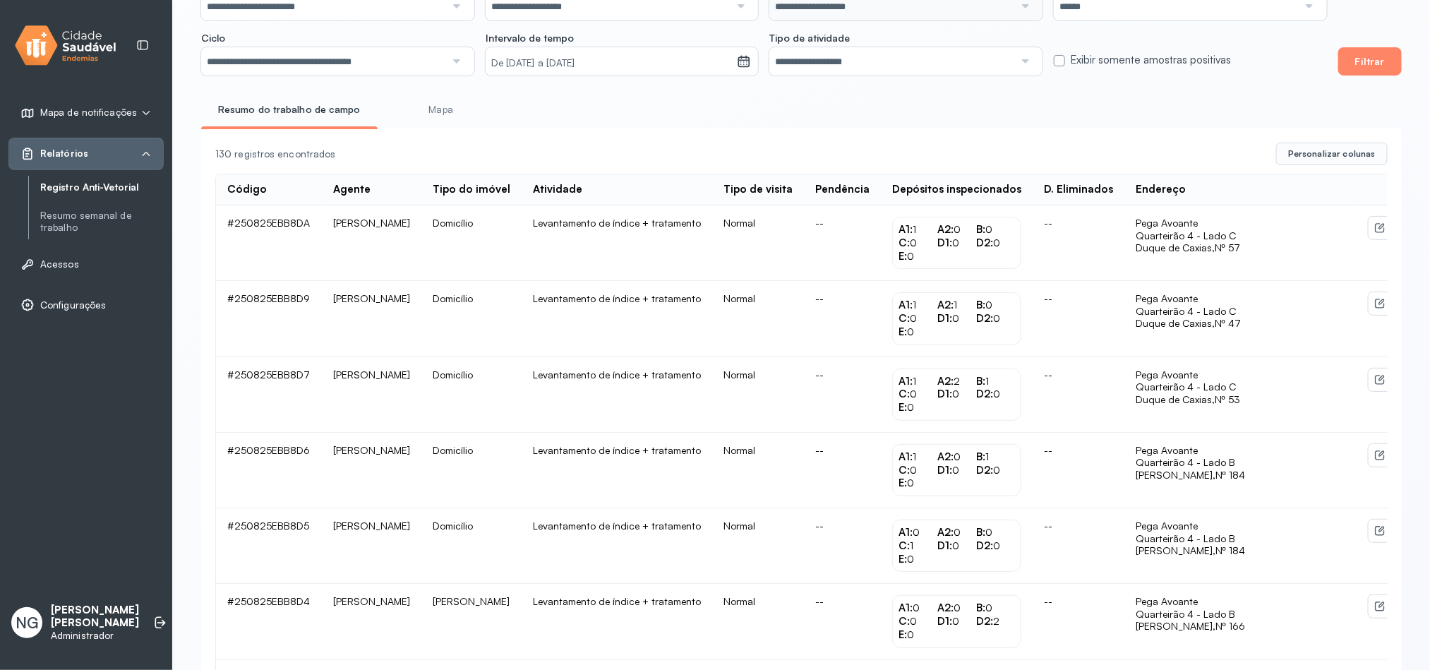
scroll to position [83, 0]
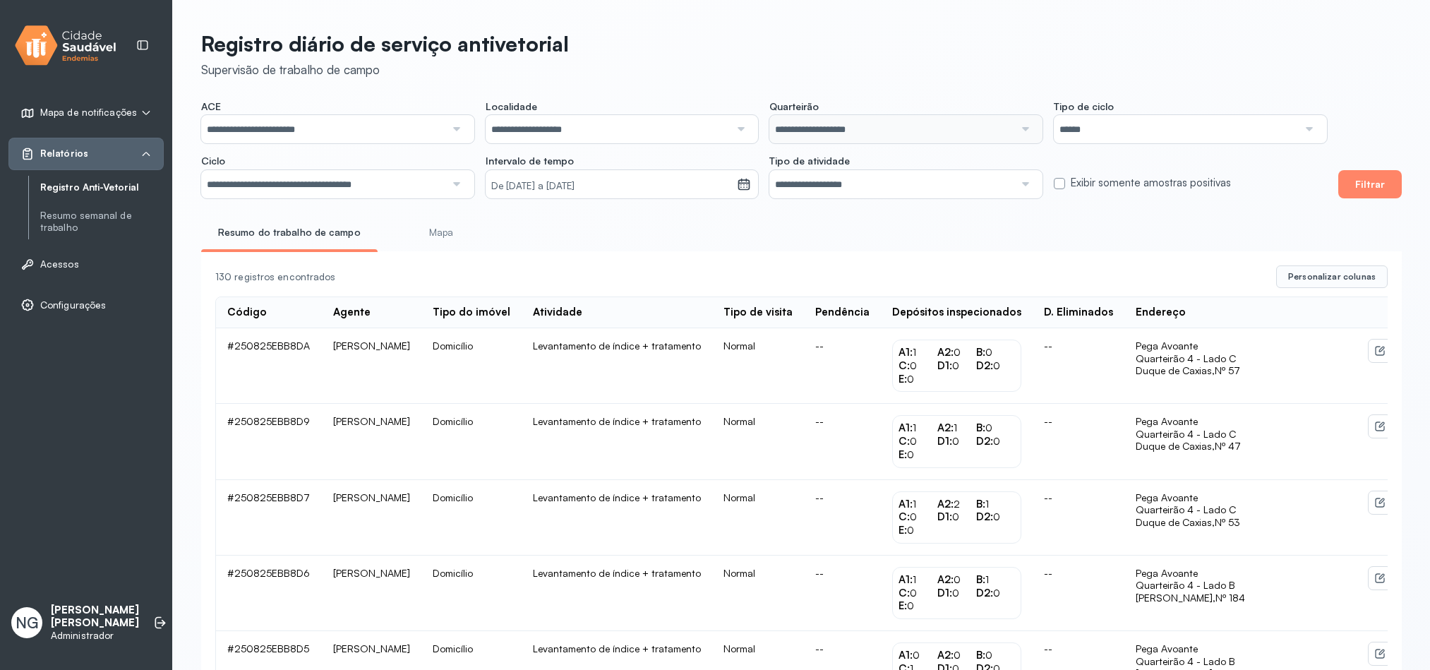
scroll to position [83, 0]
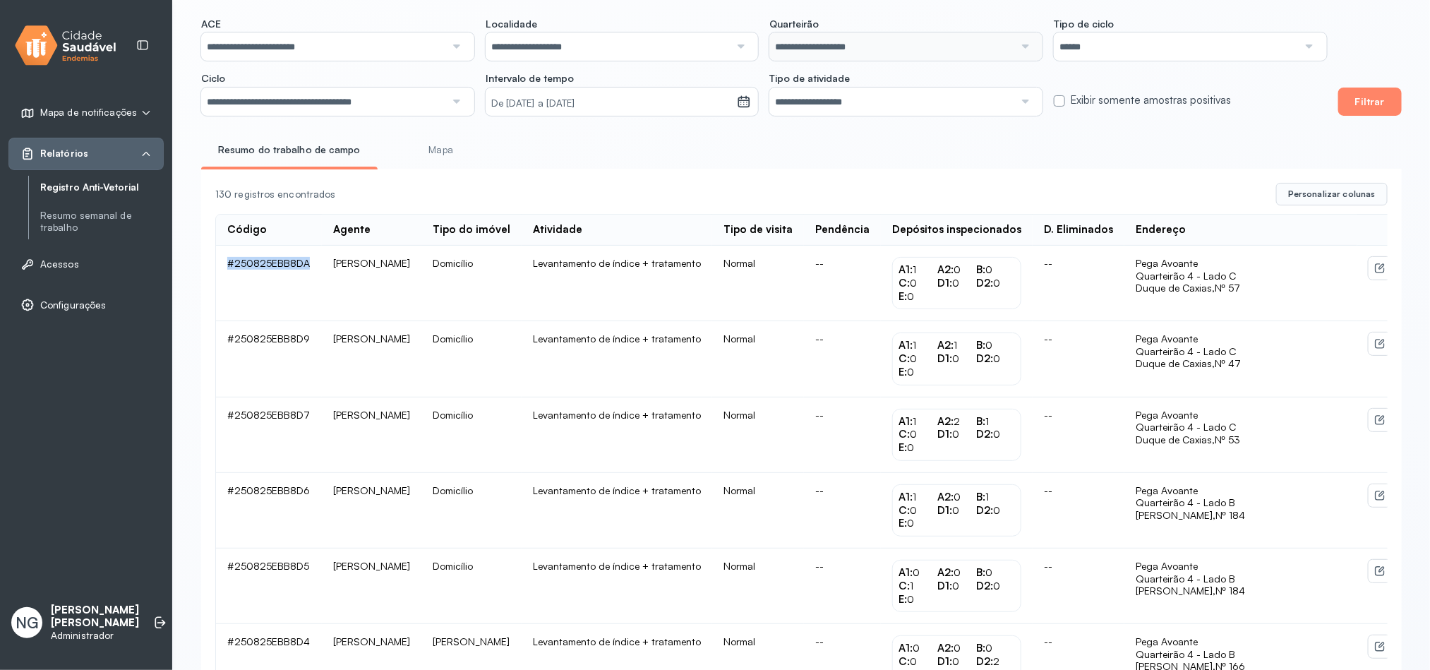
drag, startPoint x: 221, startPoint y: 269, endPoint x: 309, endPoint y: 274, distance: 88.4
click at [309, 274] on td "#250825EBB8DA" at bounding box center [269, 284] width 106 height 76
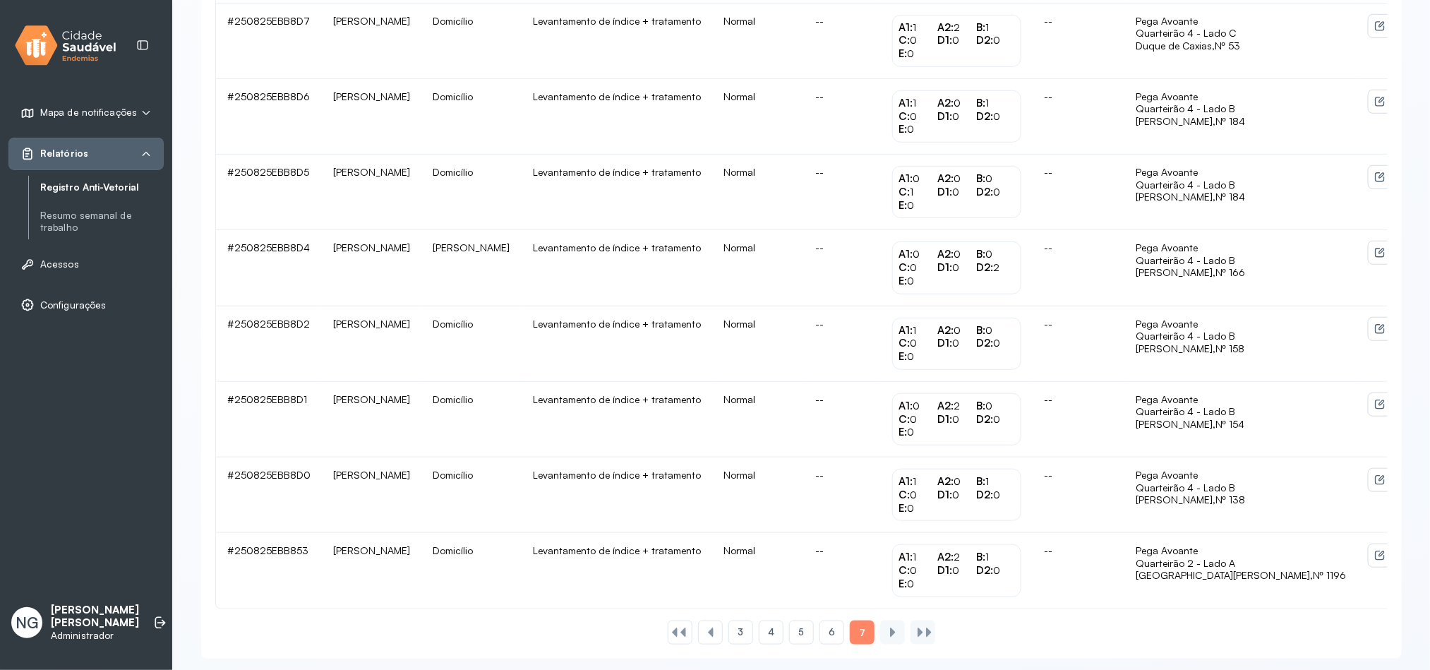
scroll to position [506, 0]
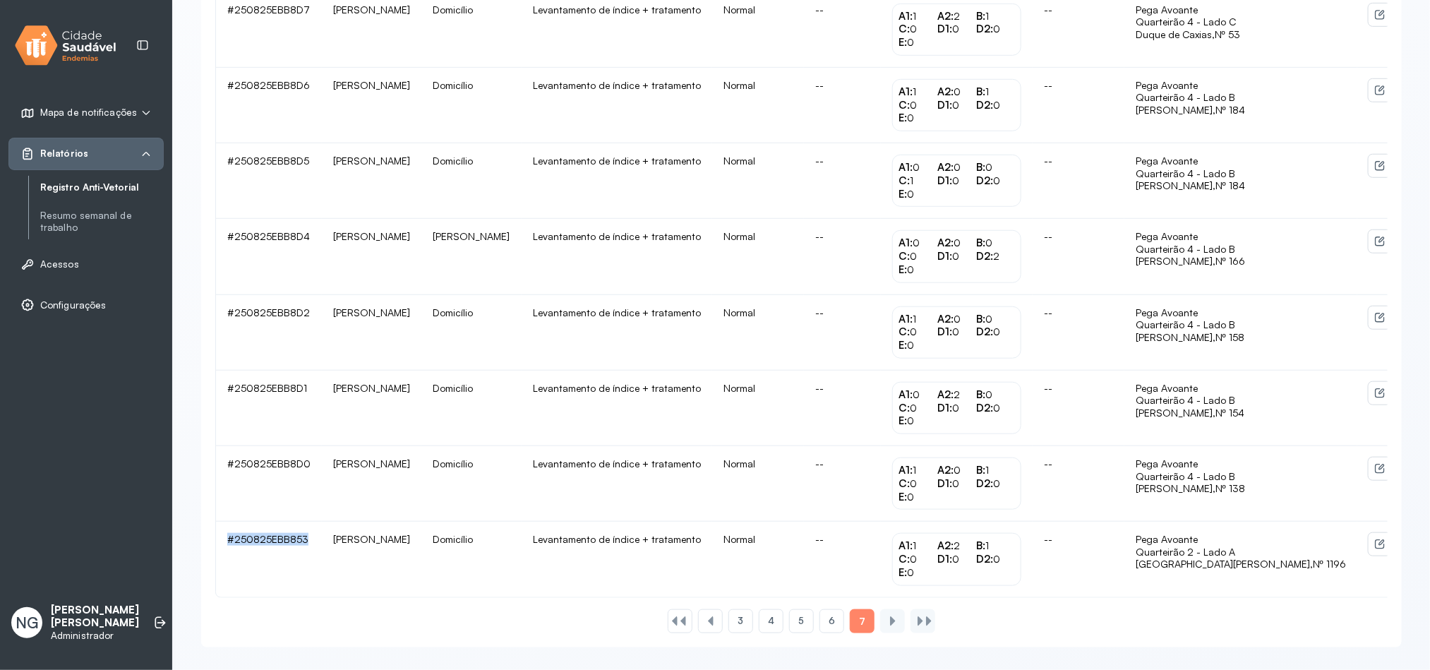
drag, startPoint x: 221, startPoint y: 539, endPoint x: 312, endPoint y: 537, distance: 91.1
click at [312, 537] on td "#250825EBB853" at bounding box center [269, 559] width 106 height 75
copy td "#250825EBB853"
click at [832, 625] on span "6" at bounding box center [832, 621] width 6 height 12
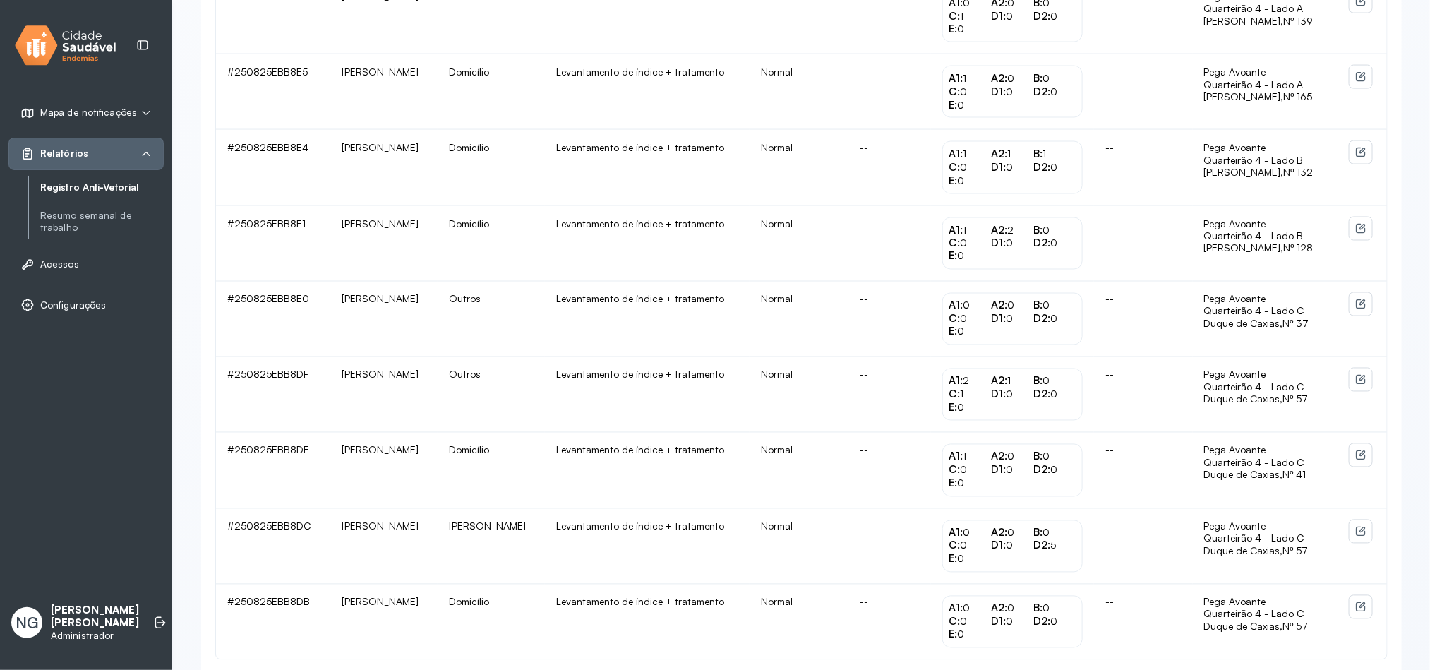
scroll to position [1278, 0]
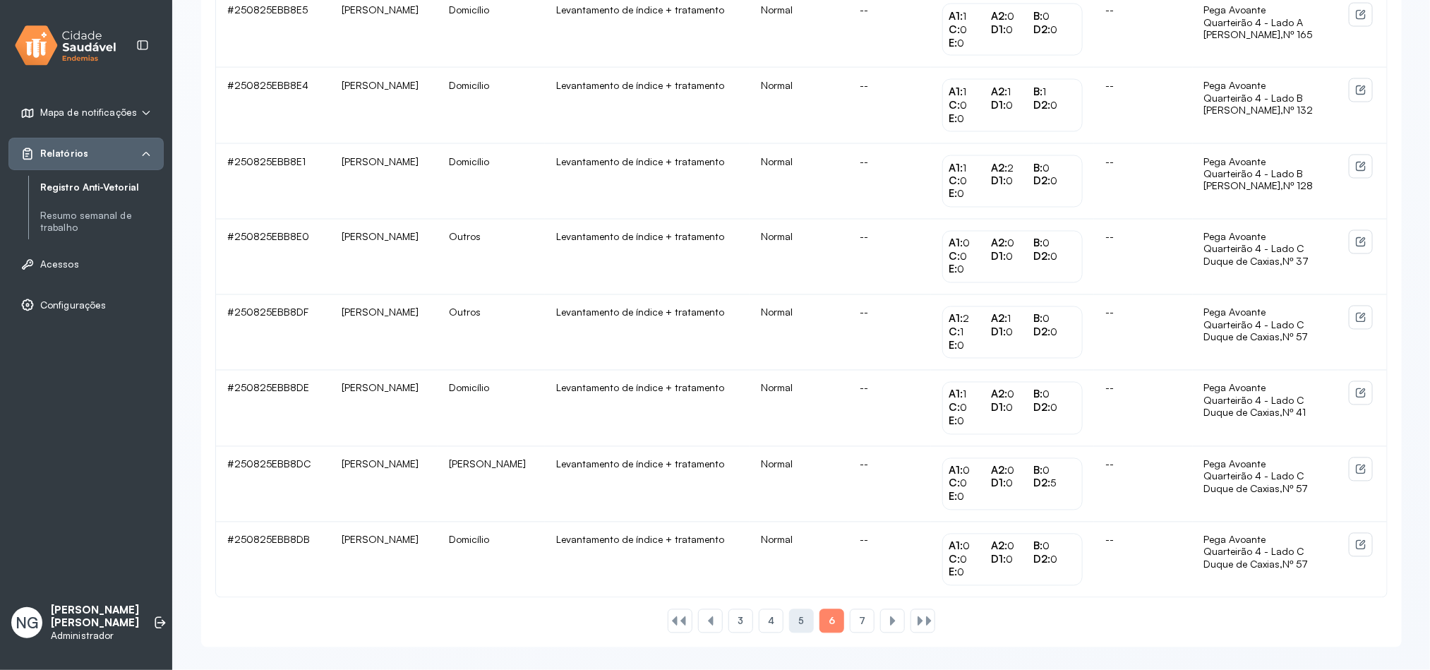
click at [811, 617] on div "5" at bounding box center [801, 621] width 25 height 24
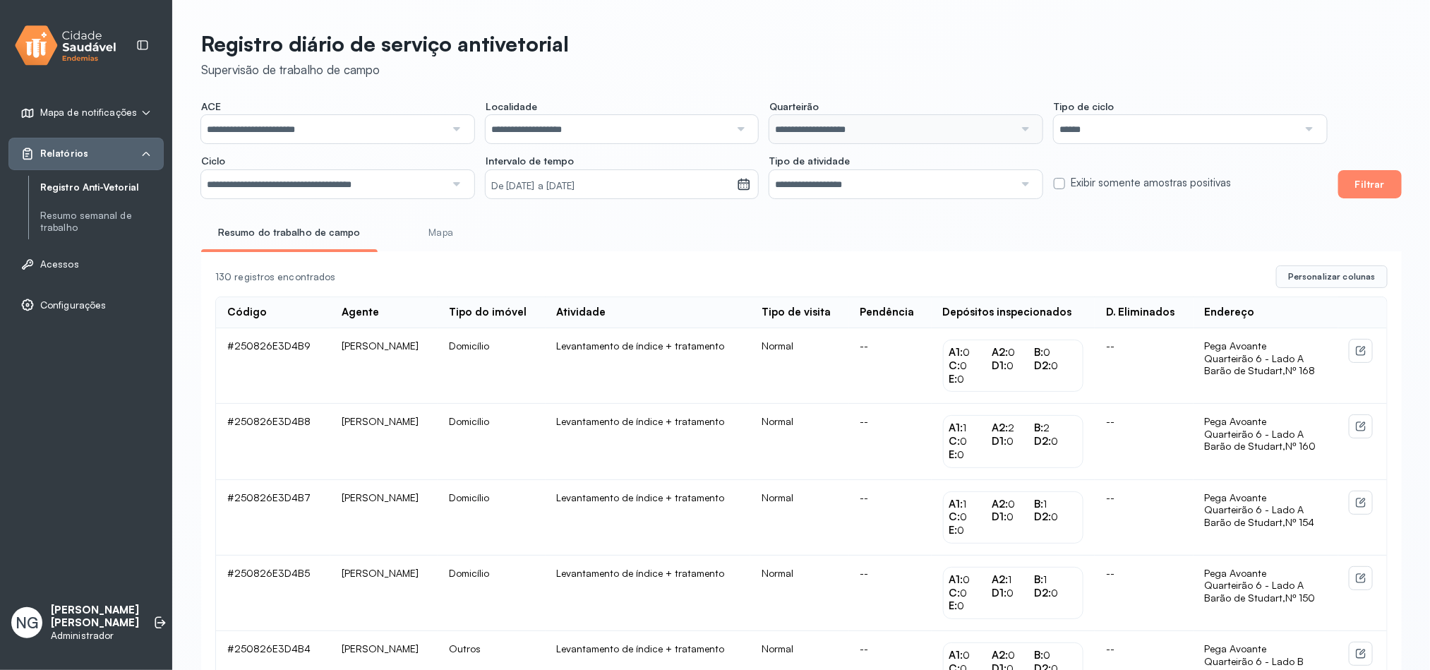
scroll to position [1043, 0]
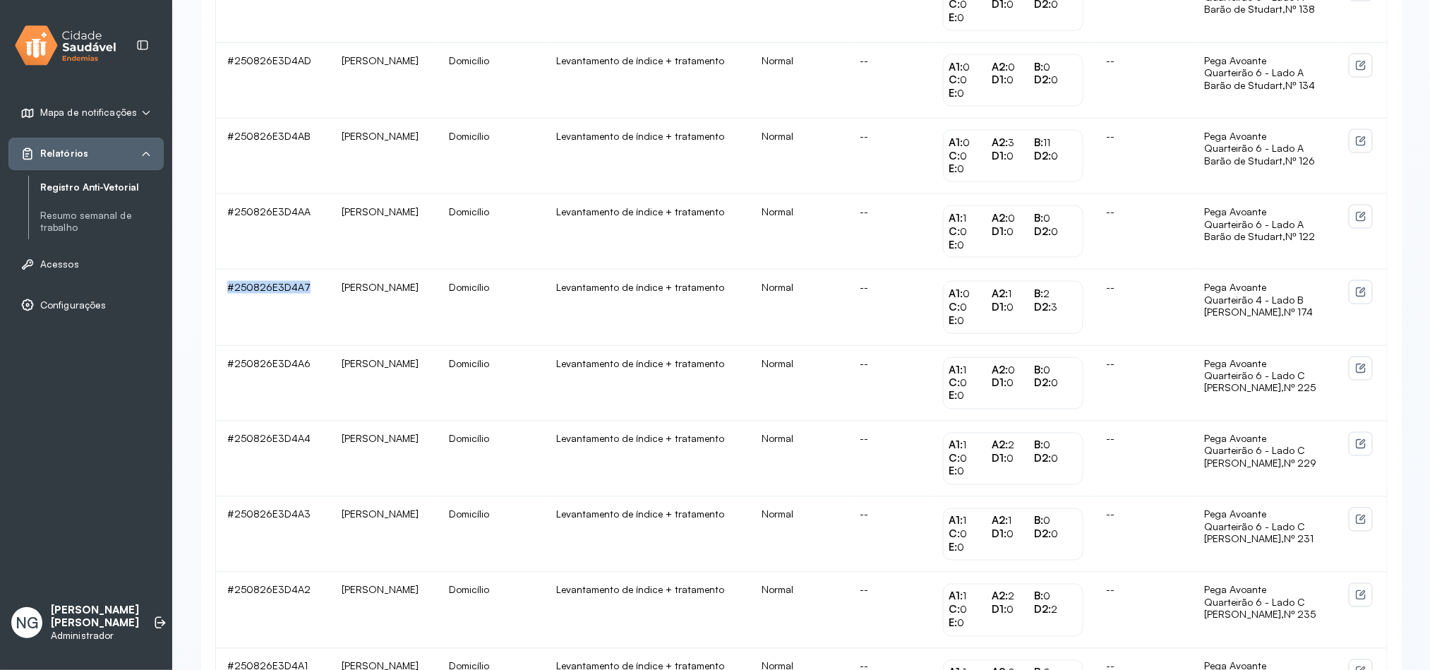
drag, startPoint x: 221, startPoint y: 308, endPoint x: 305, endPoint y: 314, distance: 84.2
click at [305, 314] on td "#250826E3D4A7" at bounding box center [273, 308] width 114 height 76
copy td "#250826E3D4A7"
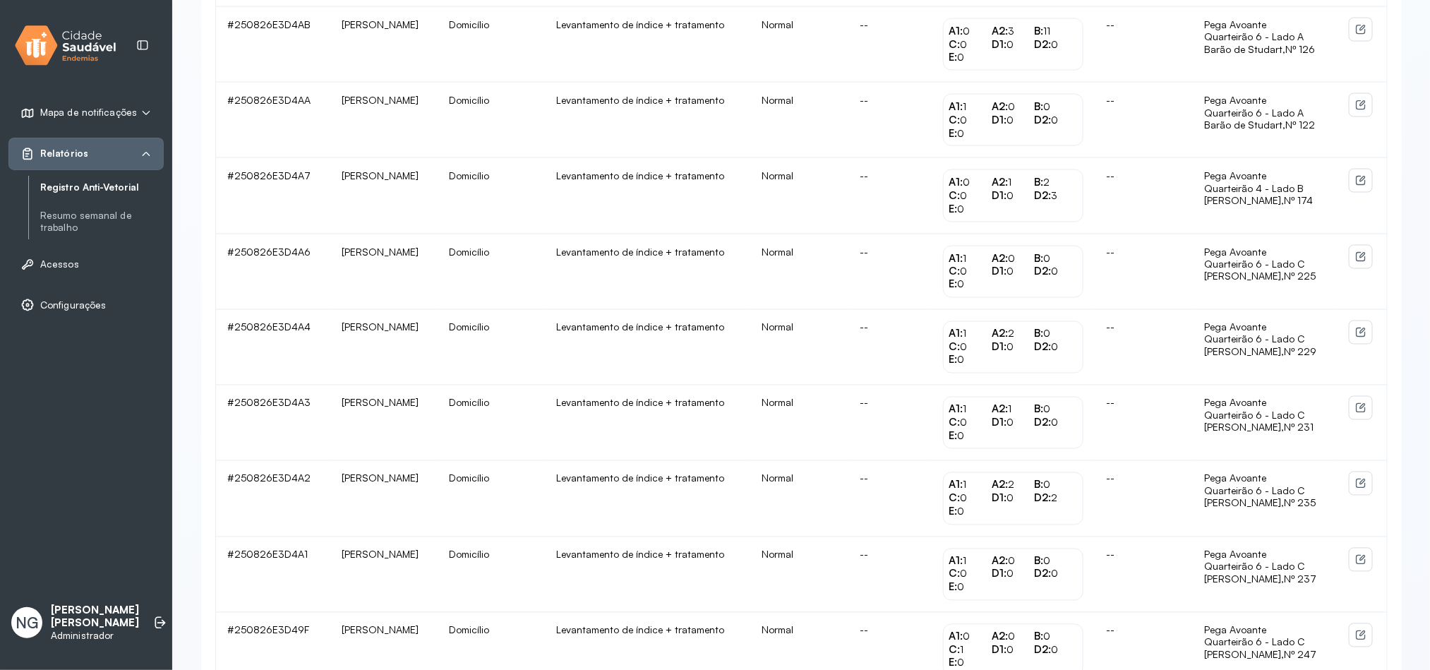
scroll to position [1278, 0]
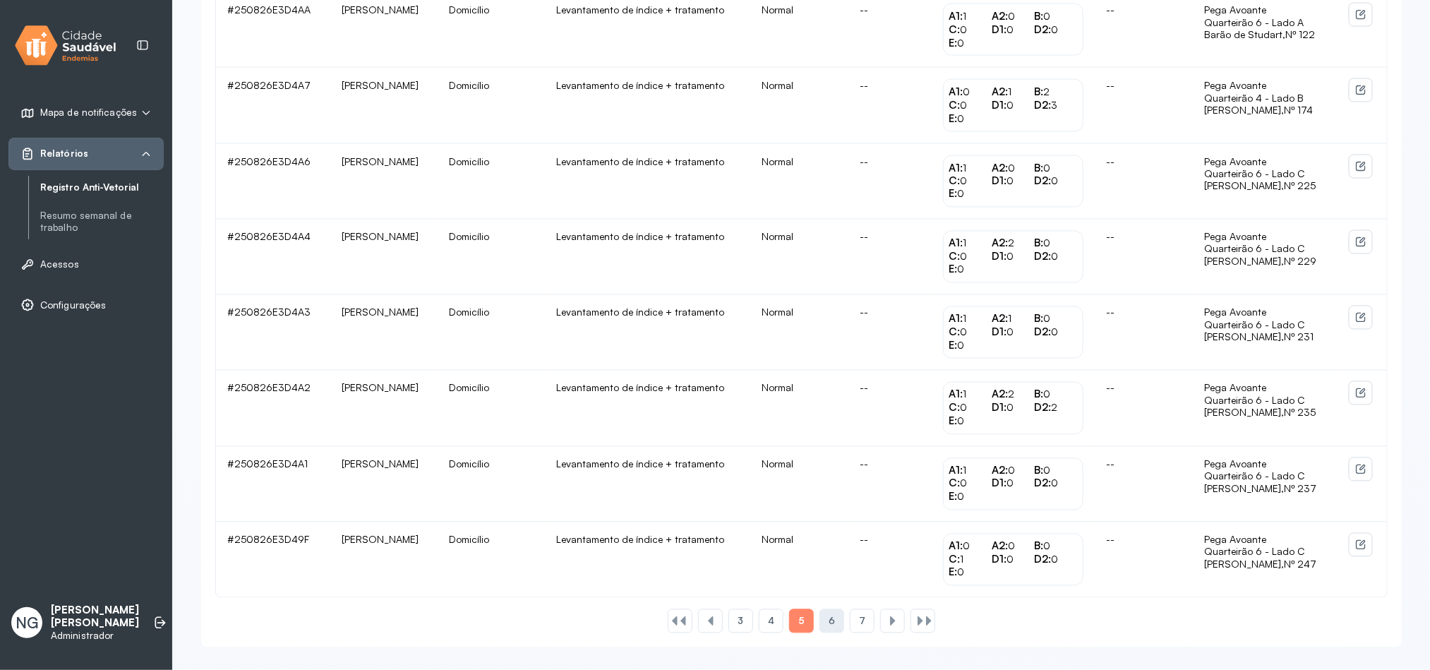
click at [850, 621] on div "6" at bounding box center [862, 621] width 25 height 24
drag, startPoint x: 863, startPoint y: 623, endPoint x: 915, endPoint y: 257, distance: 370.1
click at [862, 623] on span "7" at bounding box center [862, 622] width 6 height 12
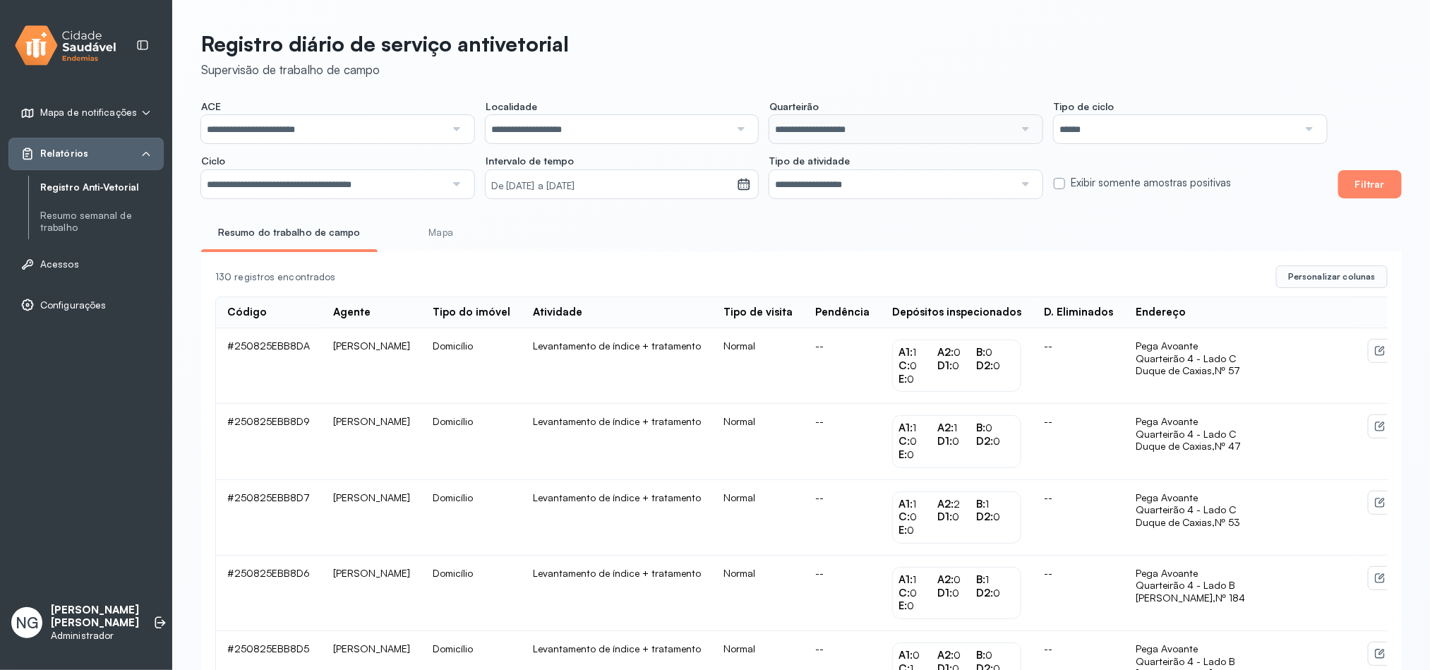
scroll to position [506, 0]
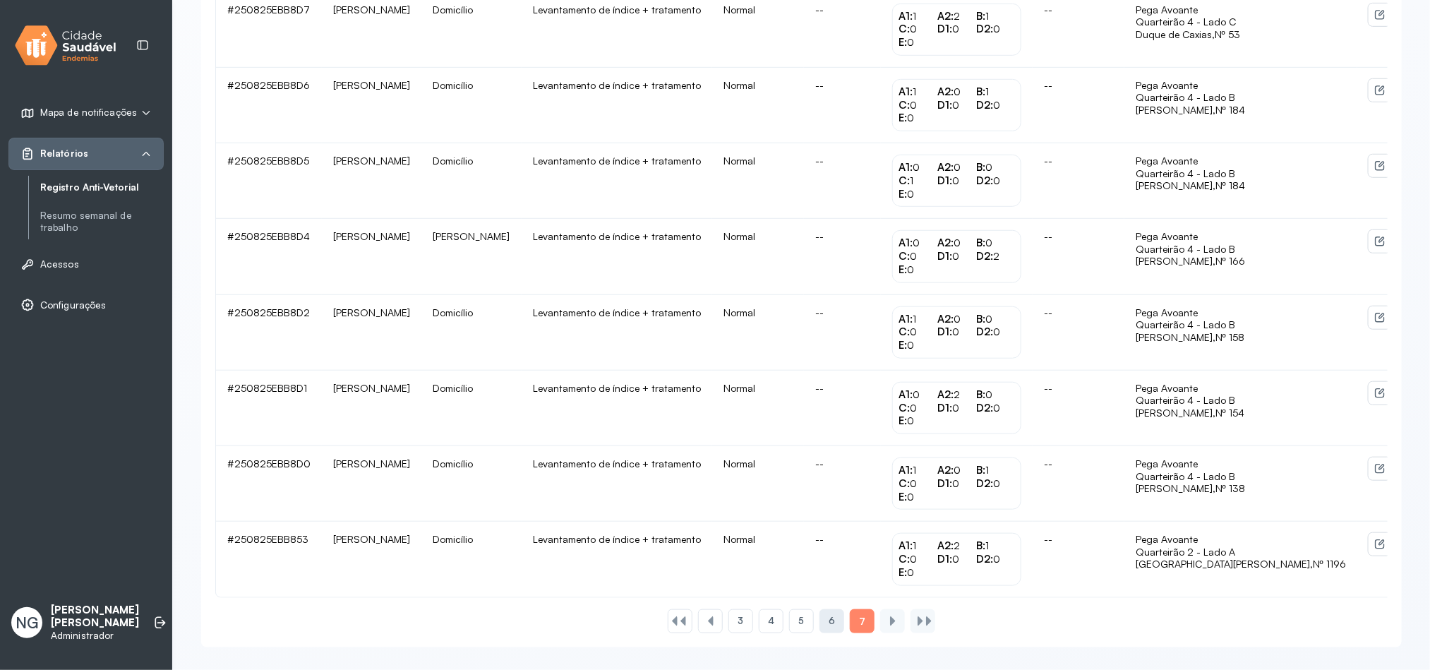
click at [833, 617] on span "6" at bounding box center [832, 621] width 6 height 12
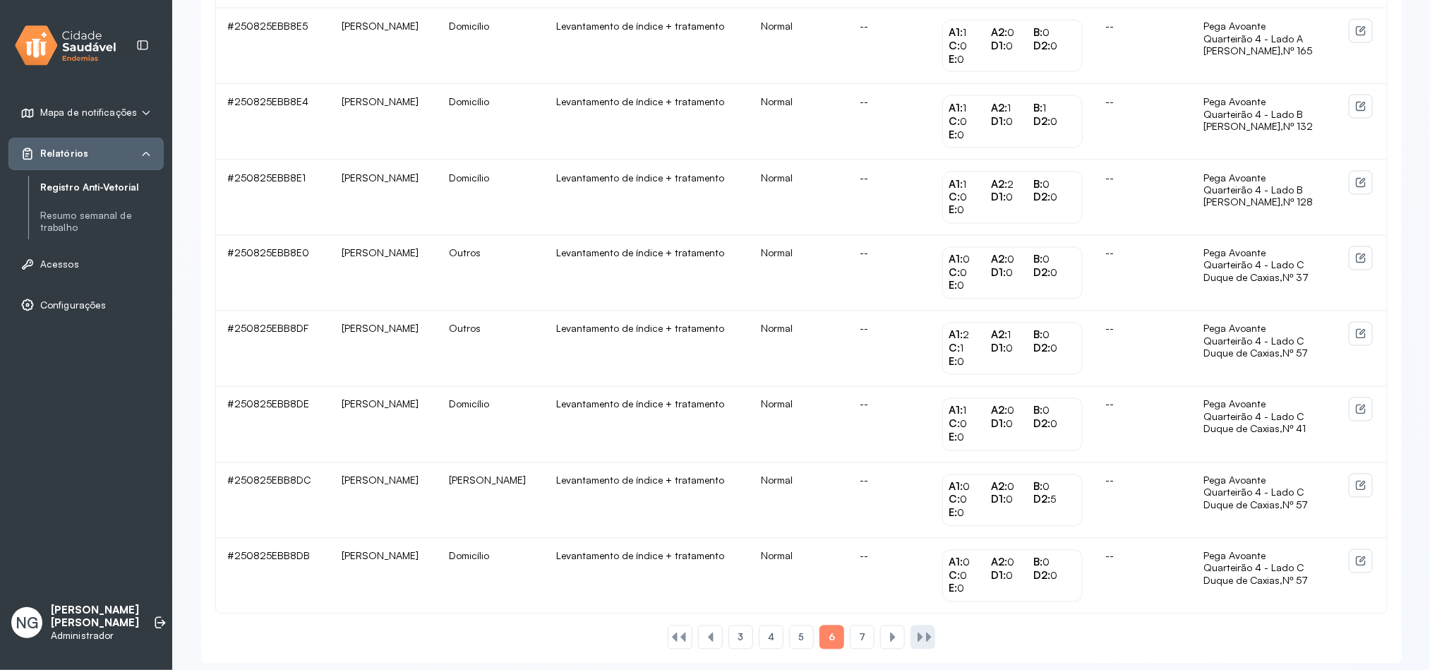
scroll to position [1278, 0]
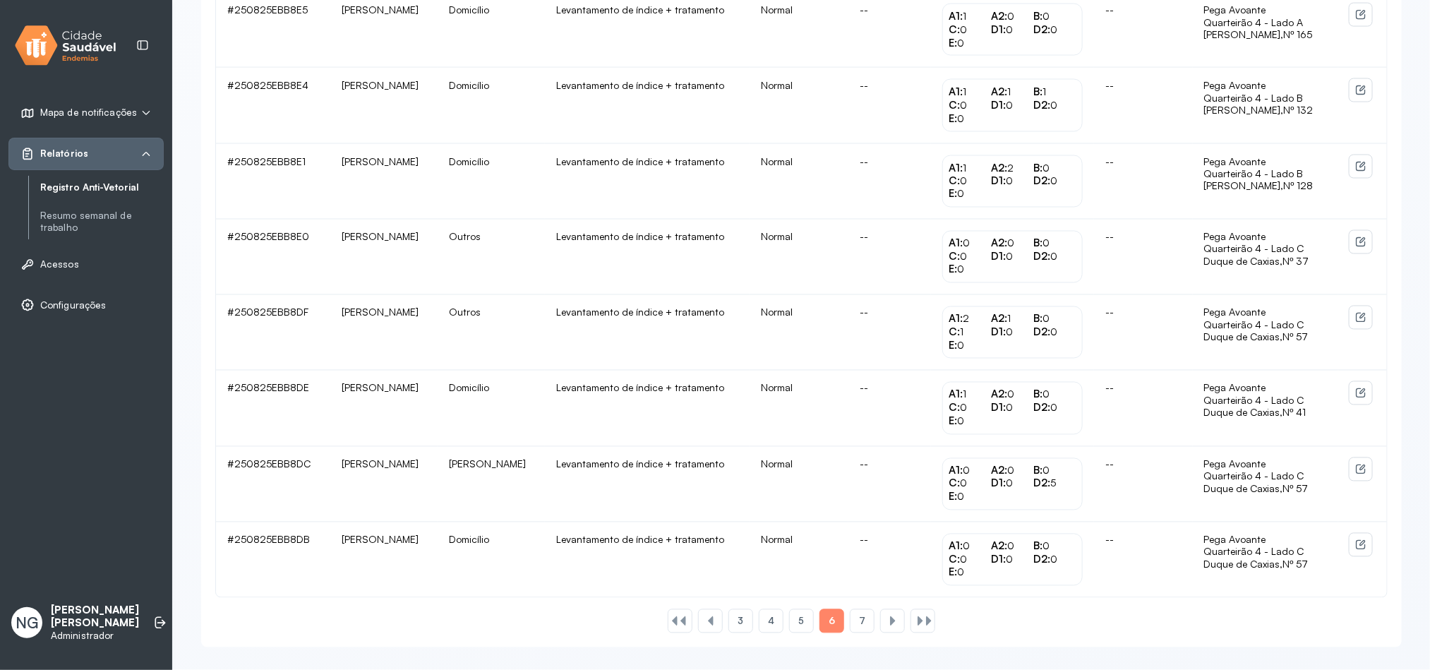
click at [801, 621] on span "5" at bounding box center [801, 622] width 6 height 12
drag, startPoint x: 765, startPoint y: 618, endPoint x: 834, endPoint y: 165, distance: 458.5
click at [767, 616] on div "4" at bounding box center [771, 621] width 25 height 24
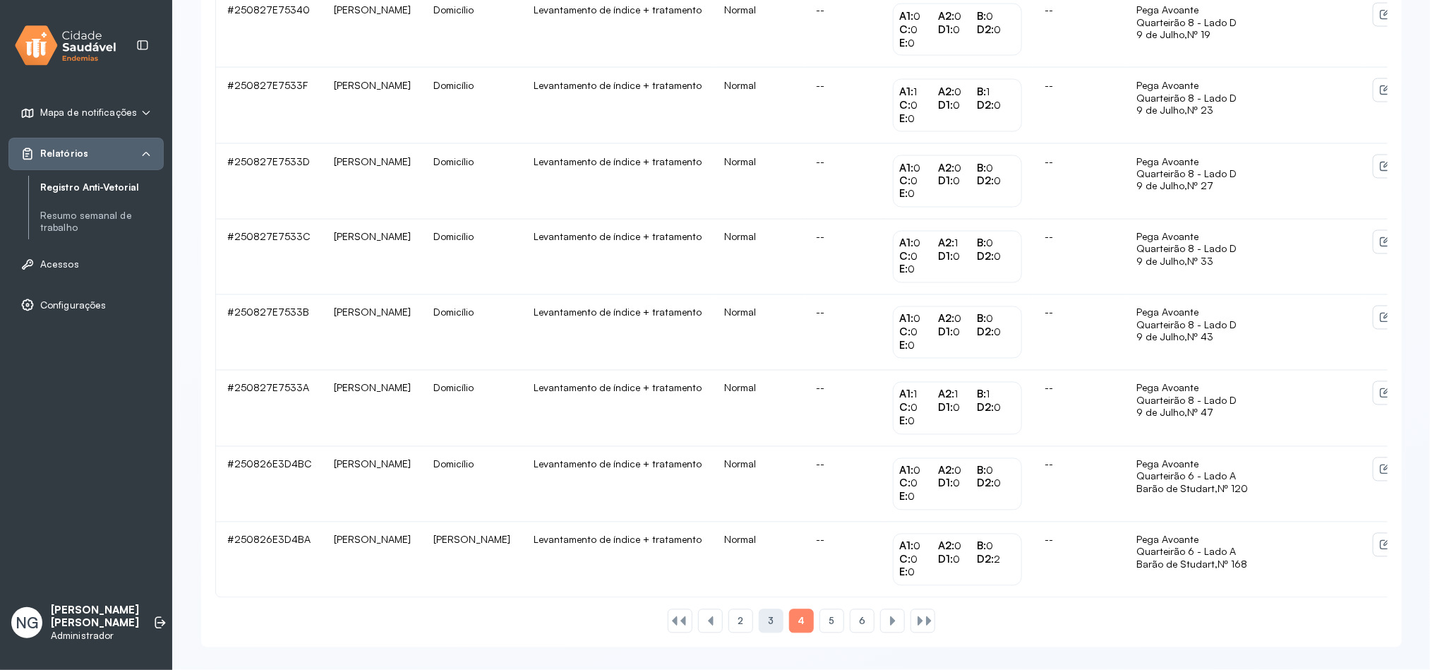
click at [771, 623] on span "3" at bounding box center [771, 622] width 6 height 12
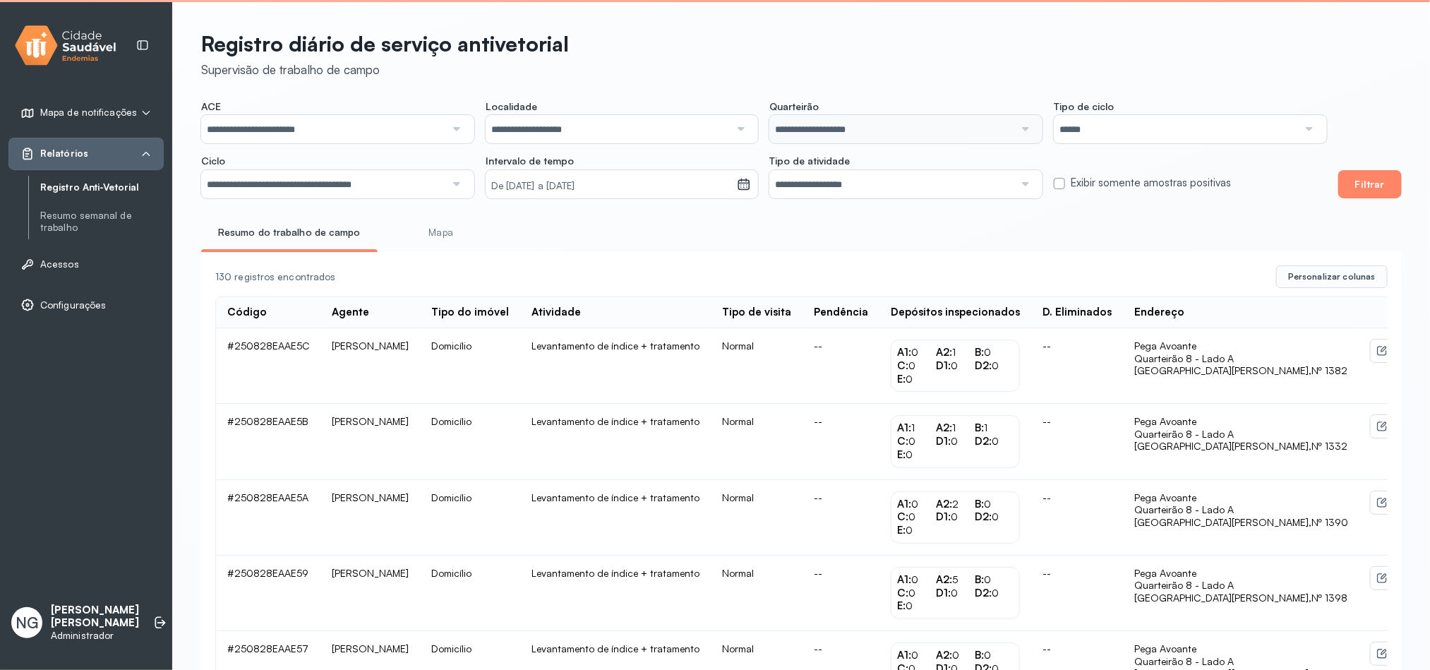
scroll to position [888, 0]
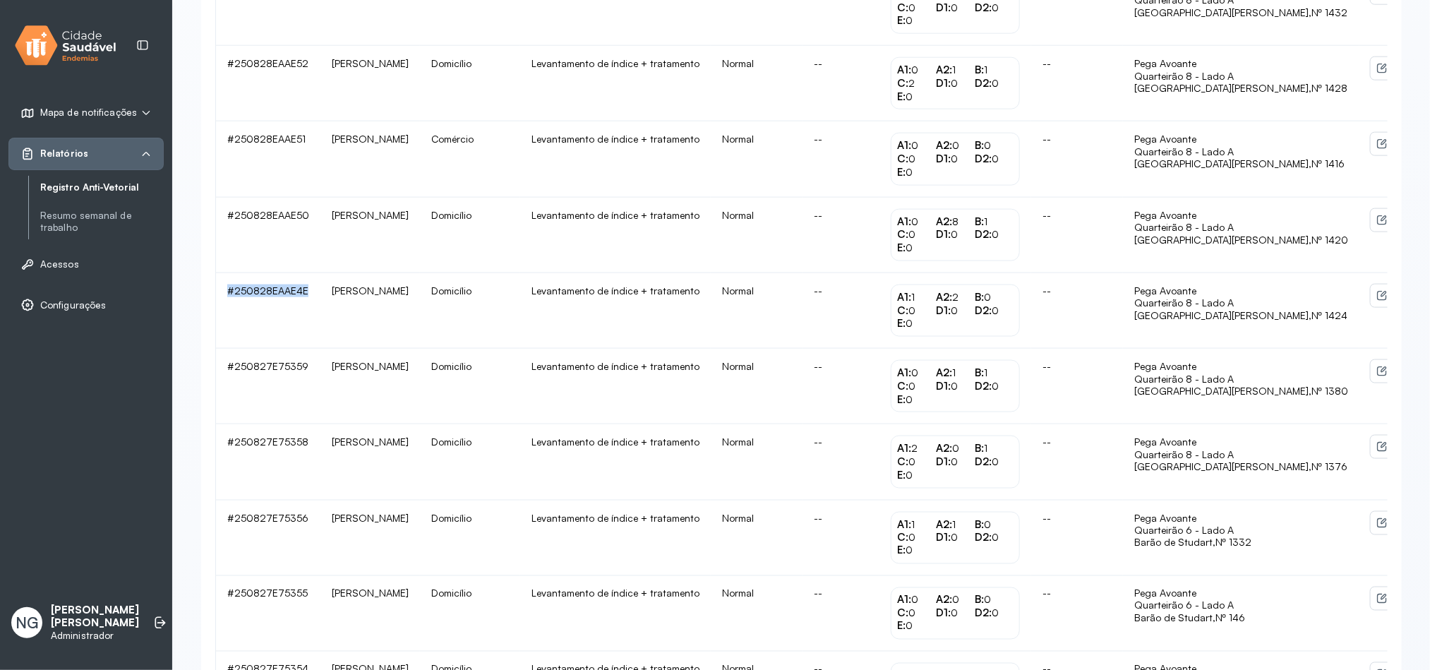
drag, startPoint x: 222, startPoint y: 311, endPoint x: 313, endPoint y: 311, distance: 91.1
click at [313, 311] on td "#250828EAAE4E" at bounding box center [268, 311] width 104 height 76
copy td "#250828EAAE4E"
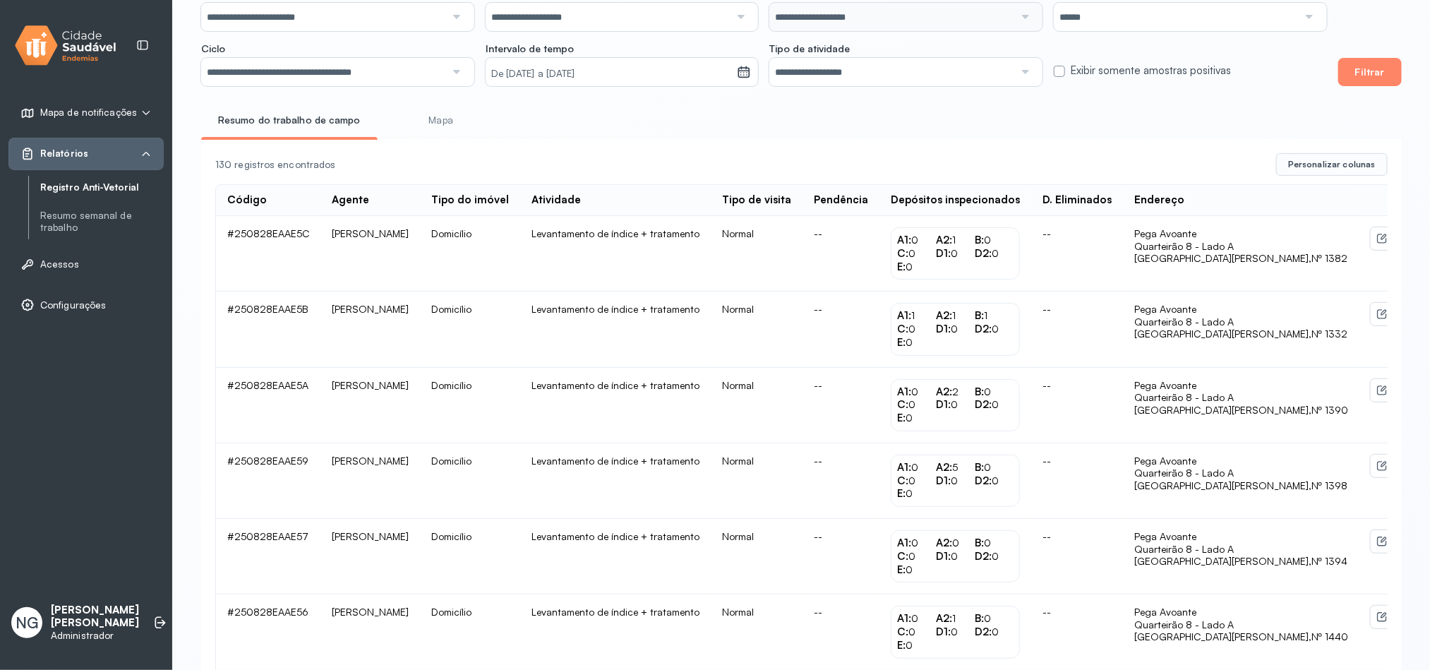
scroll to position [0, 0]
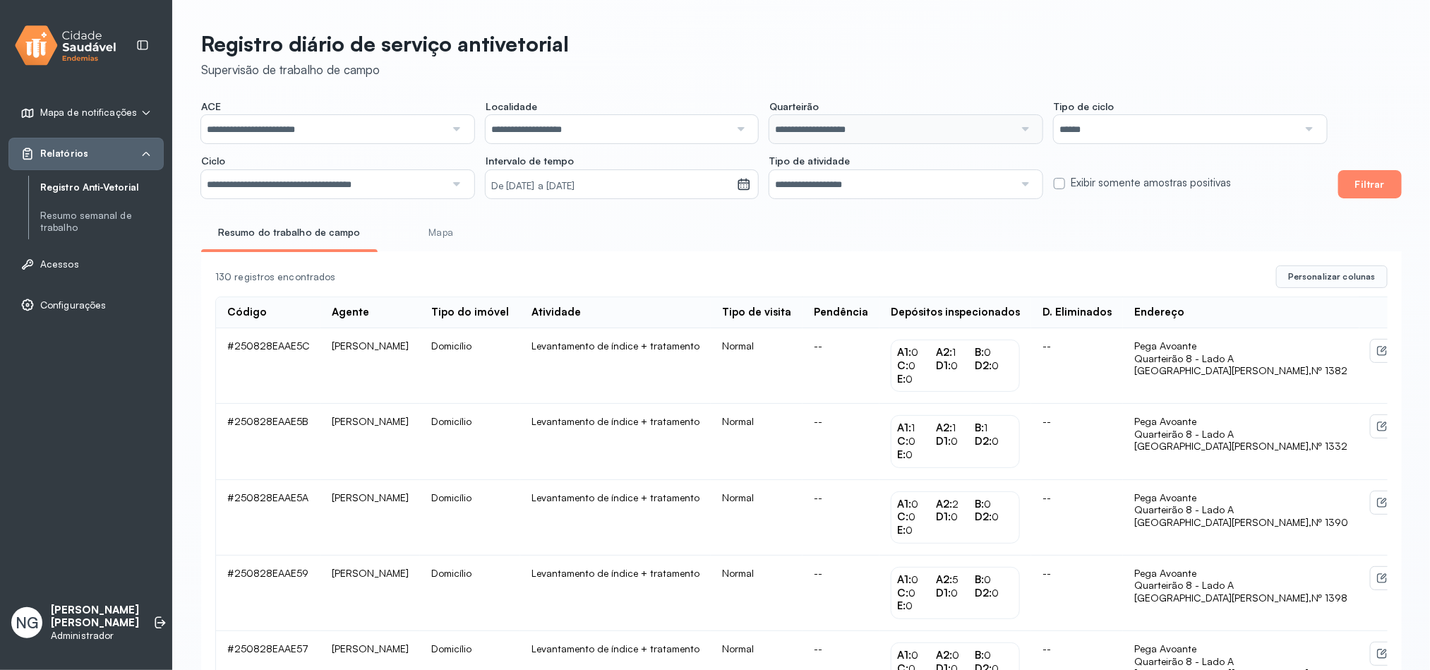
click at [597, 181] on small "De [DATE] a [DATE]" at bounding box center [611, 186] width 240 height 14
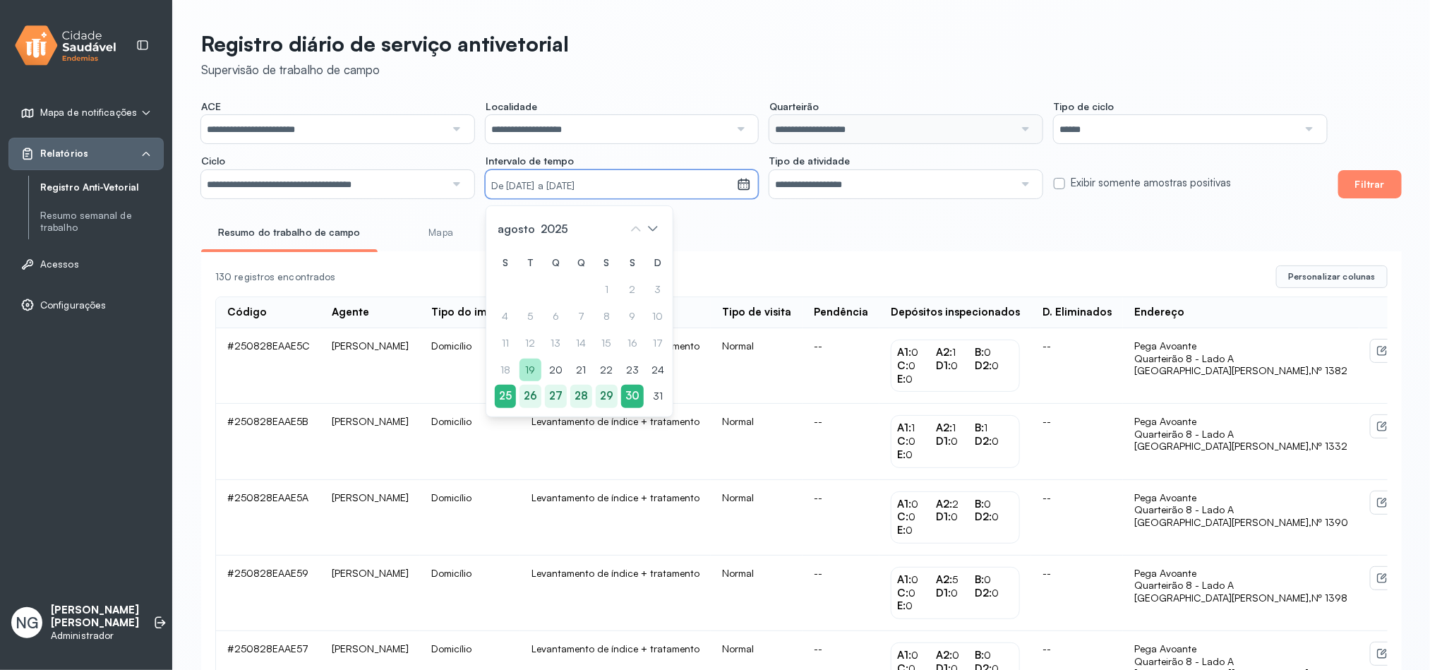
click at [516, 385] on div "19" at bounding box center [505, 396] width 21 height 23
click at [534, 369] on div "19" at bounding box center [530, 370] width 21 height 23
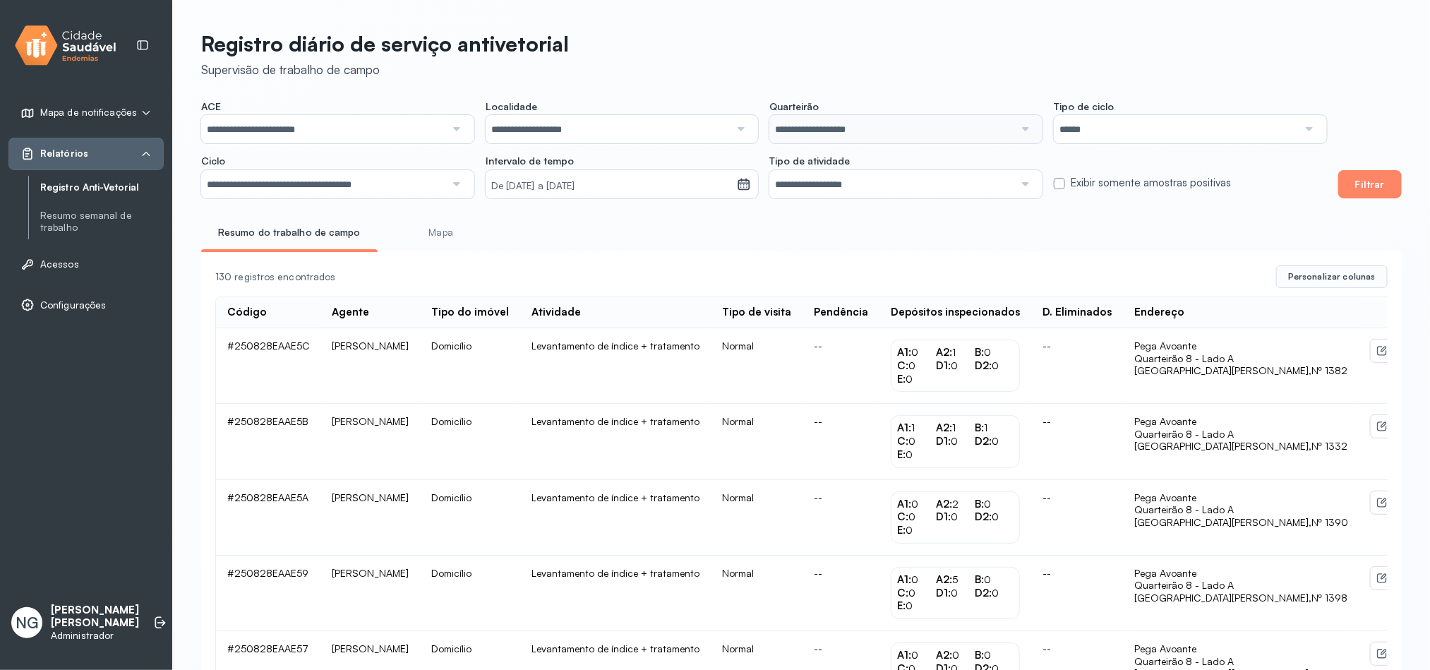
drag, startPoint x: 1374, startPoint y: 181, endPoint x: 1351, endPoint y: 182, distance: 23.3
click at [1370, 181] on button "Filtrar" at bounding box center [1370, 184] width 64 height 28
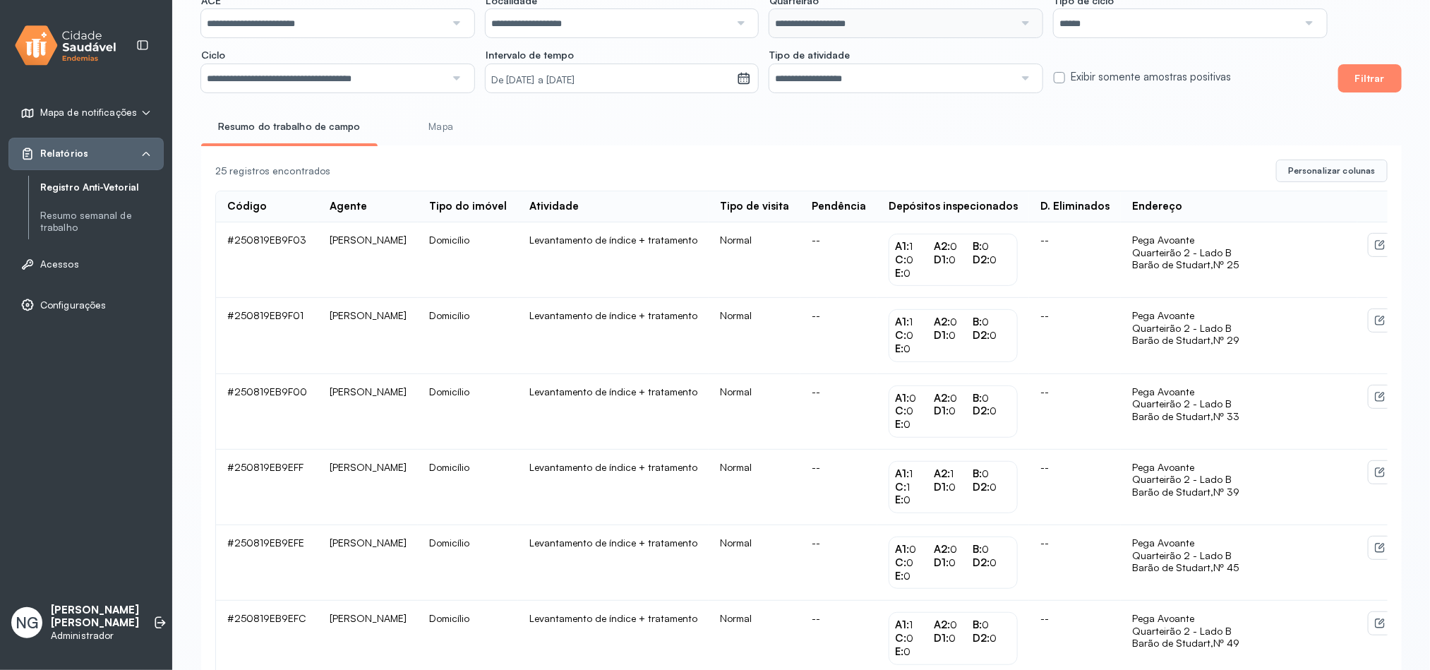
scroll to position [1278, 0]
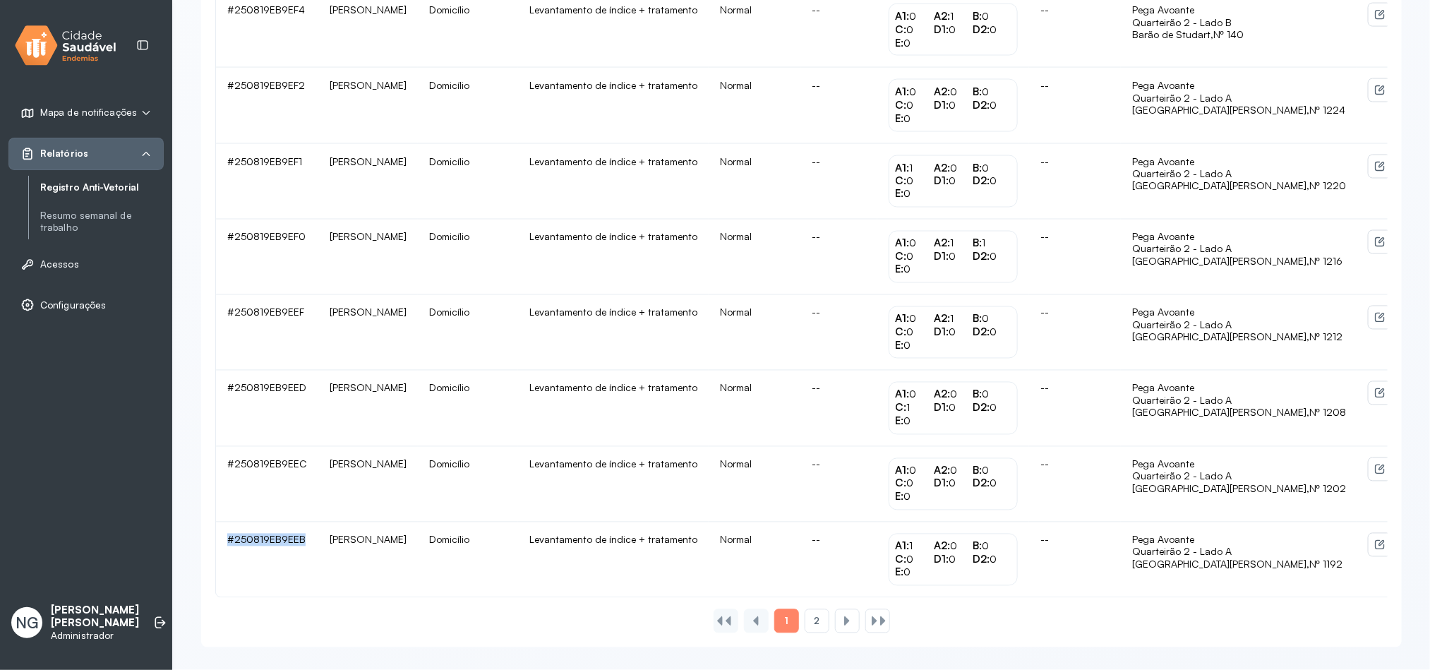
drag, startPoint x: 224, startPoint y: 544, endPoint x: 306, endPoint y: 544, distance: 81.2
click at [306, 544] on td "#250819EB9EEB" at bounding box center [267, 559] width 102 height 75
copy td "#250819EB9EEB"
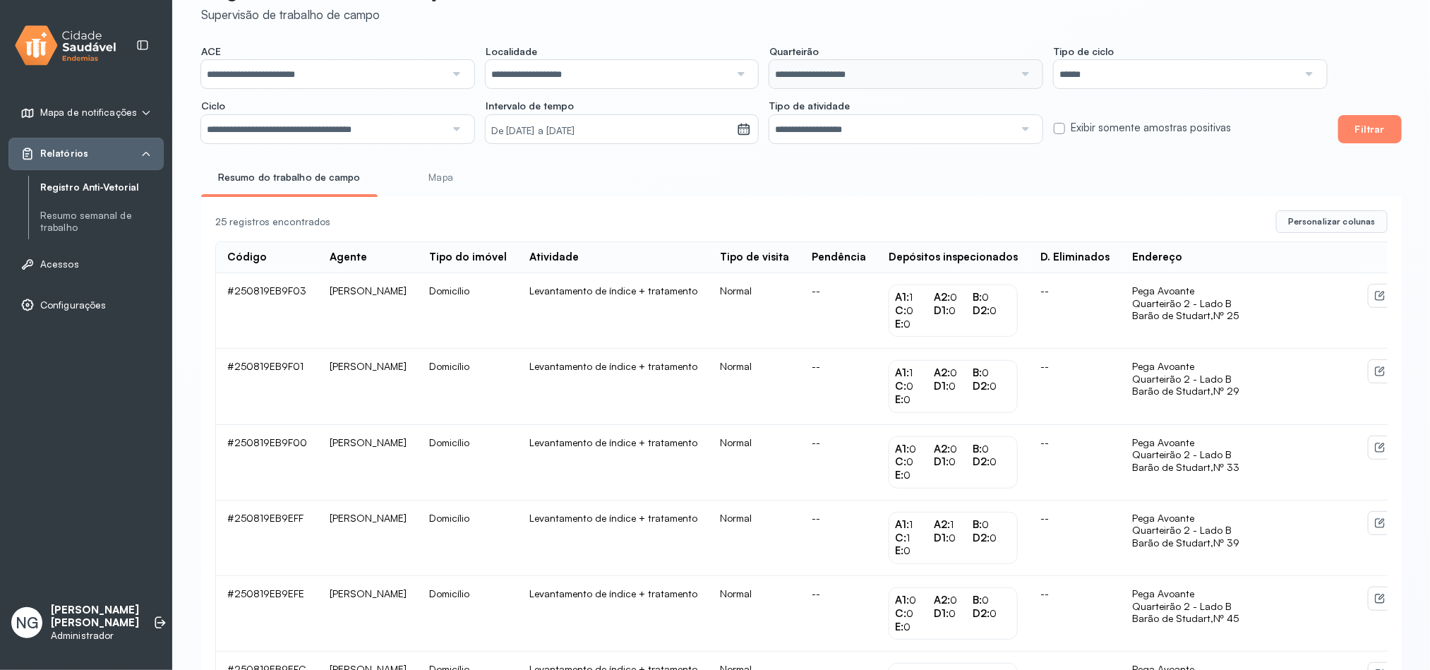
scroll to position [0, 0]
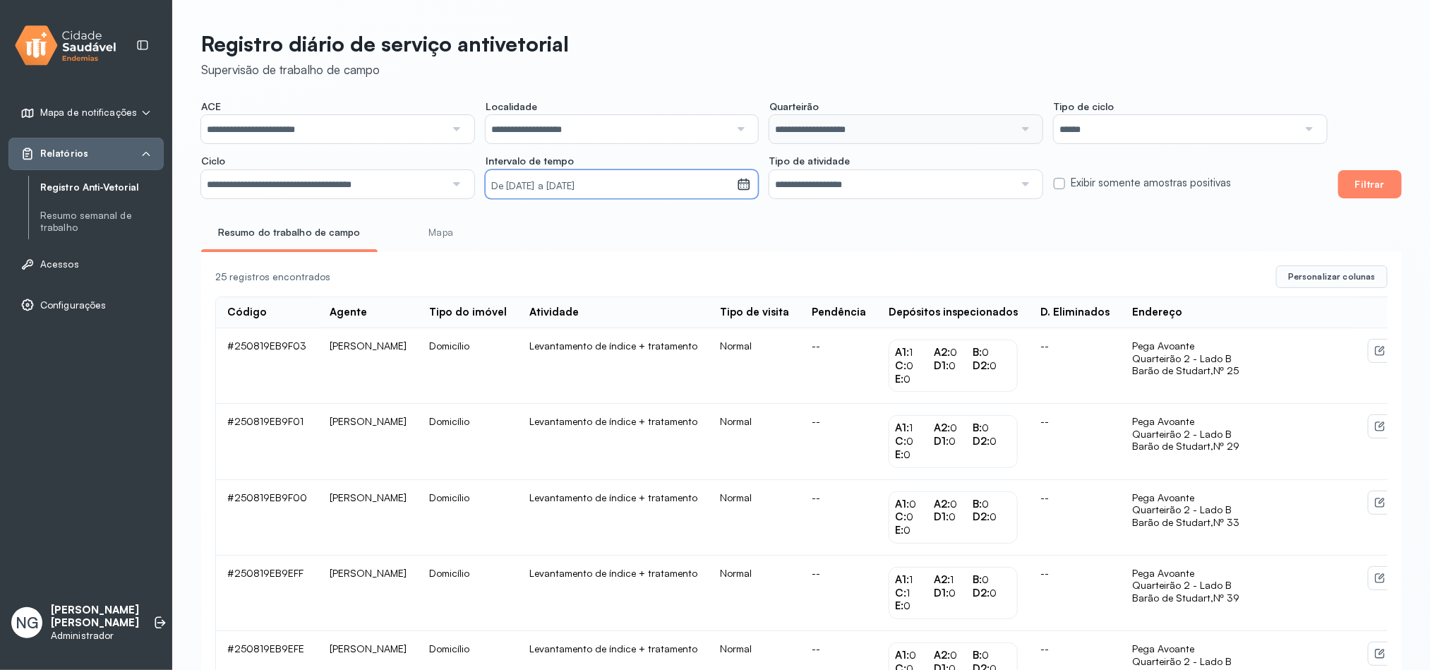
click at [553, 187] on small "De [DATE] a [DATE]" at bounding box center [611, 186] width 240 height 14
click at [654, 224] on icon at bounding box center [653, 228] width 23 height 23
click at [625, 227] on icon at bounding box center [636, 228] width 23 height 23
click at [645, 401] on div "25" at bounding box center [655, 396] width 21 height 23
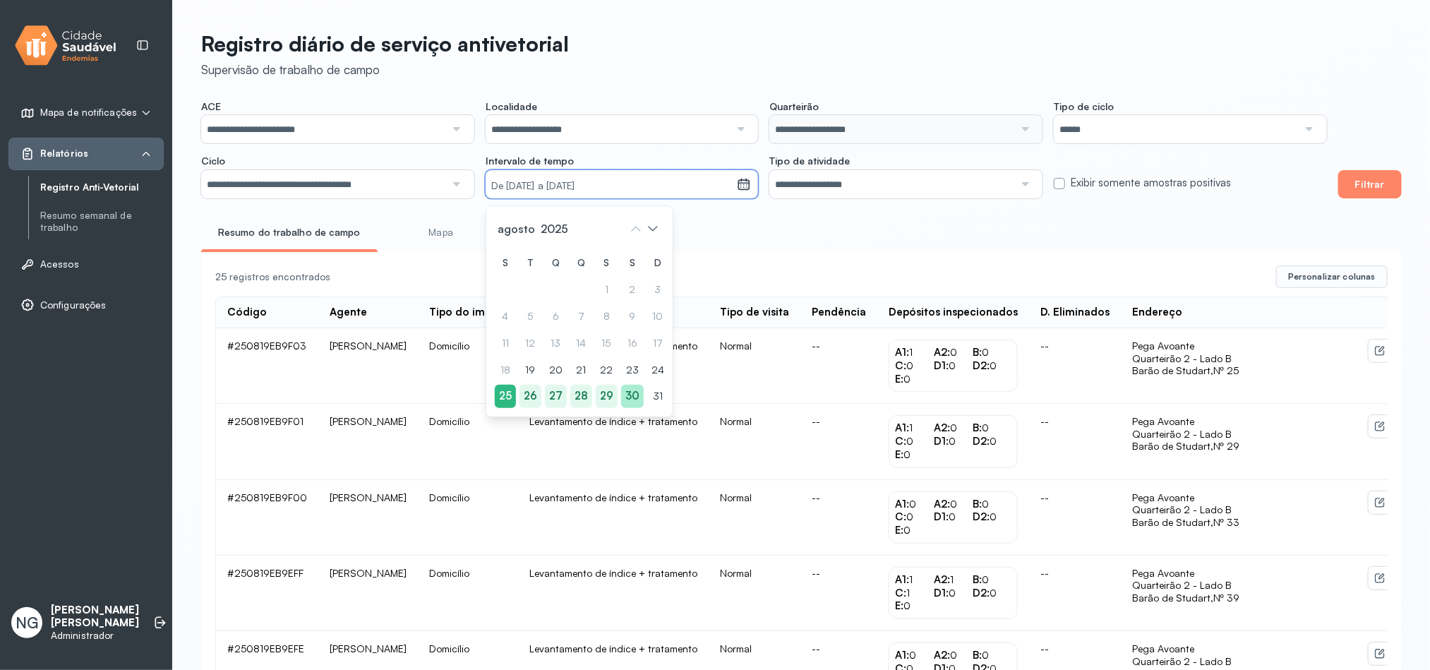
click at [628, 393] on div "30" at bounding box center [632, 396] width 23 height 23
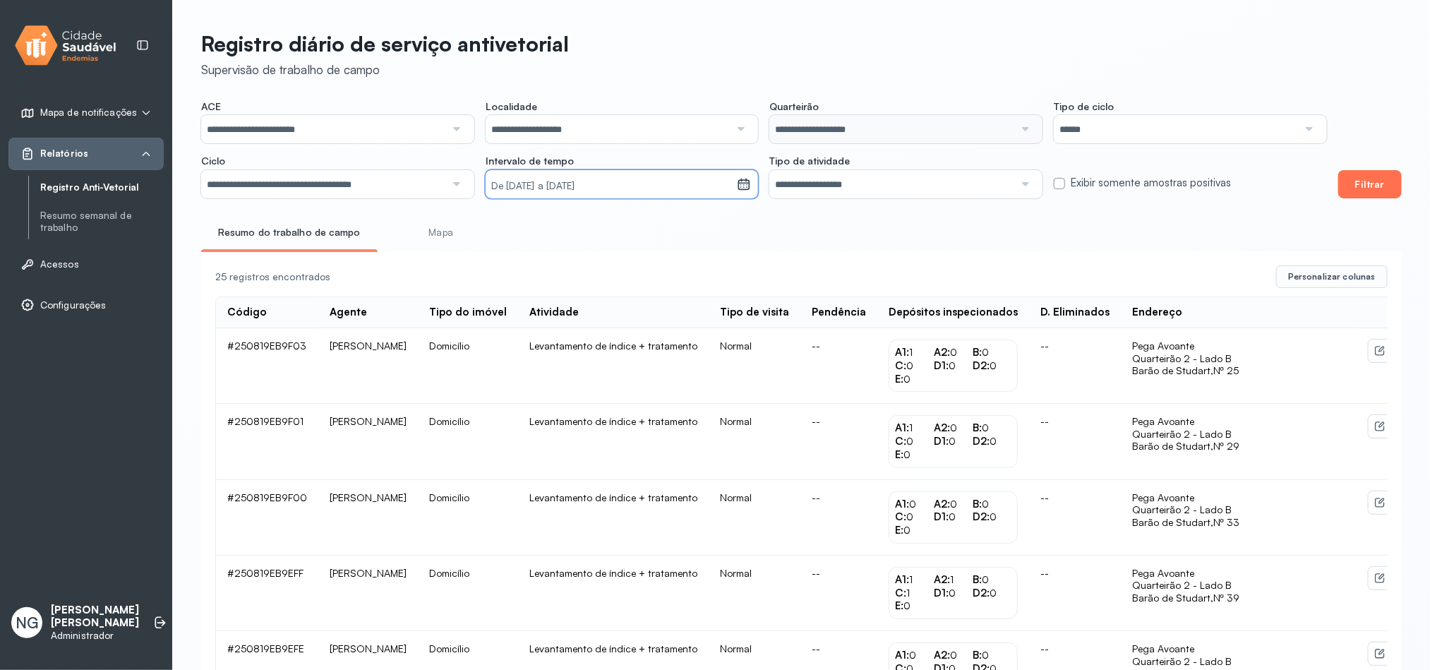
click at [1375, 189] on button "Filtrar" at bounding box center [1370, 184] width 64 height 28
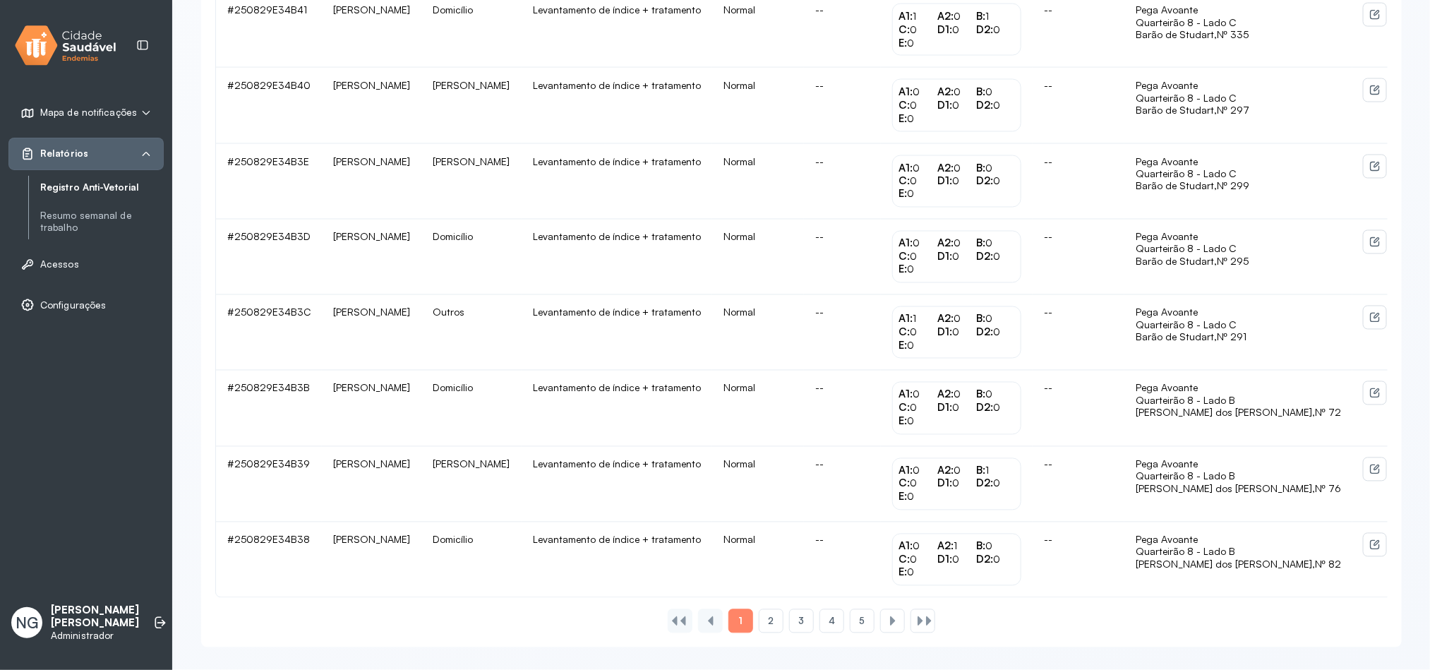
scroll to position [1278, 0]
click at [936, 621] on div "1 2 3 4 5" at bounding box center [801, 621] width 273 height 24
click at [924, 623] on div at bounding box center [928, 621] width 11 height 11
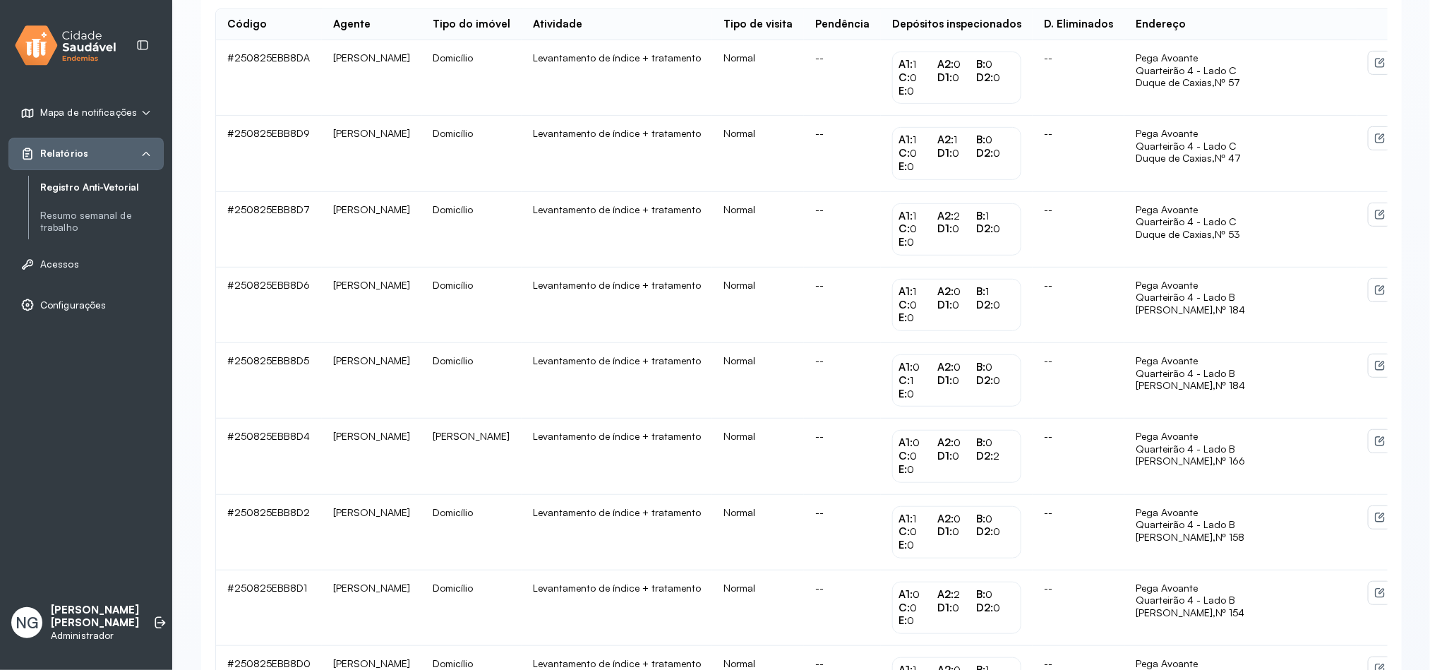
scroll to position [506, 0]
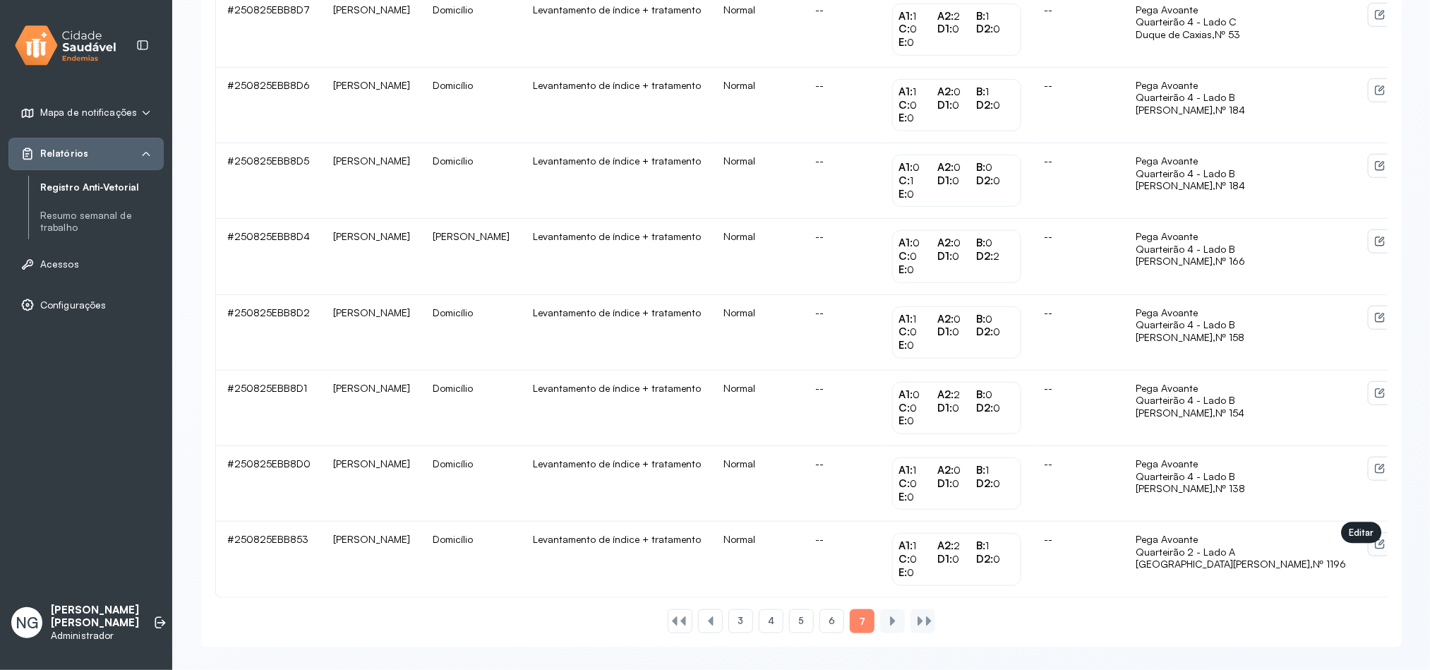
click at [1379, 543] on icon at bounding box center [1382, 543] width 6 height 6
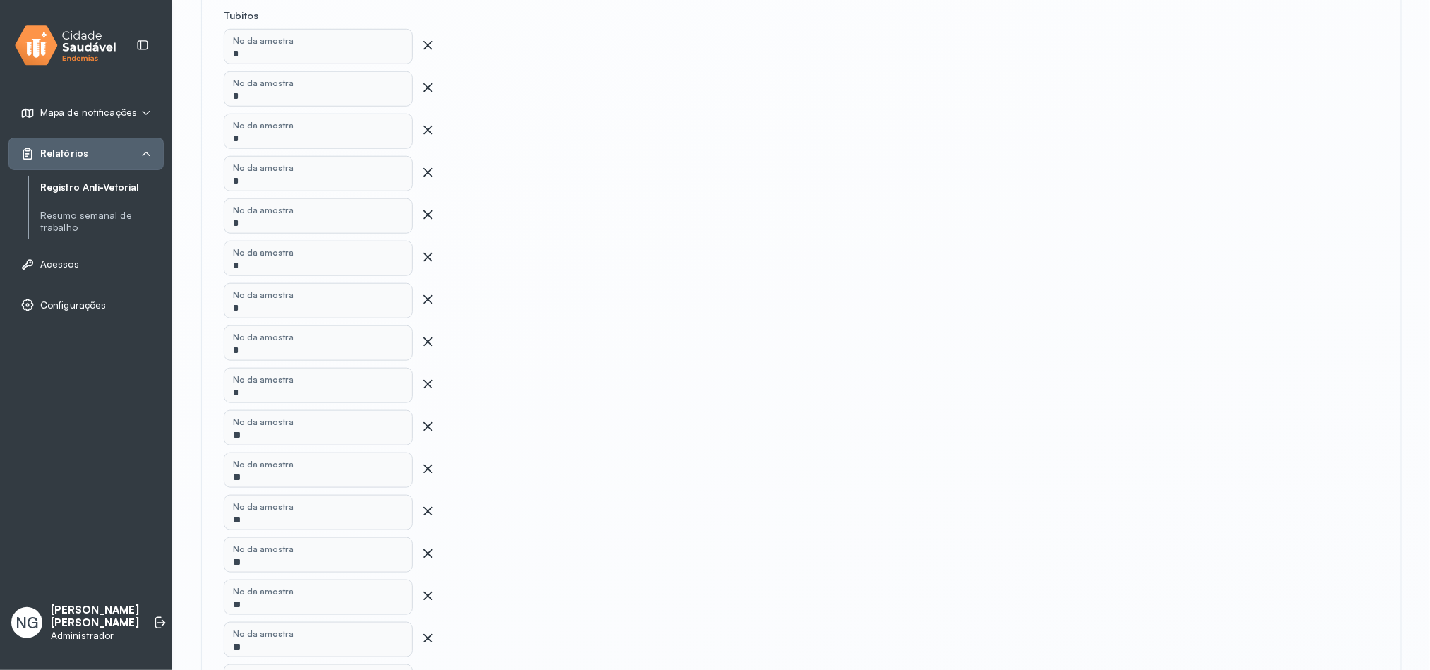
scroll to position [529, 0]
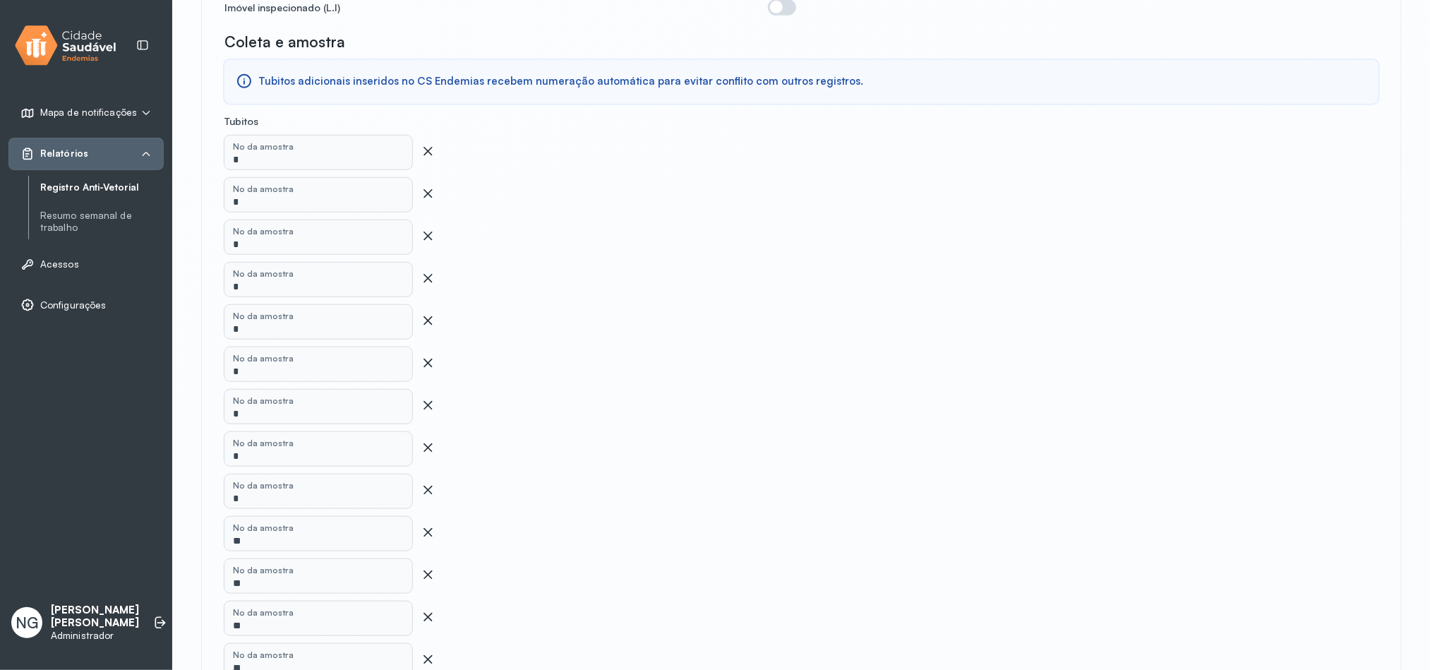
click at [429, 186] on icon at bounding box center [428, 193] width 14 height 14
click at [428, 186] on icon at bounding box center [428, 193] width 14 height 14
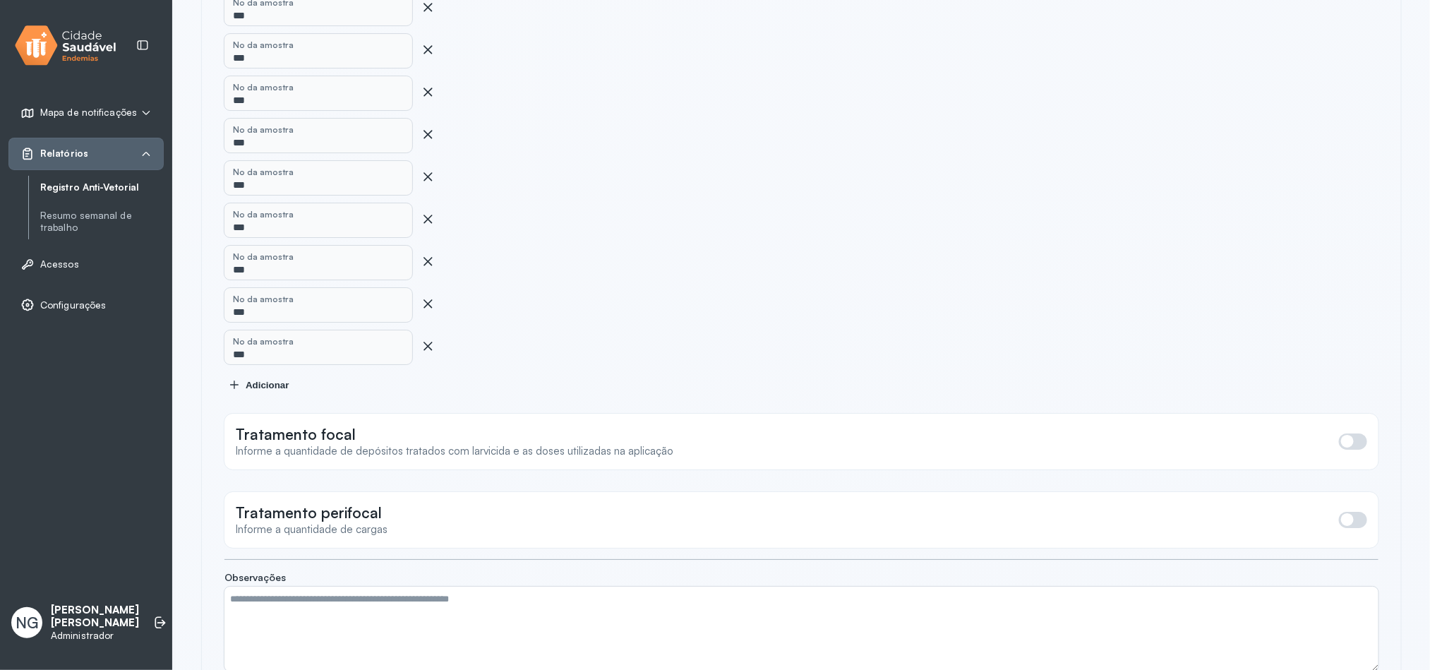
scroll to position [5532, 0]
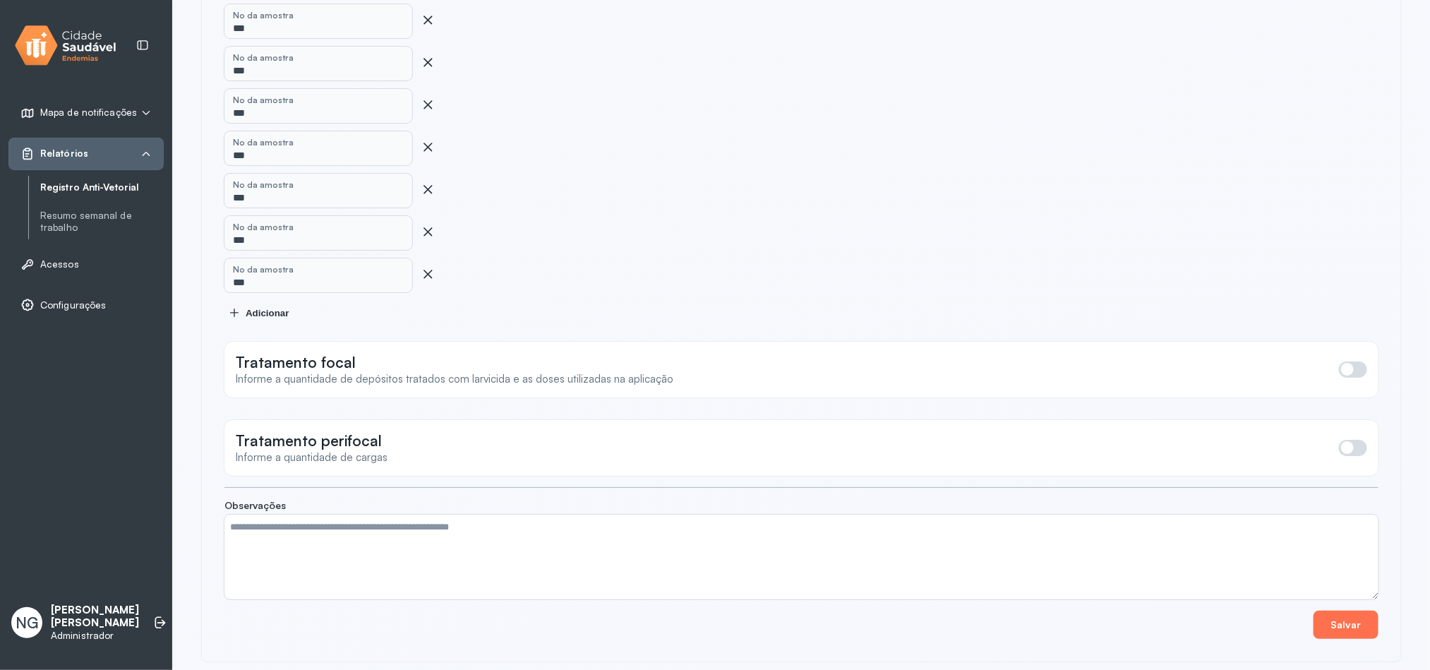
click at [1332, 613] on button "Salvar" at bounding box center [1346, 625] width 65 height 28
click at [1362, 618] on button "Salvar" at bounding box center [1346, 625] width 65 height 28
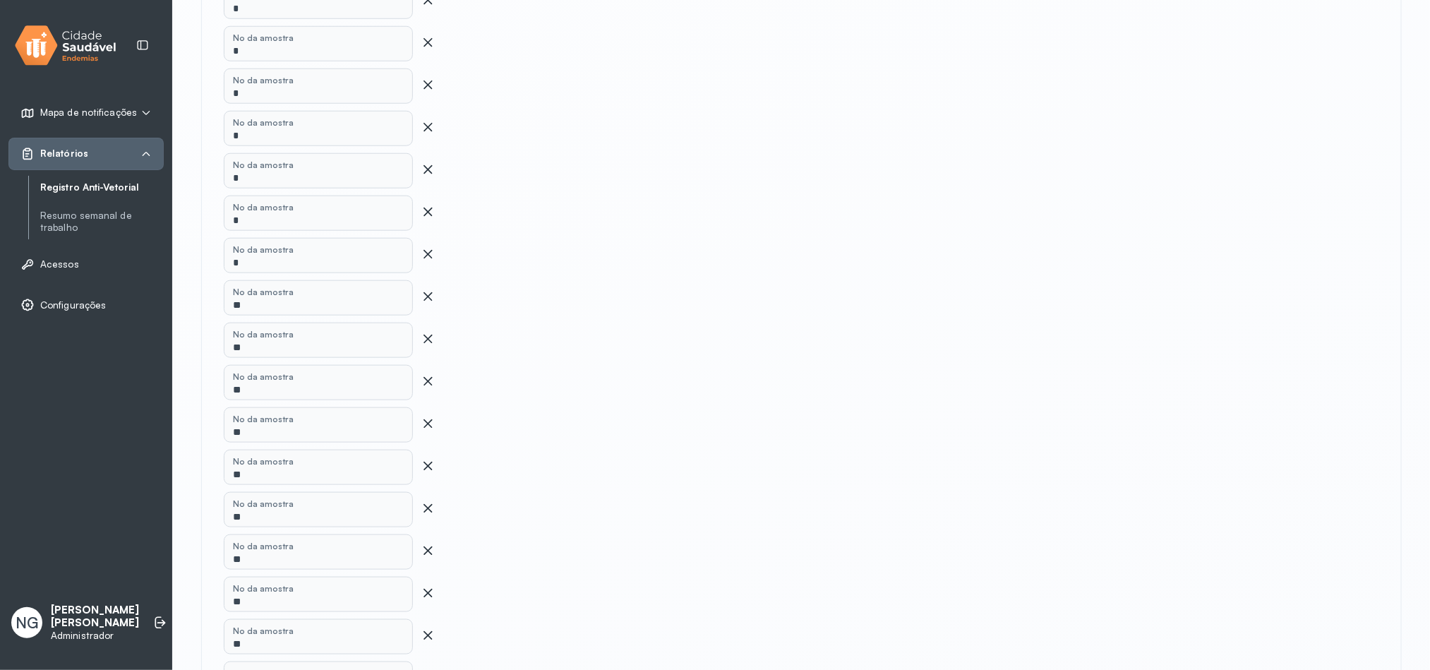
scroll to position [741, 0]
